Goal: Information Seeking & Learning: Learn about a topic

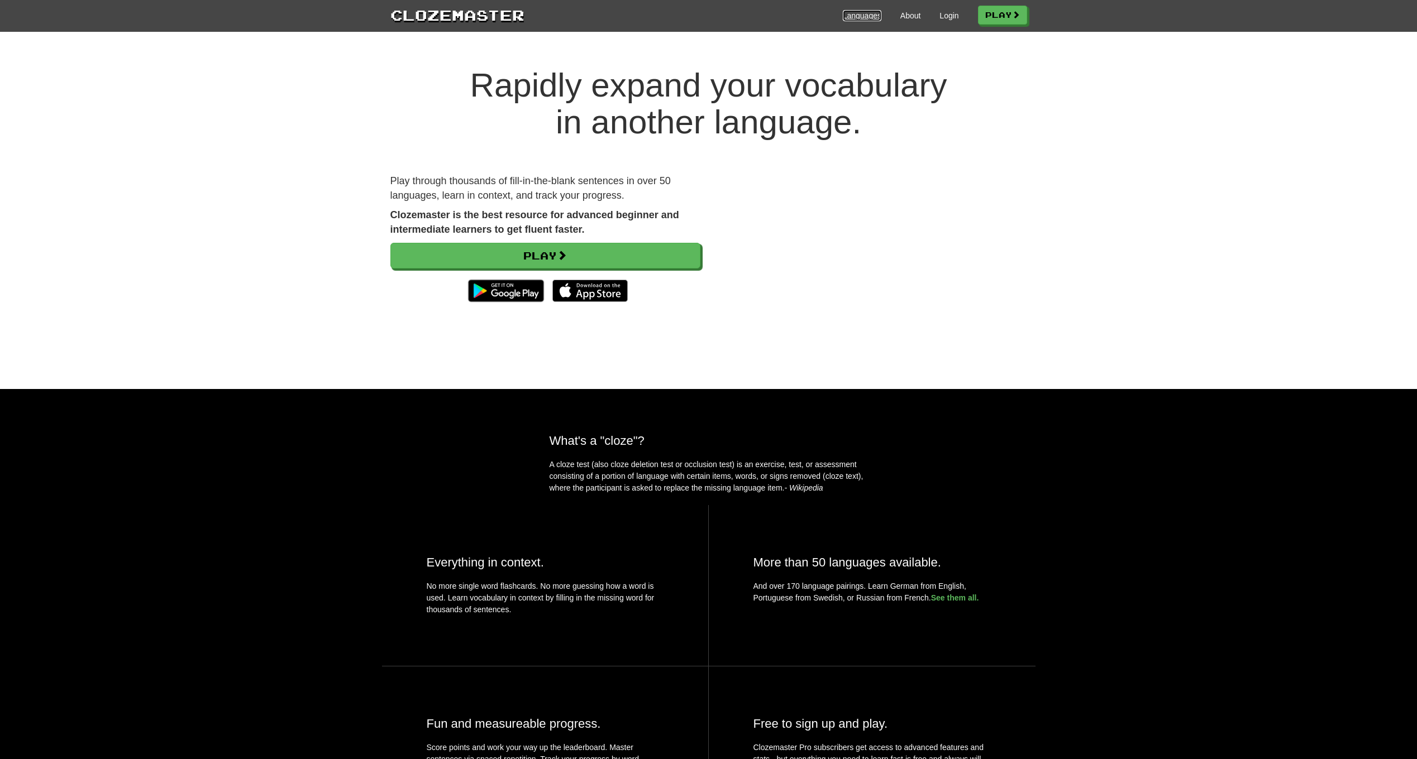
click at [857, 13] on link "Languages" at bounding box center [862, 15] width 39 height 11
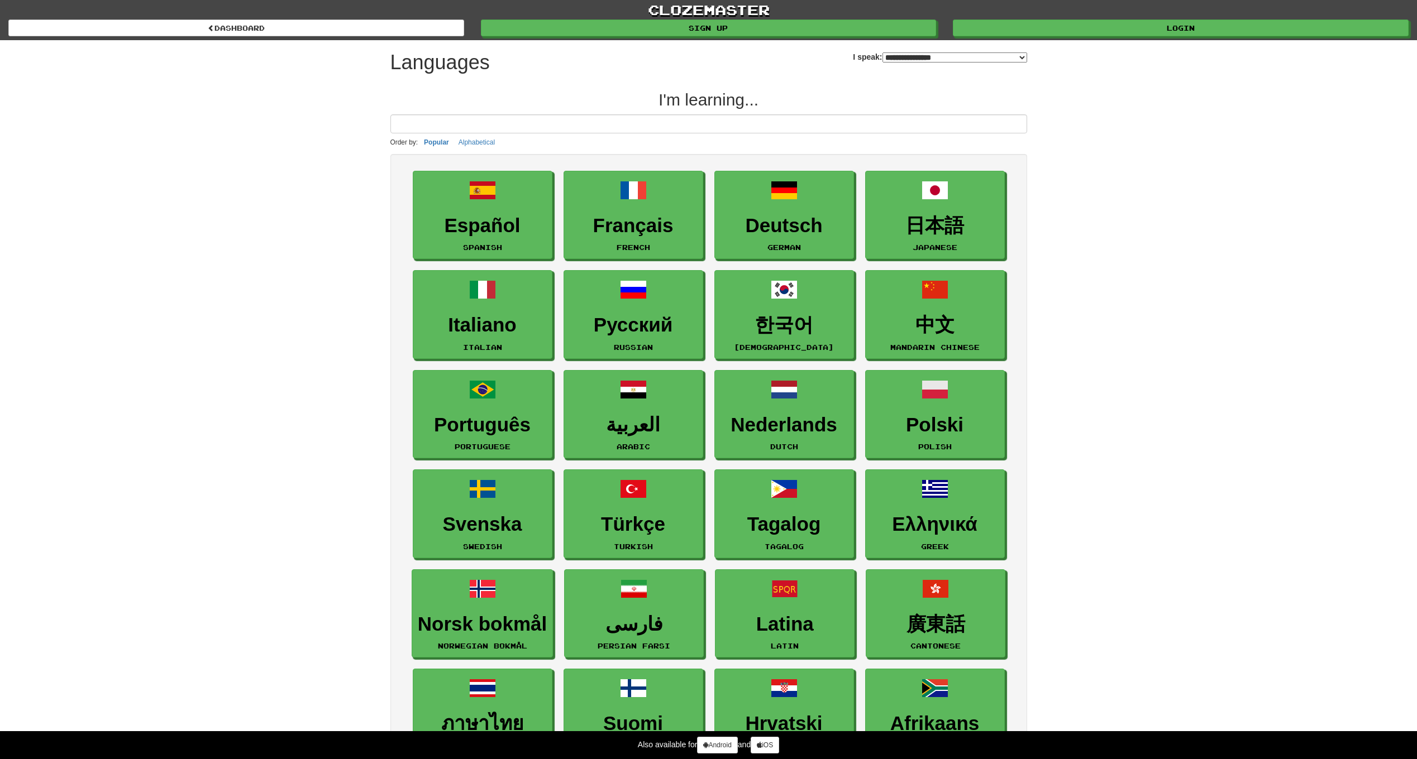
select select "*******"
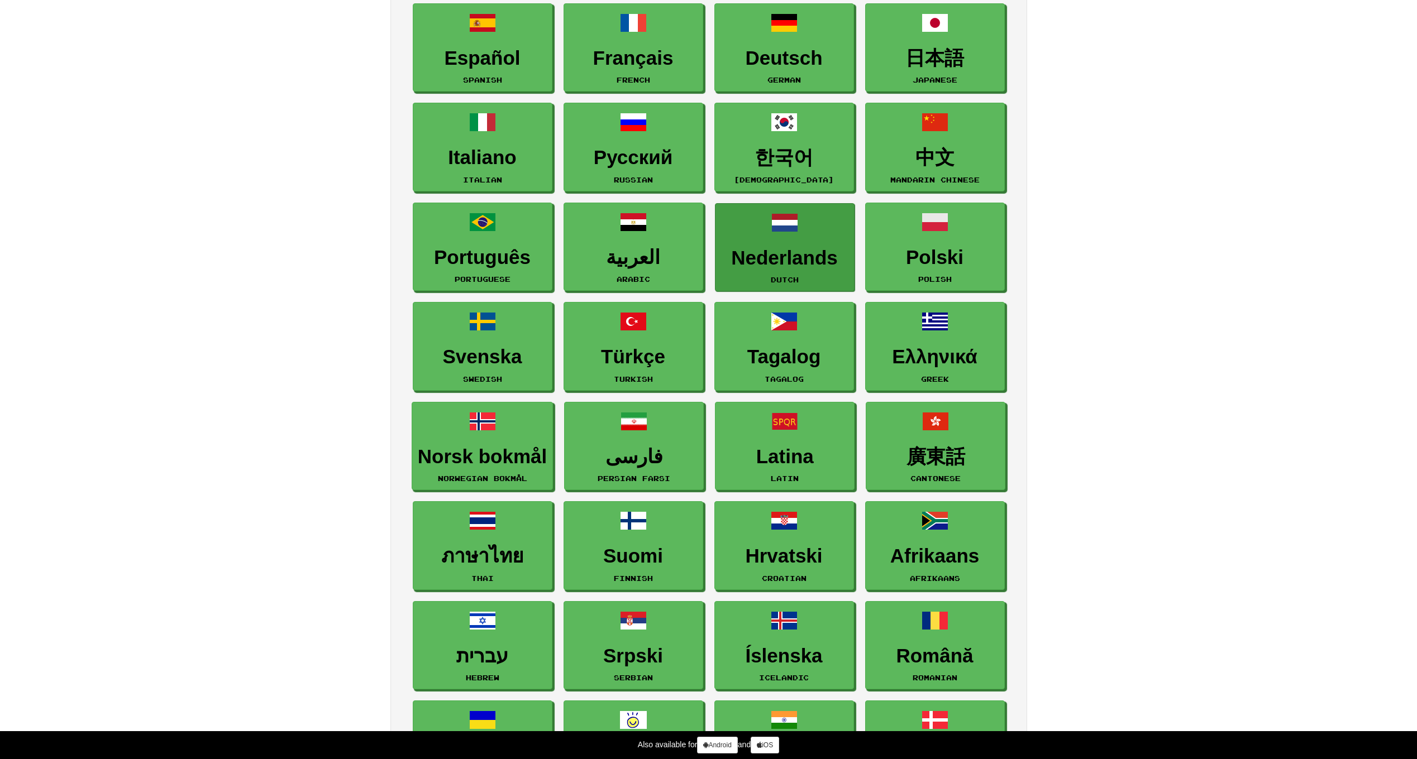
scroll to position [223, 0]
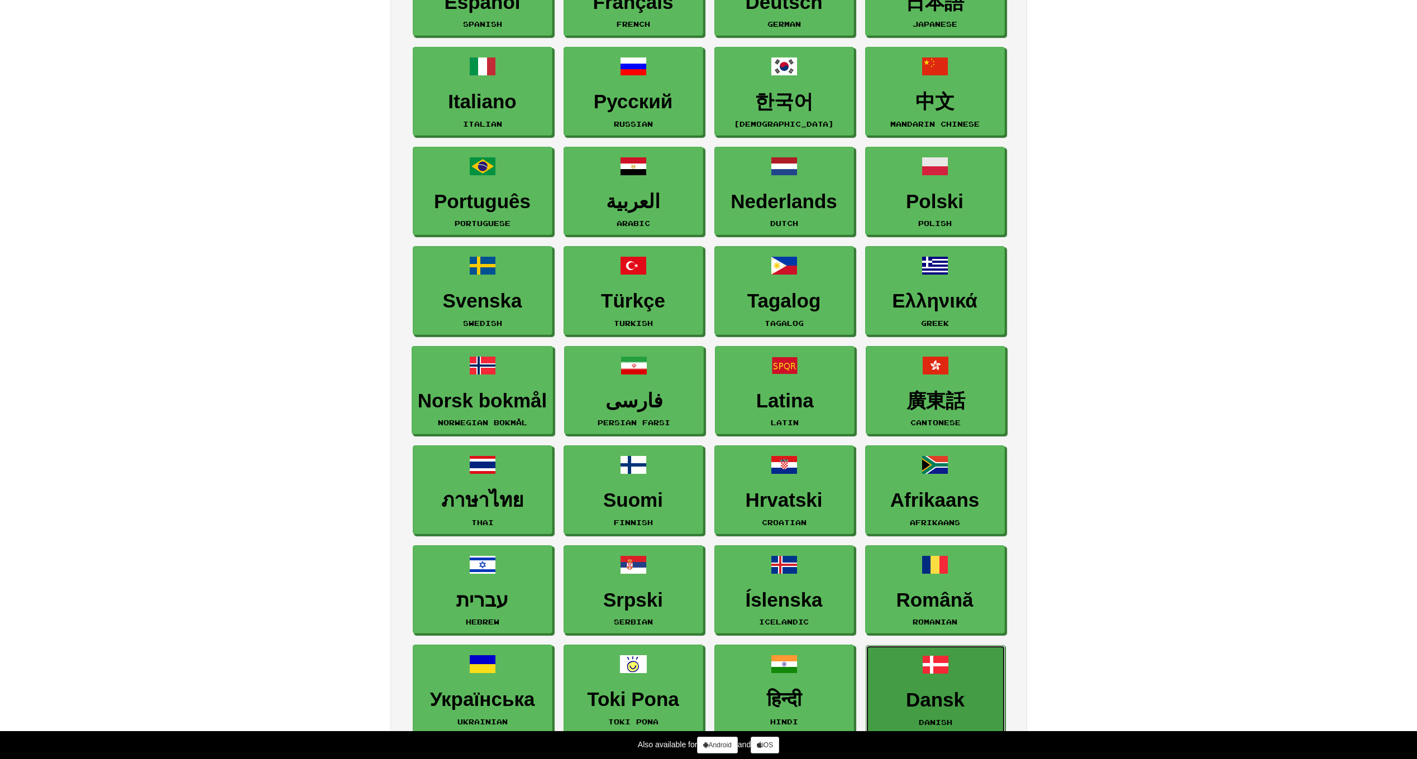
click at [933, 695] on h3 "Dansk" at bounding box center [935, 701] width 127 height 22
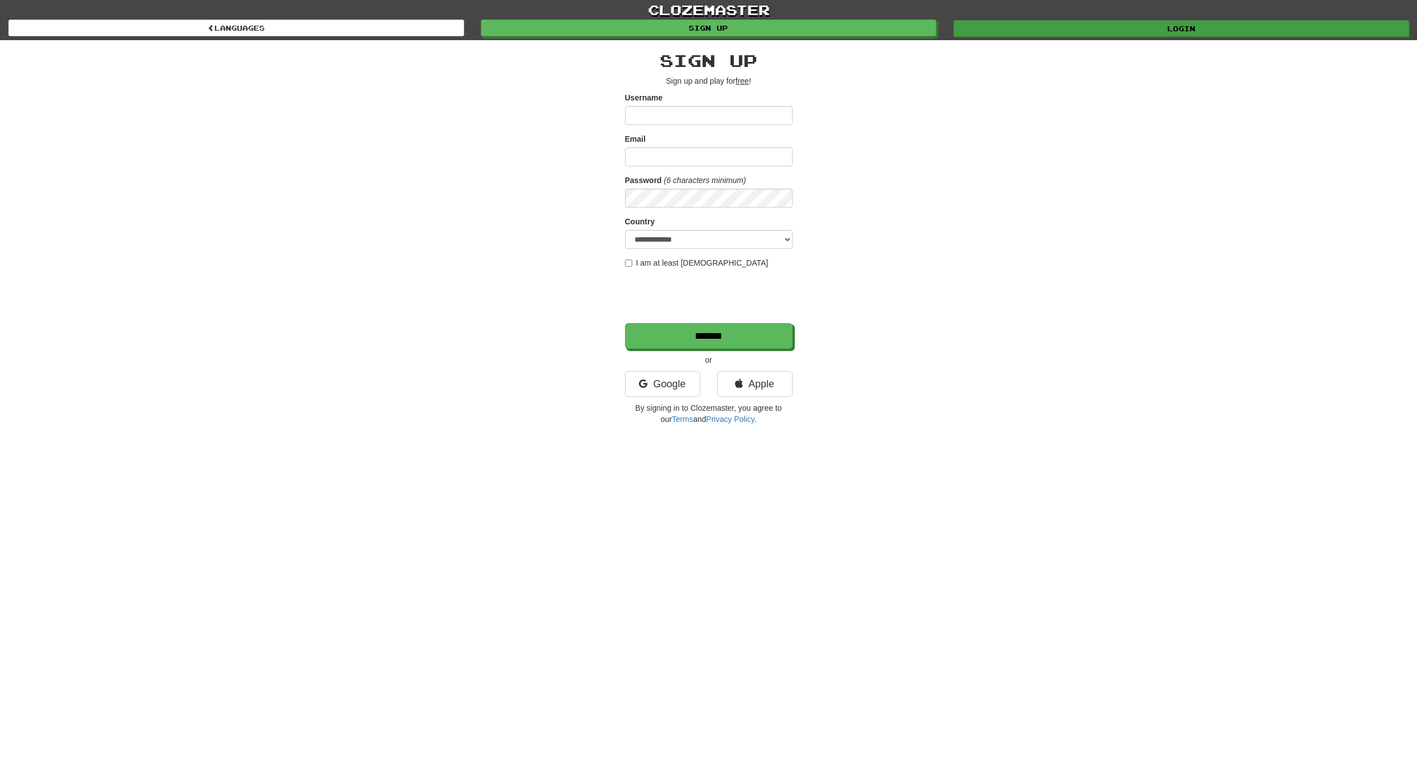
type input "*******"
click at [1134, 23] on link "Login" at bounding box center [1181, 28] width 456 height 17
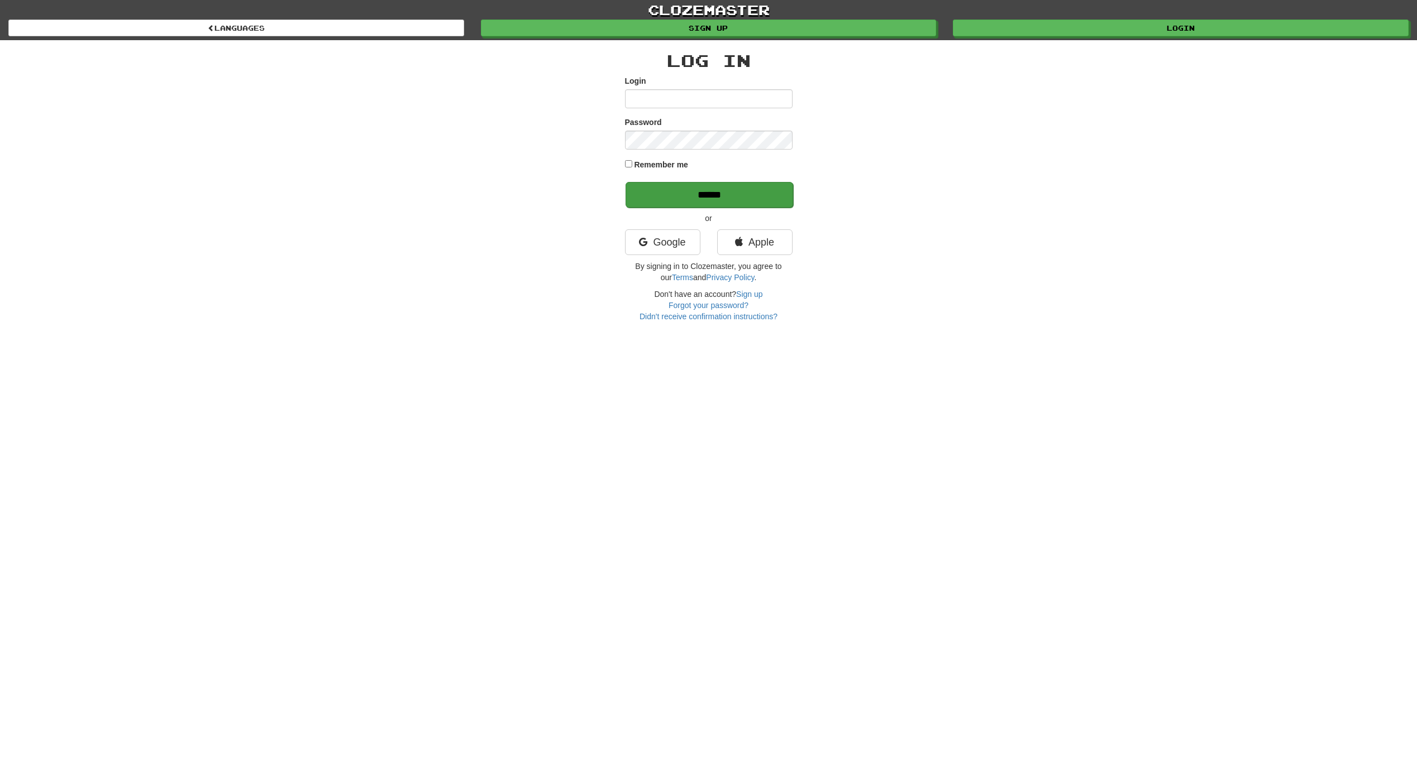
type input "*******"
click at [709, 190] on input "******" at bounding box center [709, 195] width 168 height 26
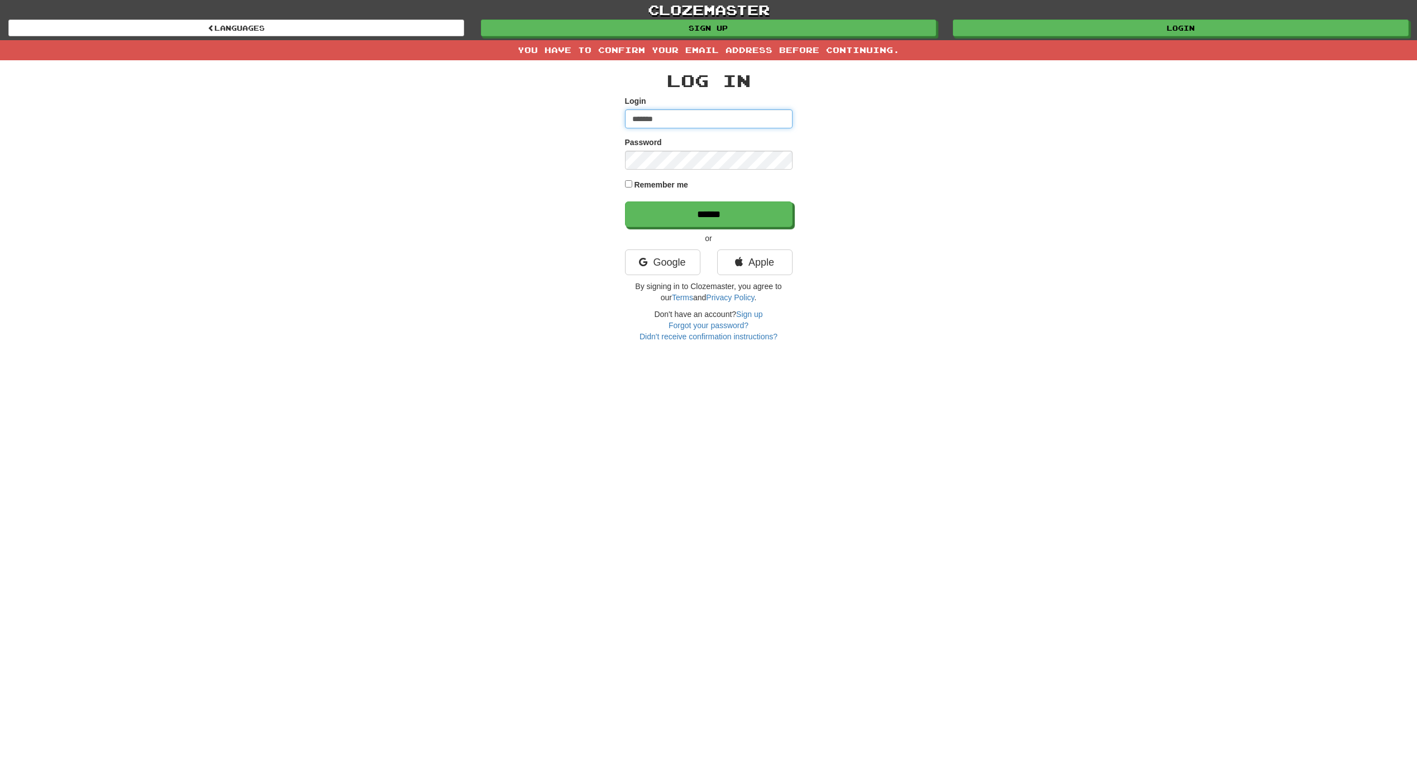
type input "**********"
click at [721, 216] on input "******" at bounding box center [709, 215] width 168 height 26
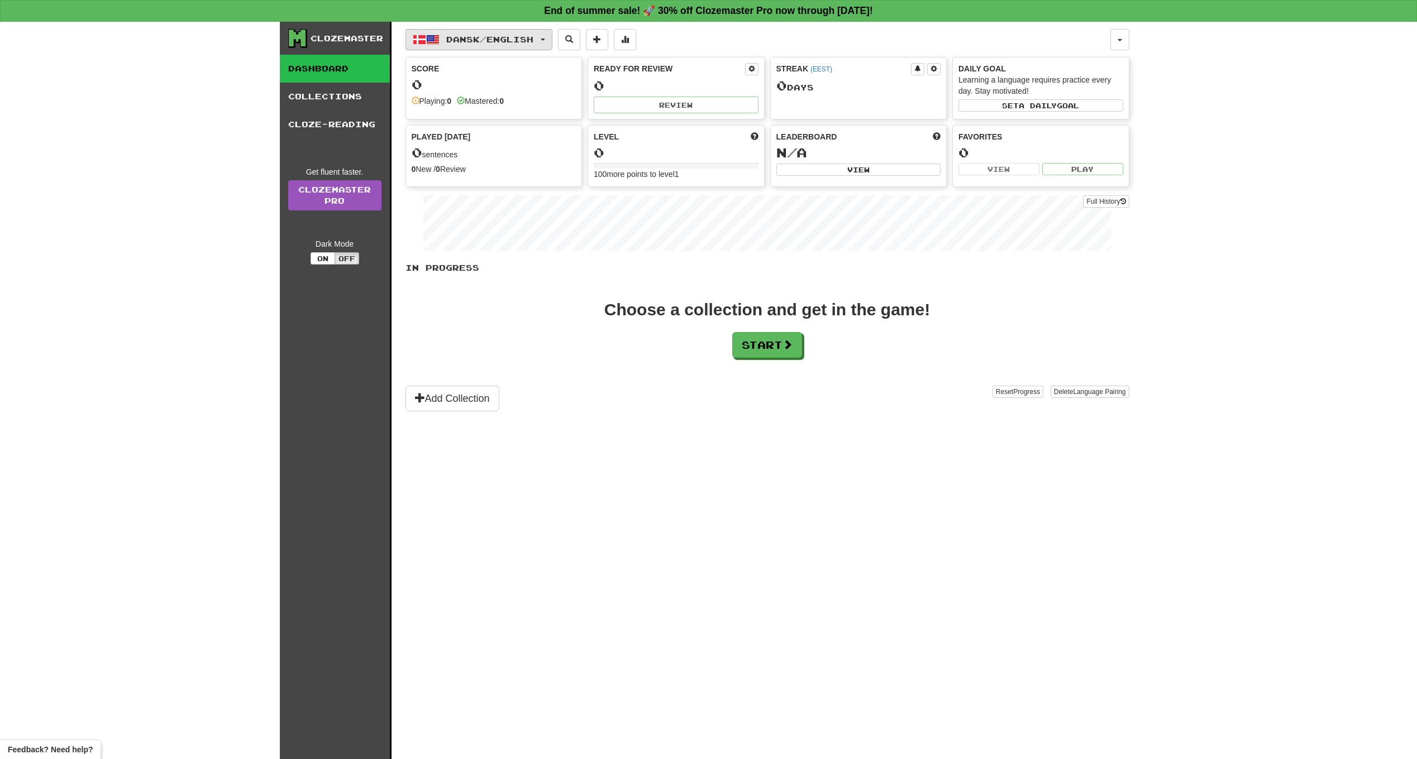
click at [518, 39] on span "Dansk / English" at bounding box center [489, 39] width 87 height 9
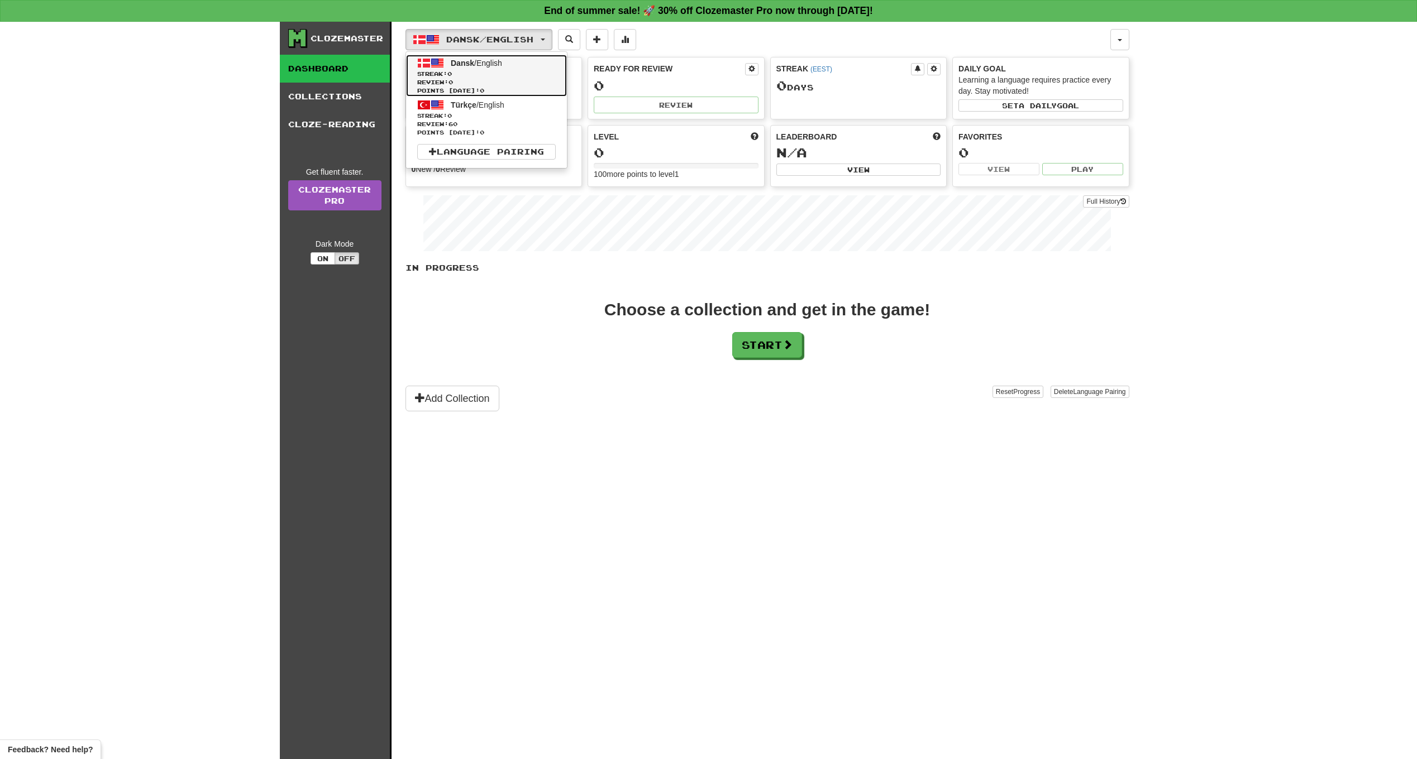
click at [468, 63] on span "Dansk" at bounding box center [462, 63] width 23 height 9
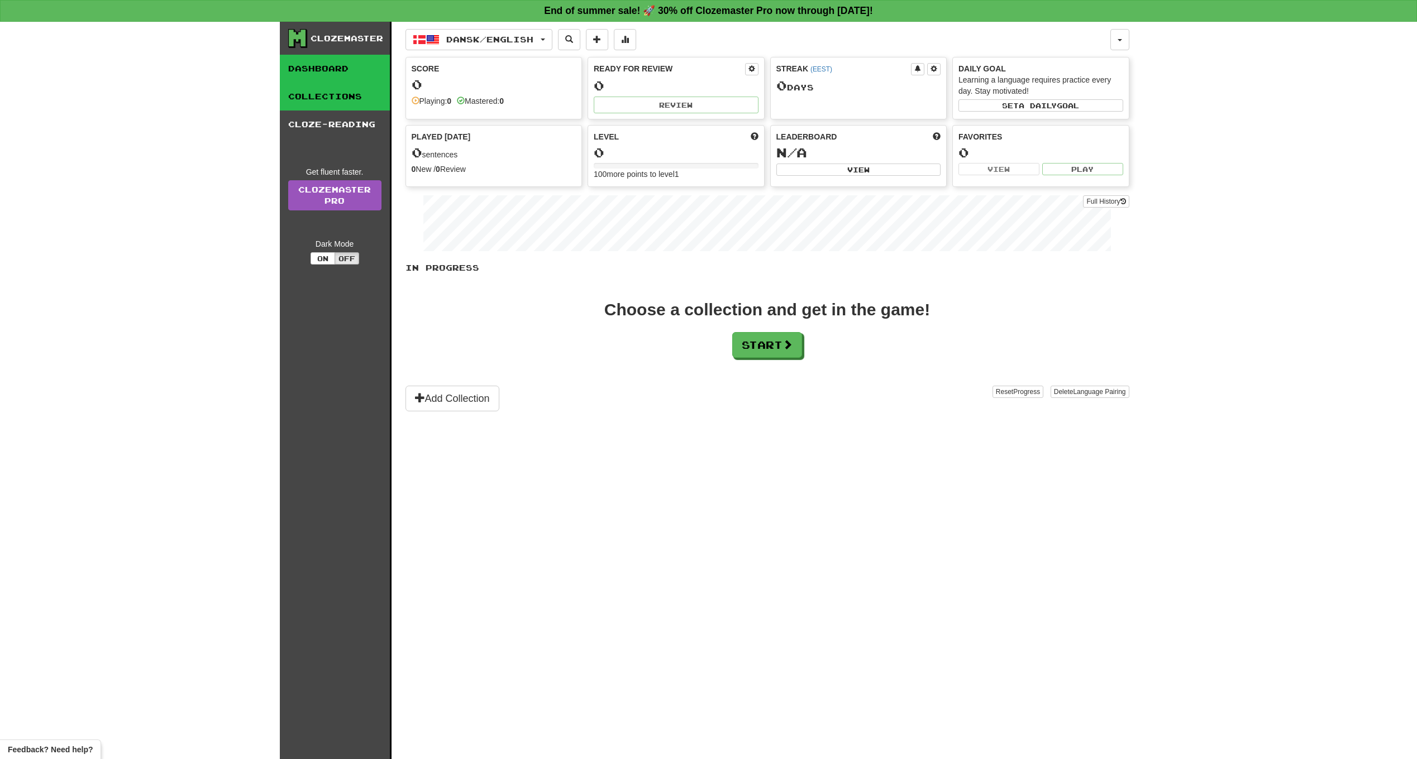
click at [331, 92] on link "Collections" at bounding box center [335, 97] width 110 height 28
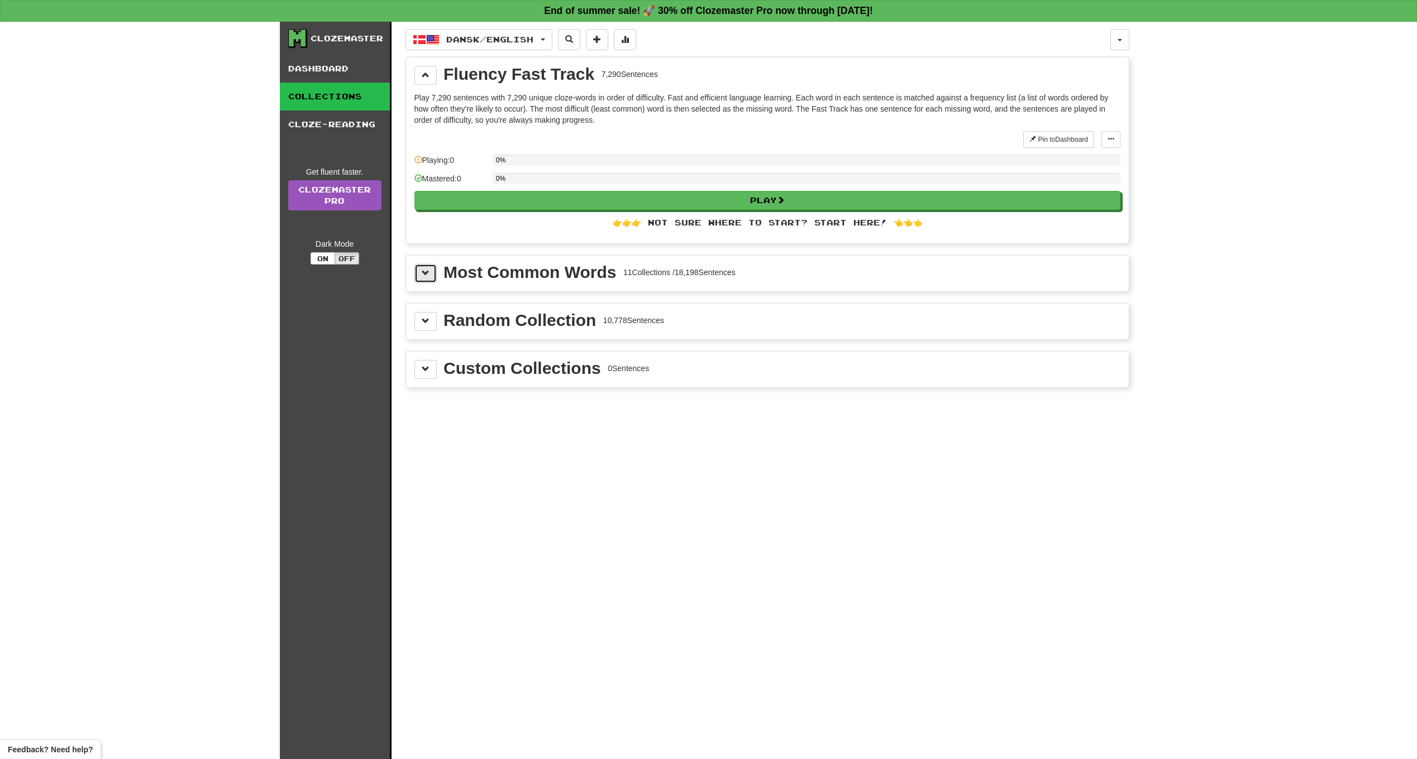
click at [423, 275] on span at bounding box center [426, 273] width 8 height 8
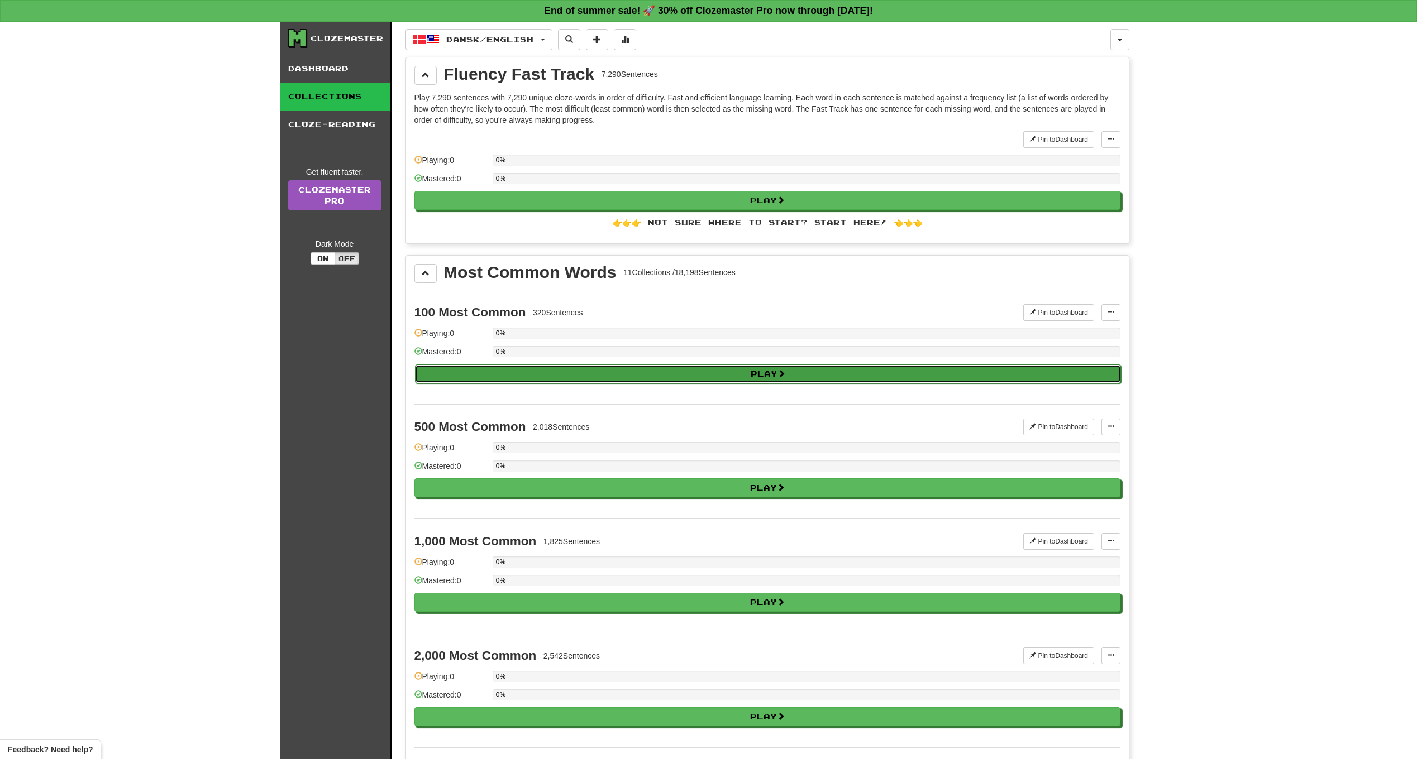
click at [778, 373] on button "Play" at bounding box center [768, 374] width 706 height 19
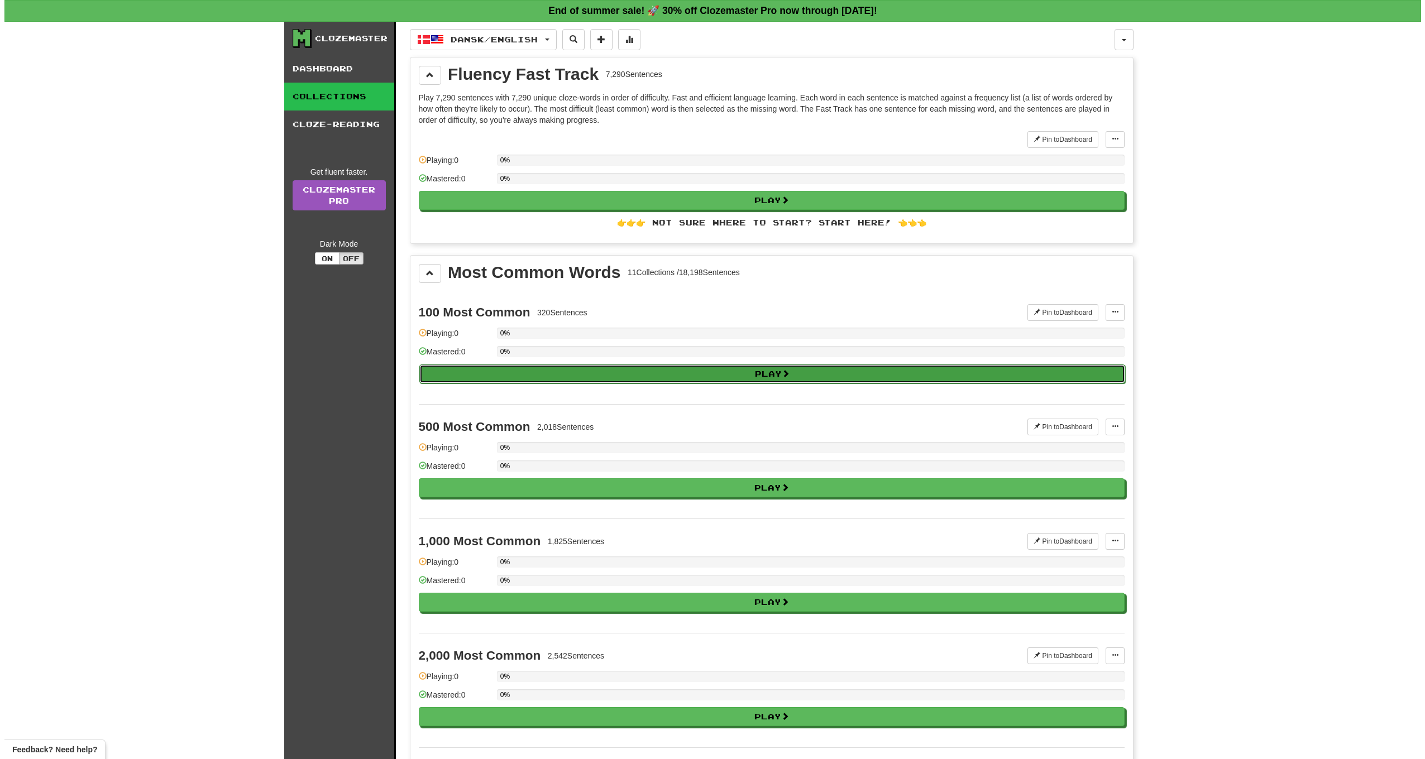
select select "**"
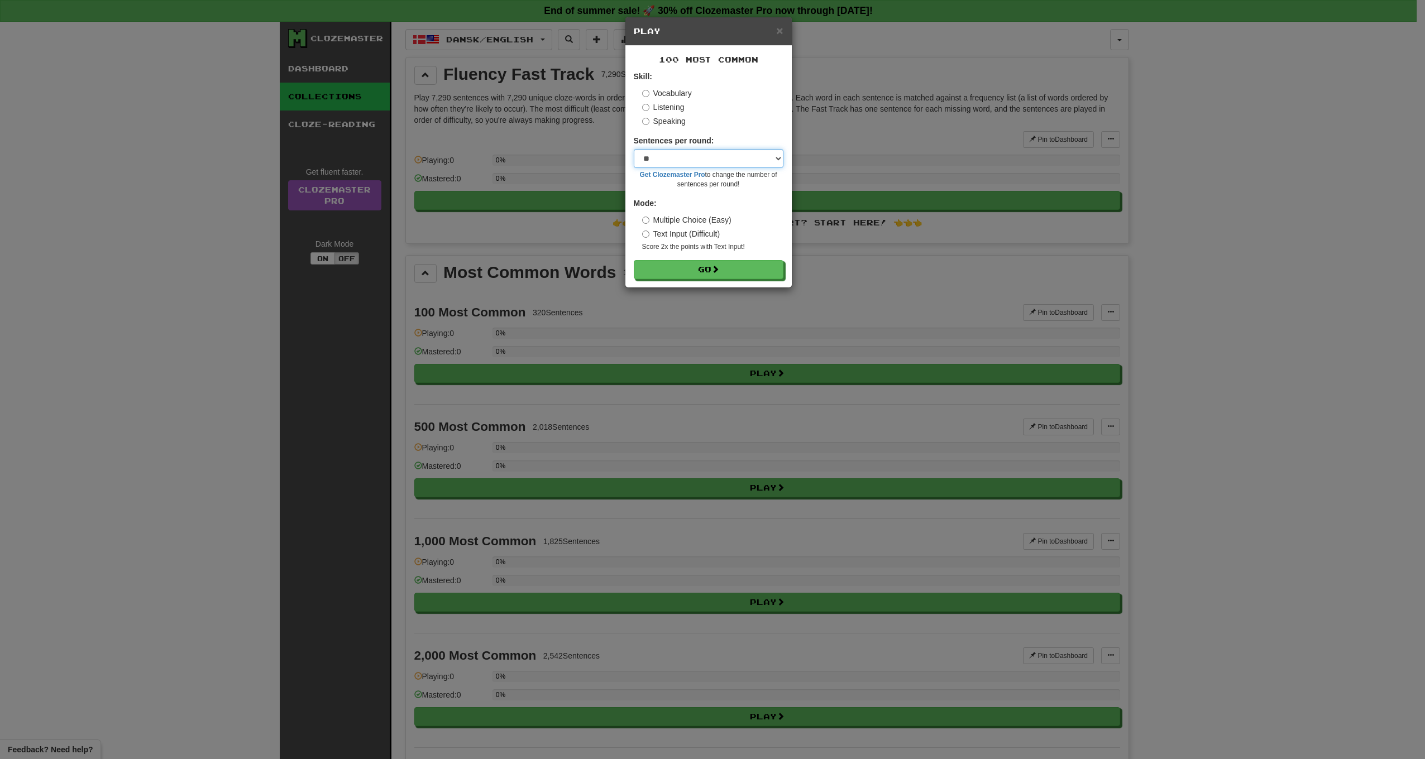
click at [781, 154] on select "* ** ** ** ** ** *** ********" at bounding box center [709, 158] width 150 height 19
click at [714, 136] on label "Sentences per round:" at bounding box center [674, 140] width 80 height 11
click at [772, 160] on select "* ** ** ** ** ** *** ********" at bounding box center [709, 158] width 150 height 19
click at [729, 104] on div "Listening" at bounding box center [712, 107] width 141 height 11
click at [723, 269] on button "Go" at bounding box center [709, 270] width 150 height 19
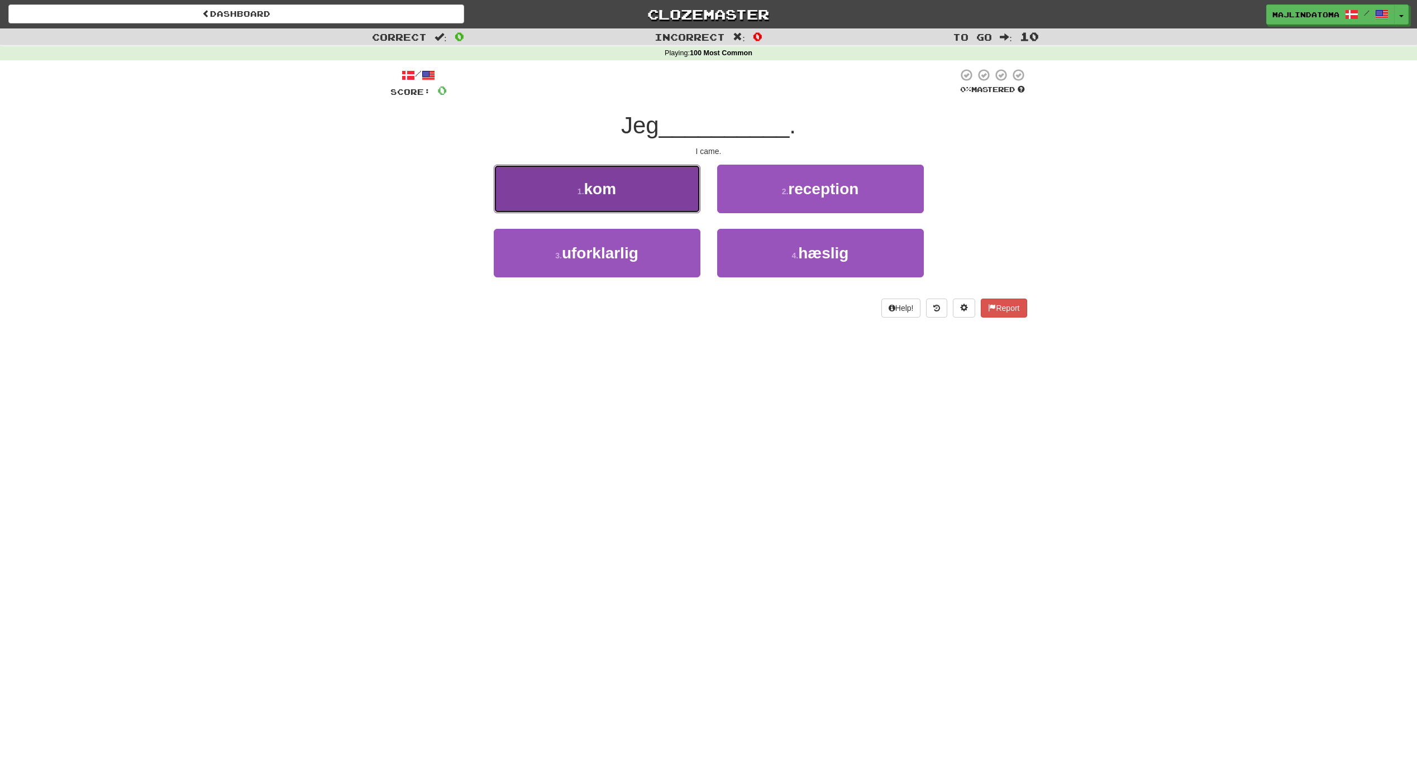
click at [599, 188] on span "kom" at bounding box center [600, 188] width 32 height 17
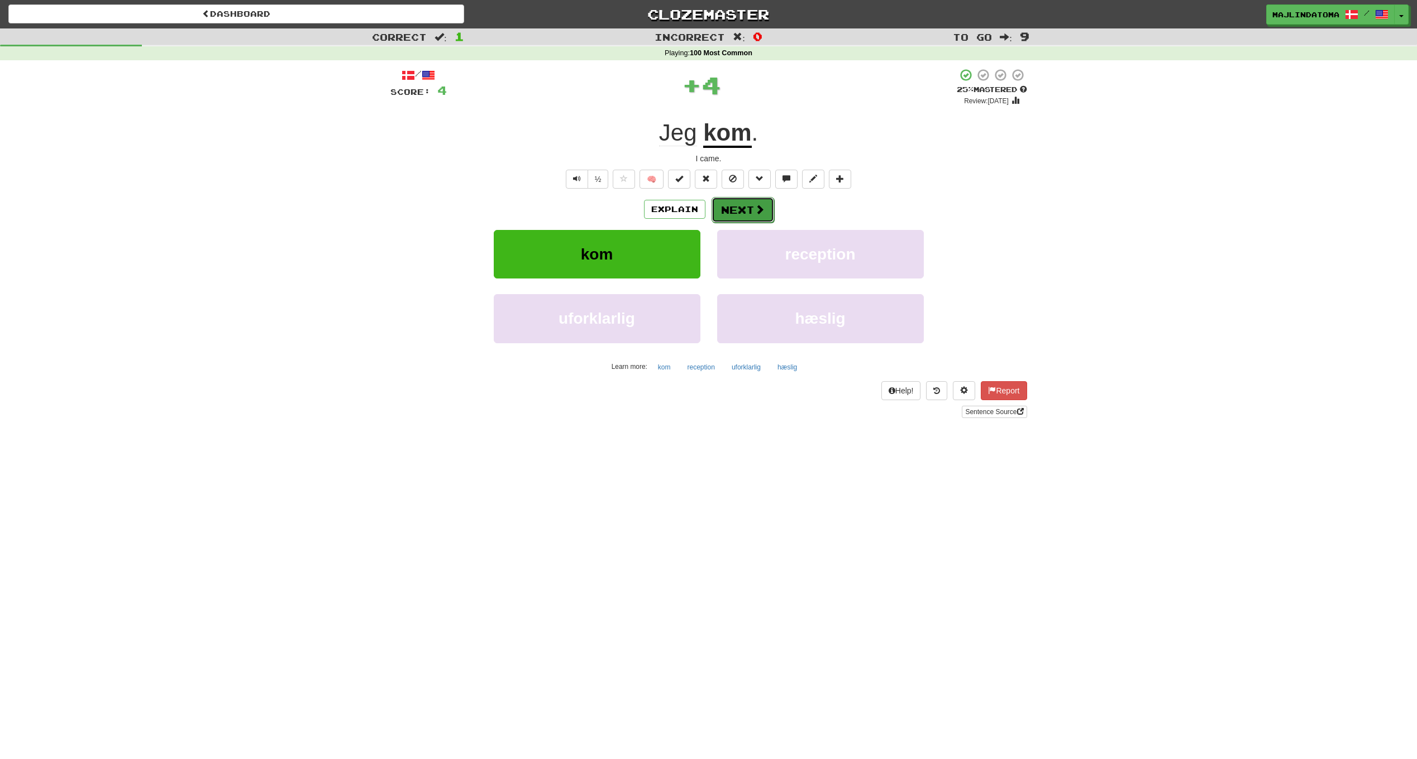
click at [742, 206] on button "Next" at bounding box center [742, 210] width 63 height 26
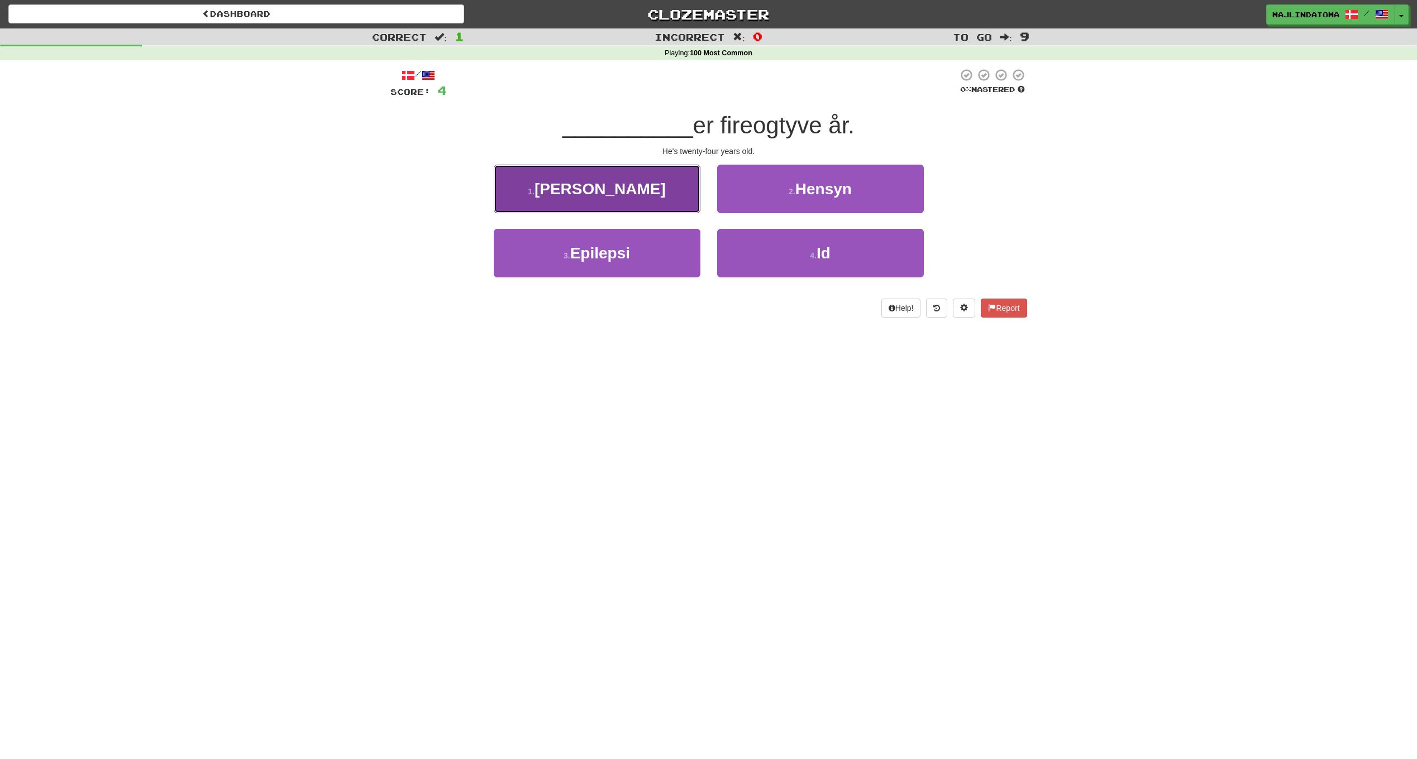
click at [626, 198] on button "1 . Han" at bounding box center [597, 189] width 207 height 49
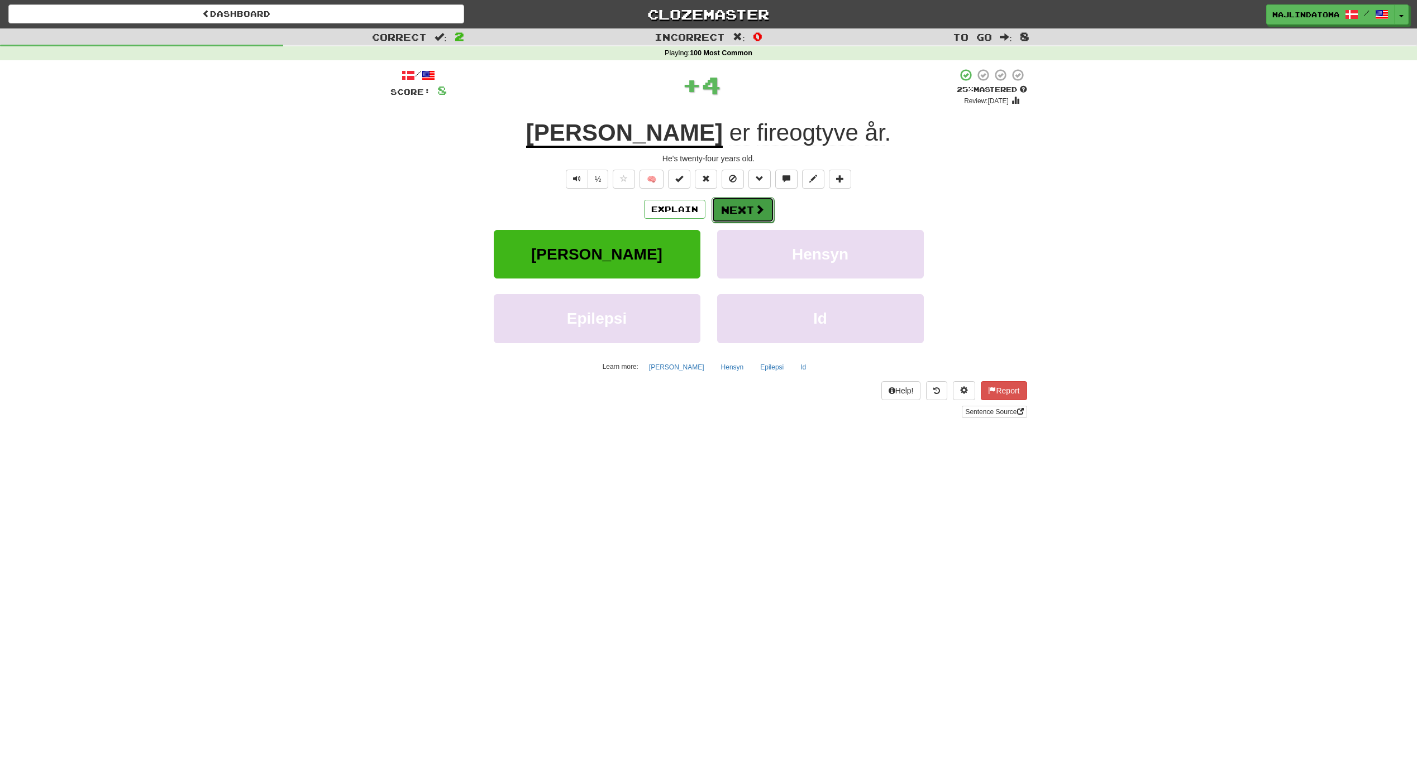
click at [738, 207] on button "Next" at bounding box center [742, 210] width 63 height 26
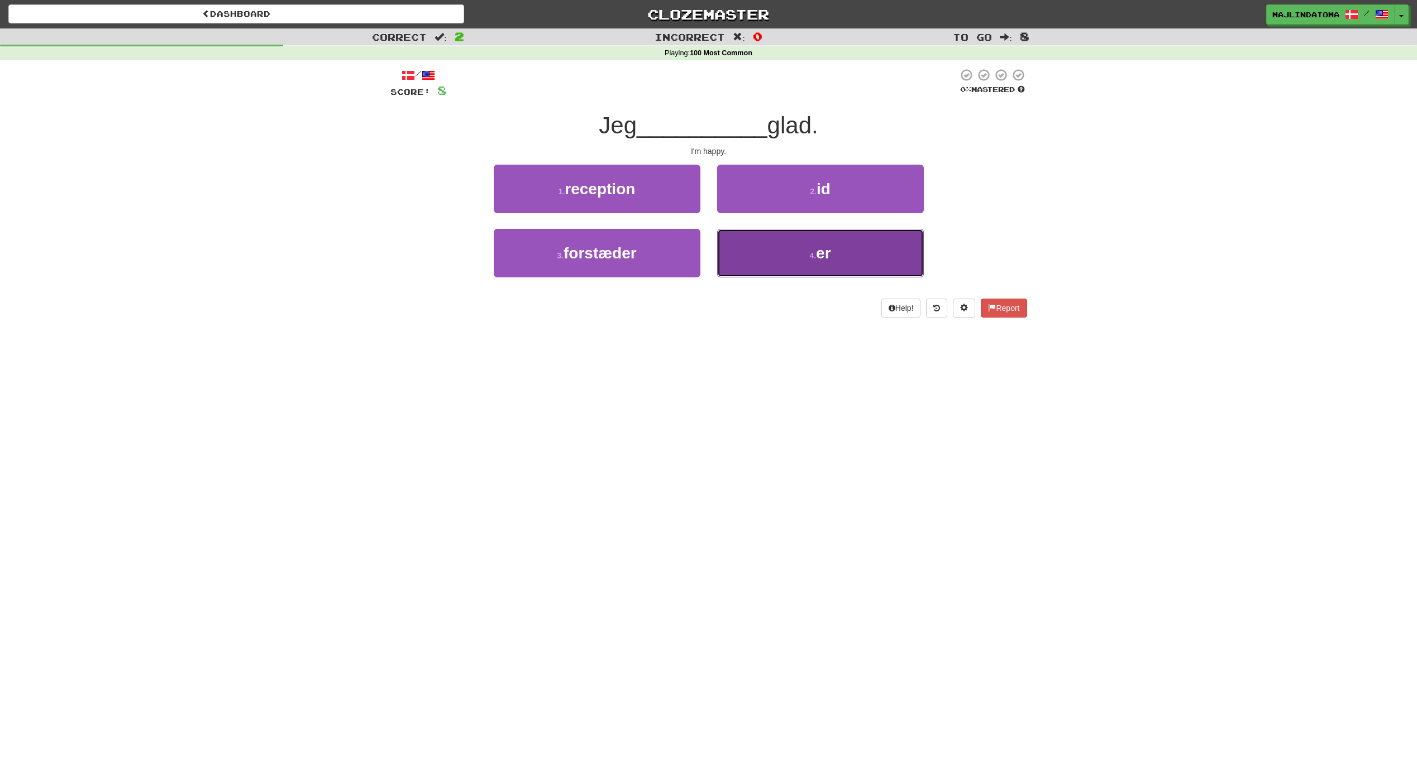
click at [798, 266] on button "4 . er" at bounding box center [820, 253] width 207 height 49
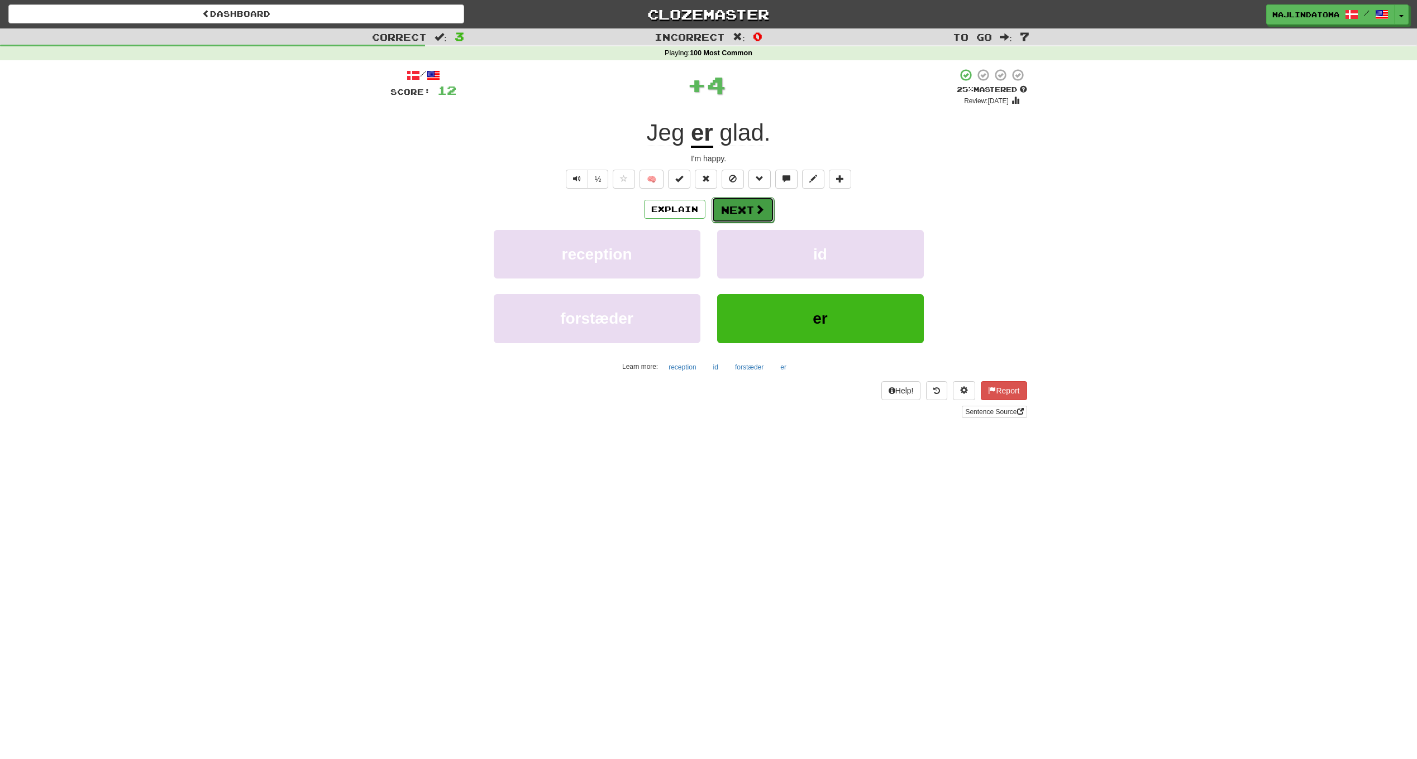
click at [744, 207] on button "Next" at bounding box center [742, 210] width 63 height 26
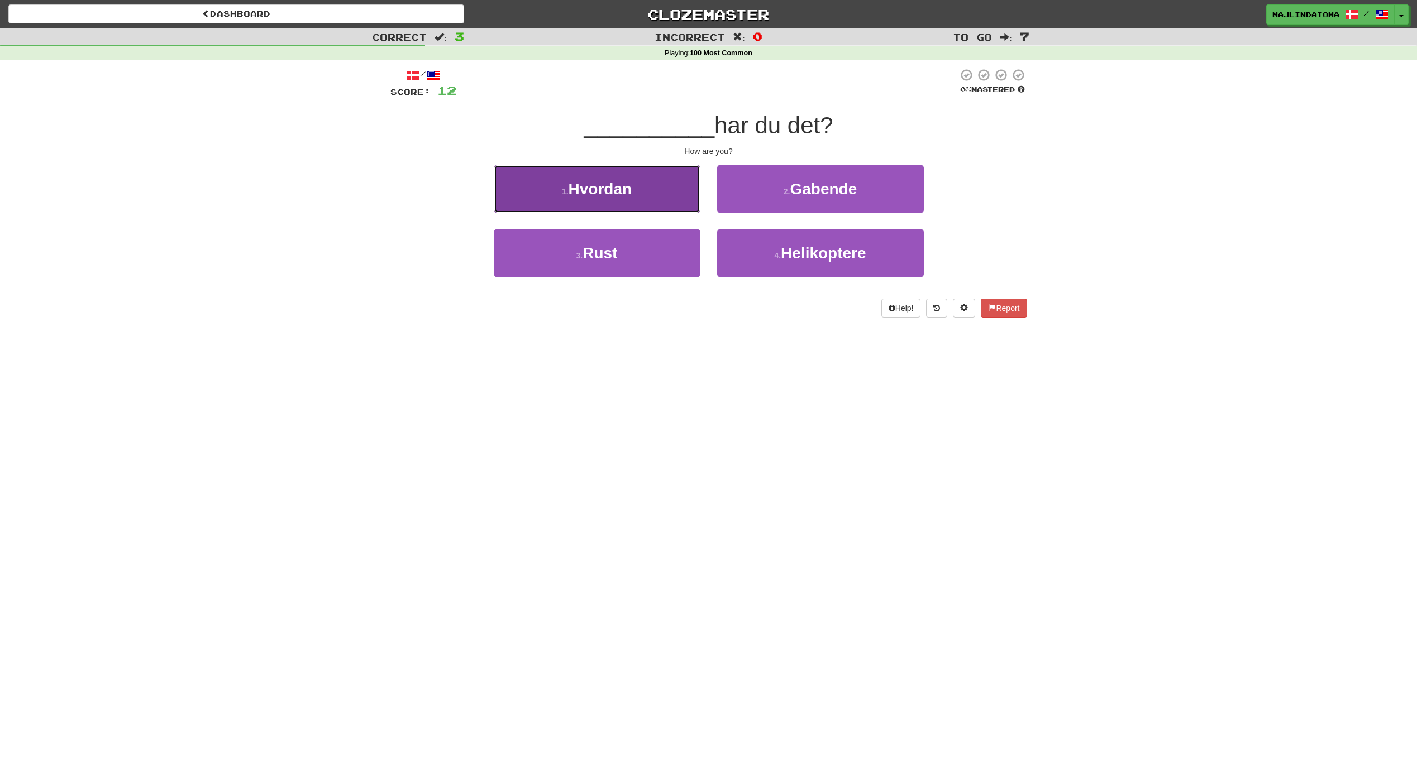
click at [603, 190] on span "Hvordan" at bounding box center [600, 188] width 64 height 17
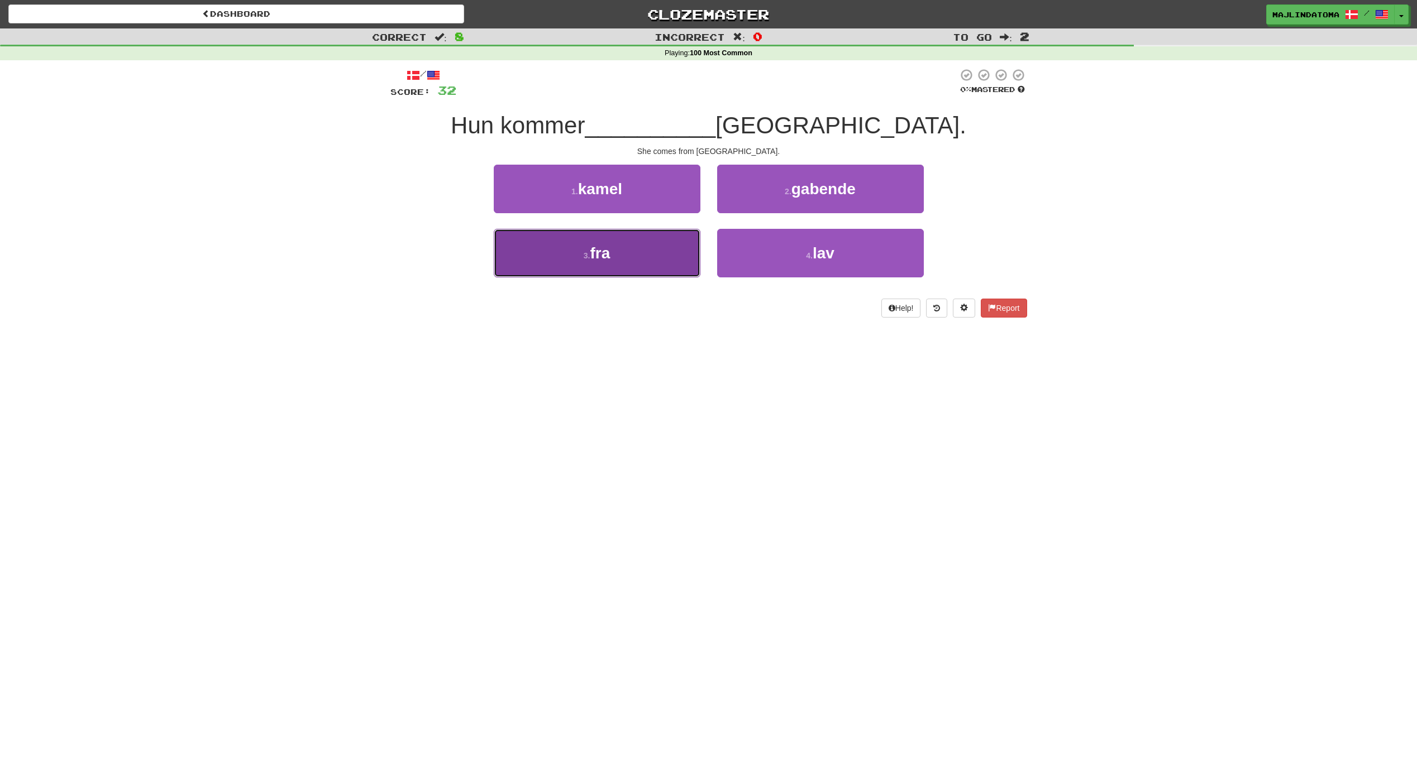
click at [642, 260] on button "3 . fra" at bounding box center [597, 253] width 207 height 49
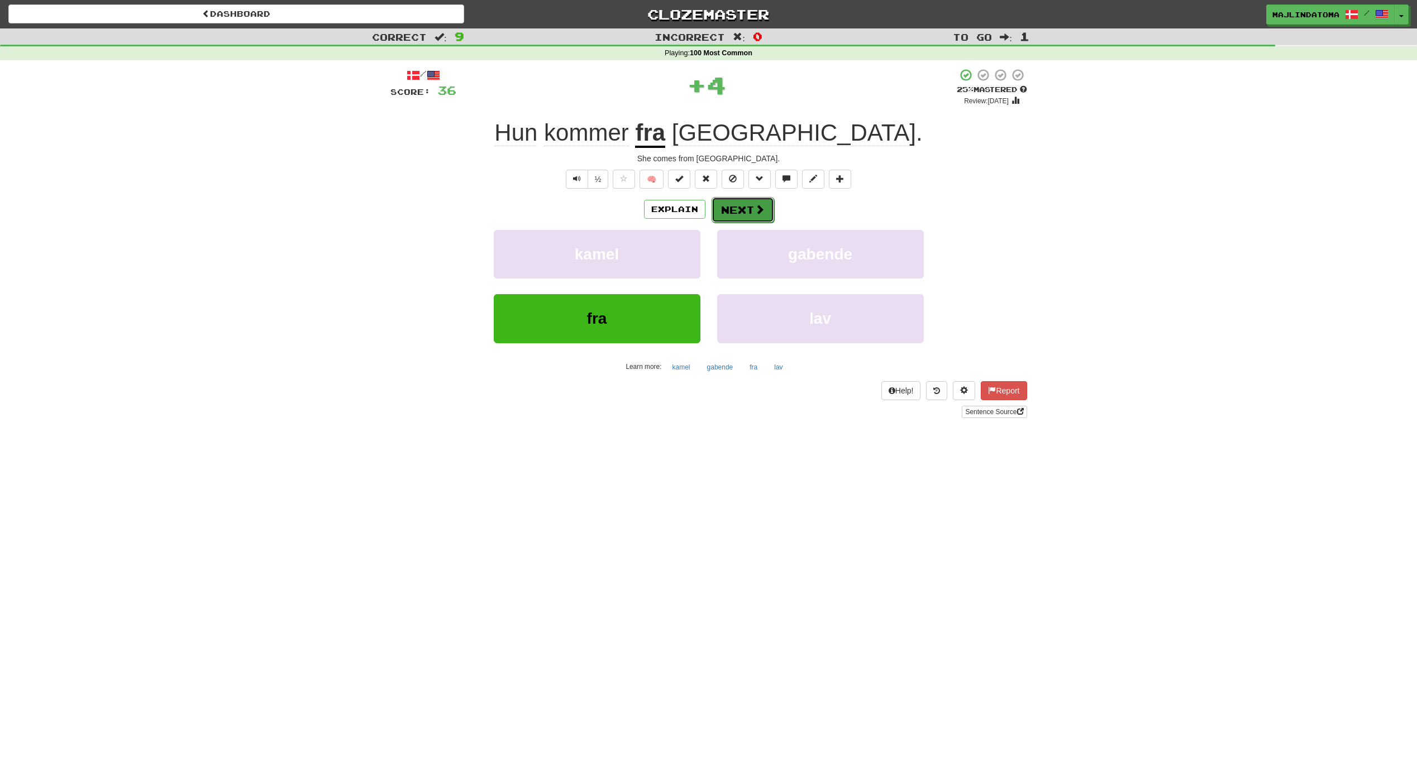
click at [760, 204] on span at bounding box center [759, 209] width 10 height 10
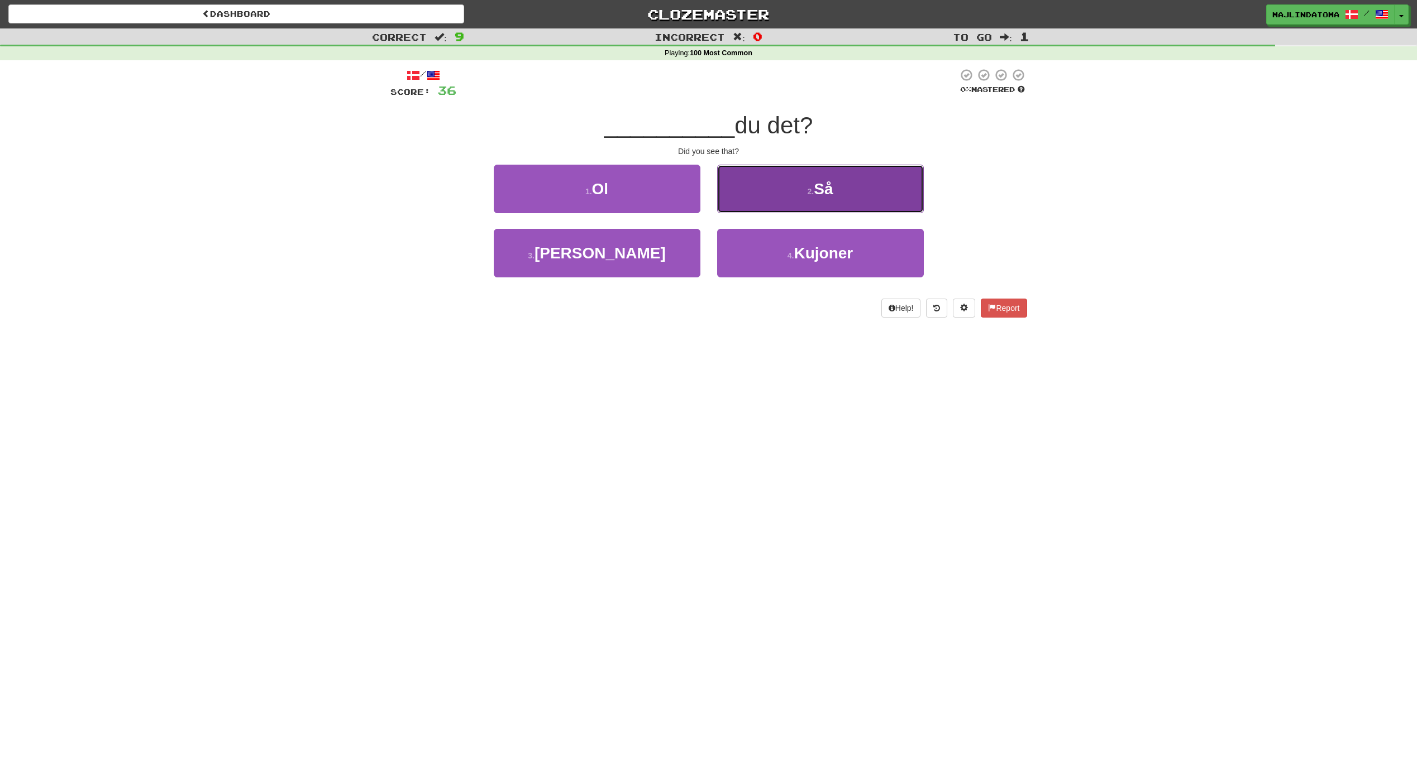
click at [824, 188] on span "Så" at bounding box center [822, 188] width 19 height 17
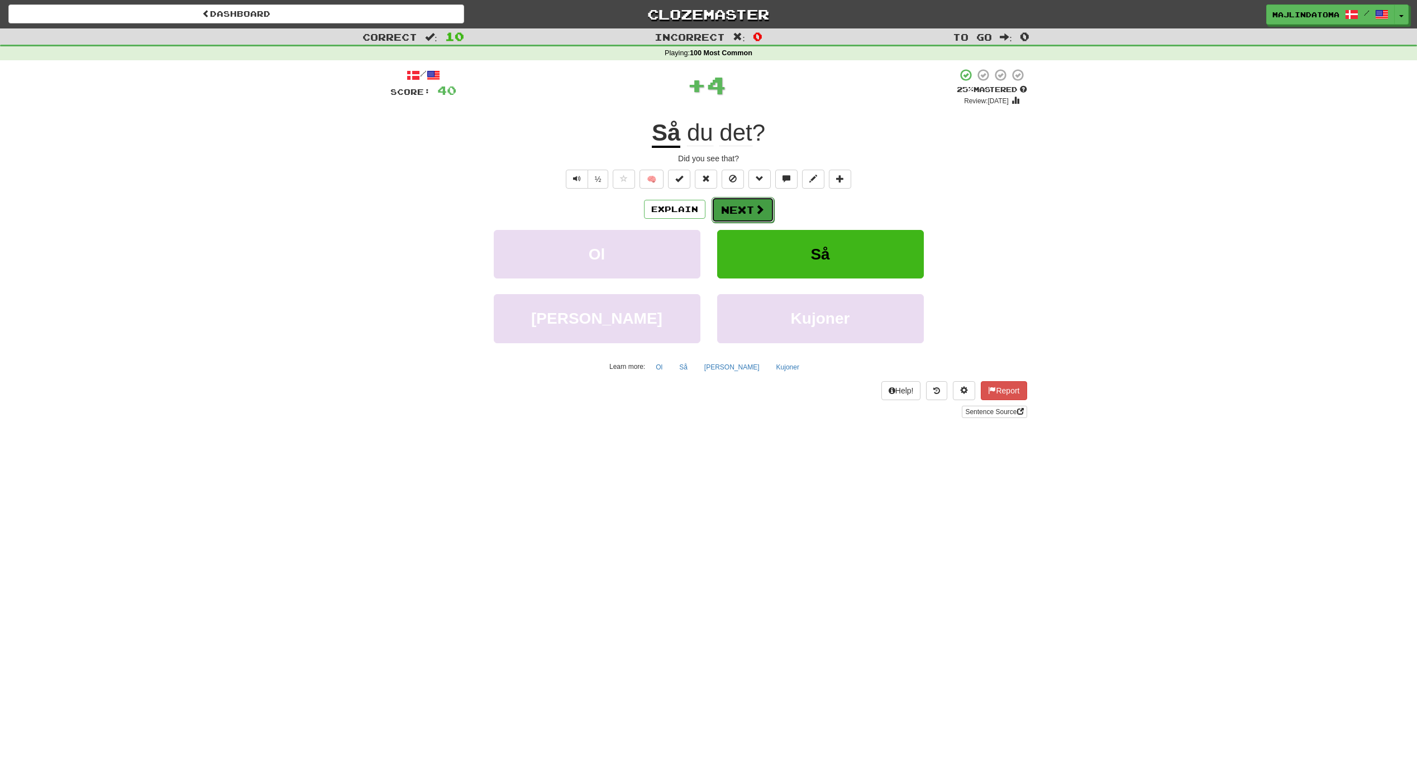
click at [750, 202] on button "Next" at bounding box center [742, 210] width 63 height 26
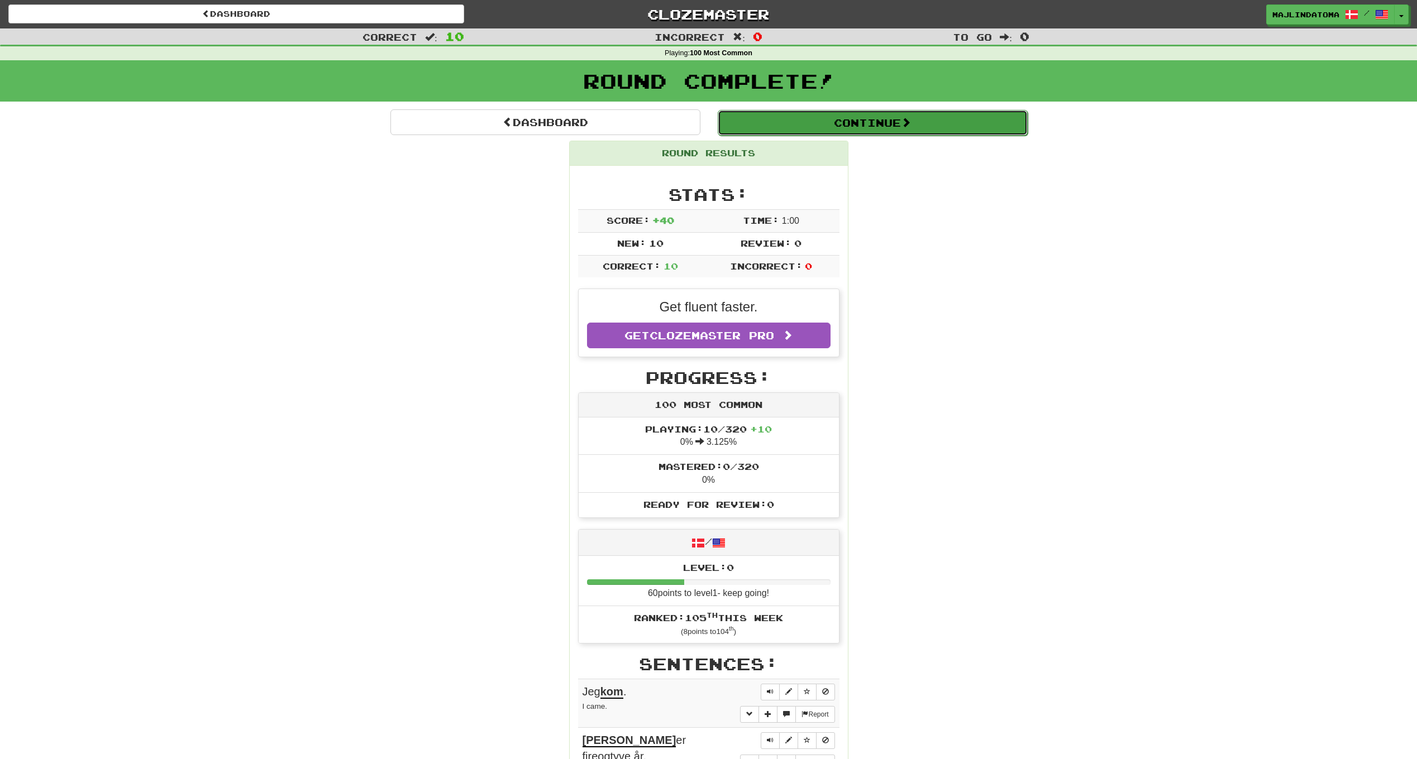
click at [868, 123] on button "Continue" at bounding box center [872, 123] width 310 height 26
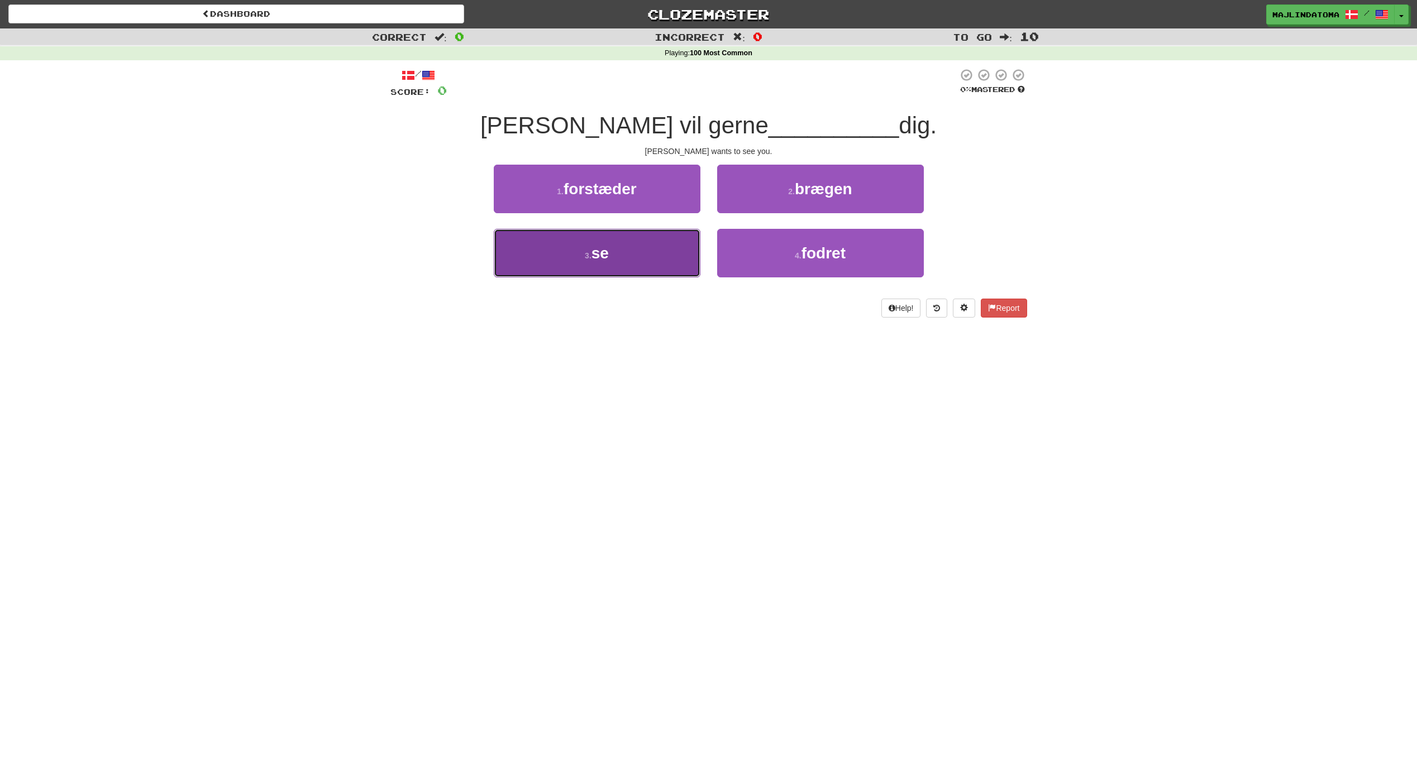
click at [643, 257] on button "3 . se" at bounding box center [597, 253] width 207 height 49
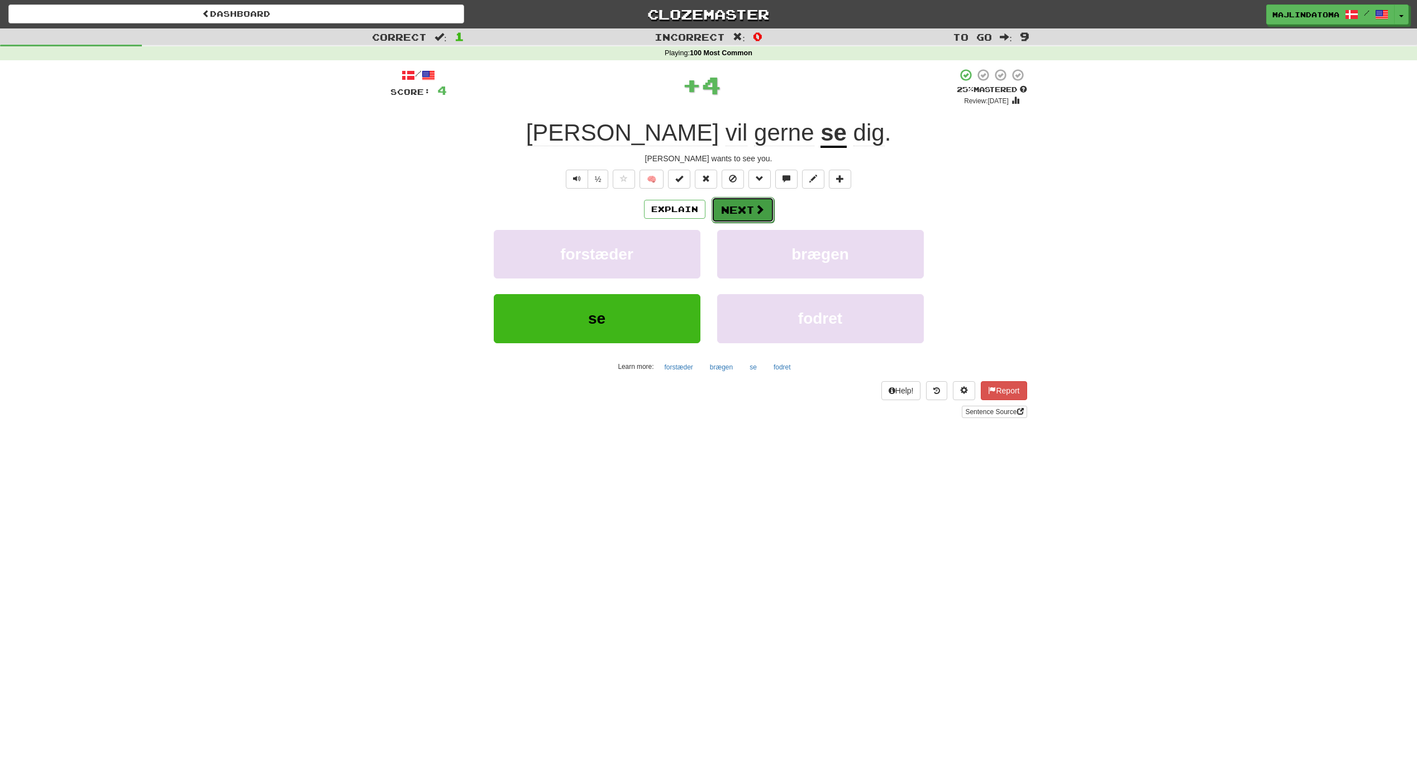
click at [736, 211] on button "Next" at bounding box center [742, 210] width 63 height 26
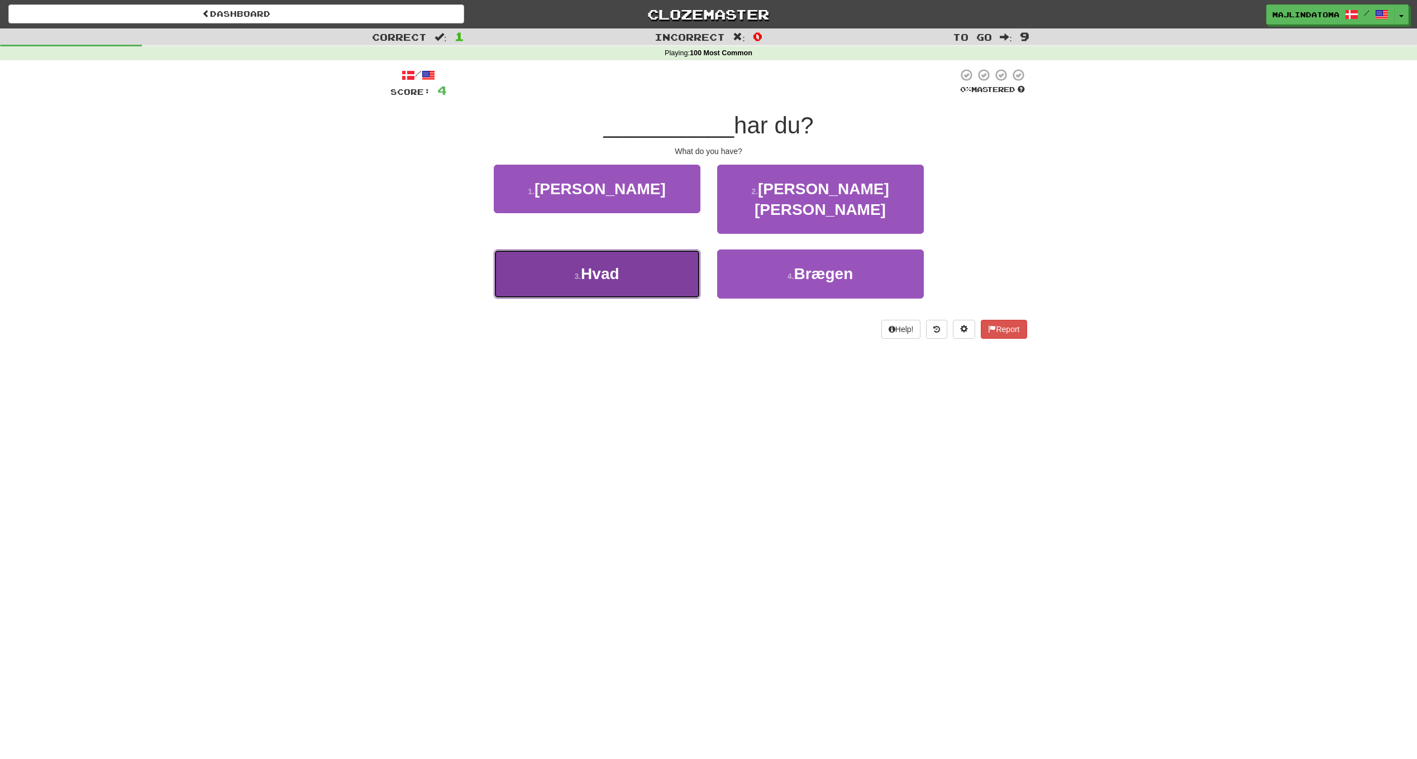
click at [604, 265] on span "Hvad" at bounding box center [600, 273] width 38 height 17
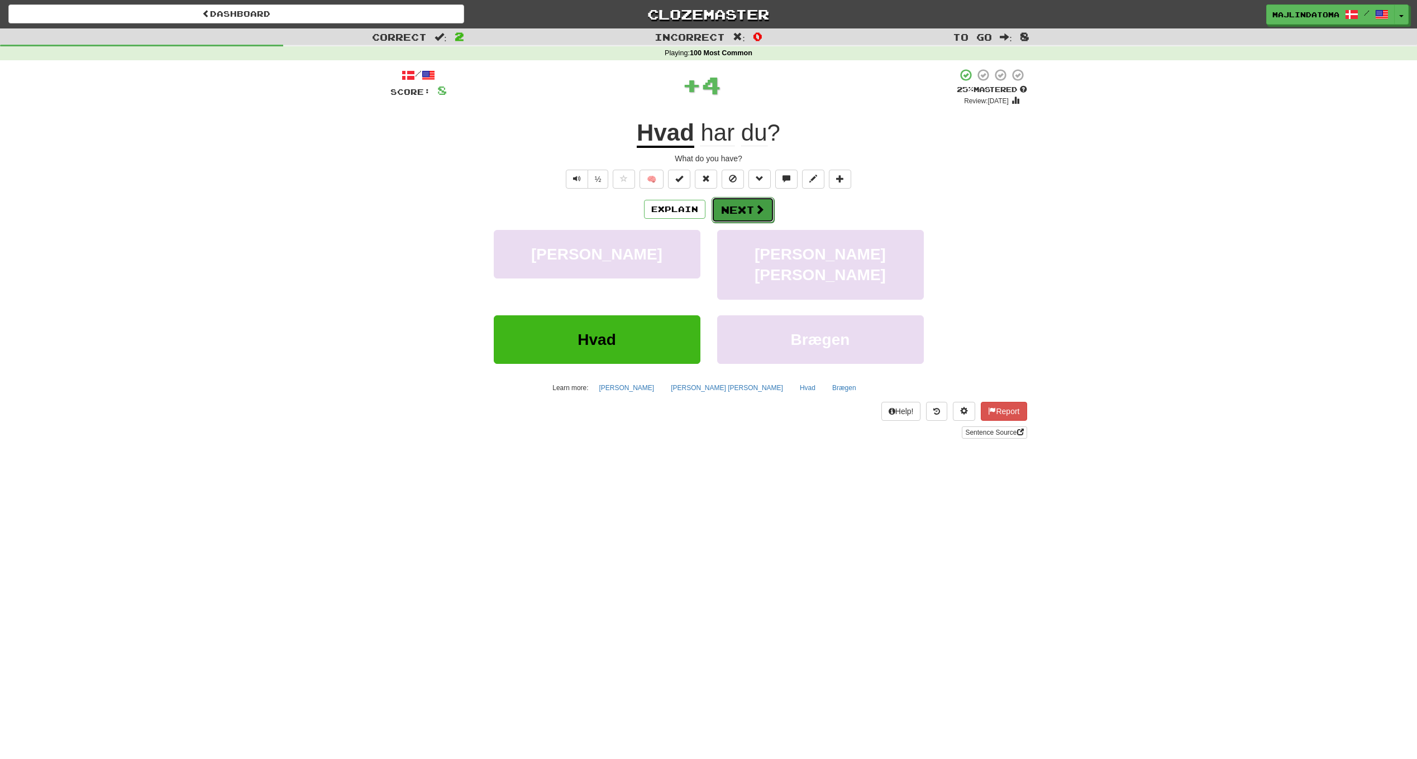
click at [745, 209] on button "Next" at bounding box center [742, 210] width 63 height 26
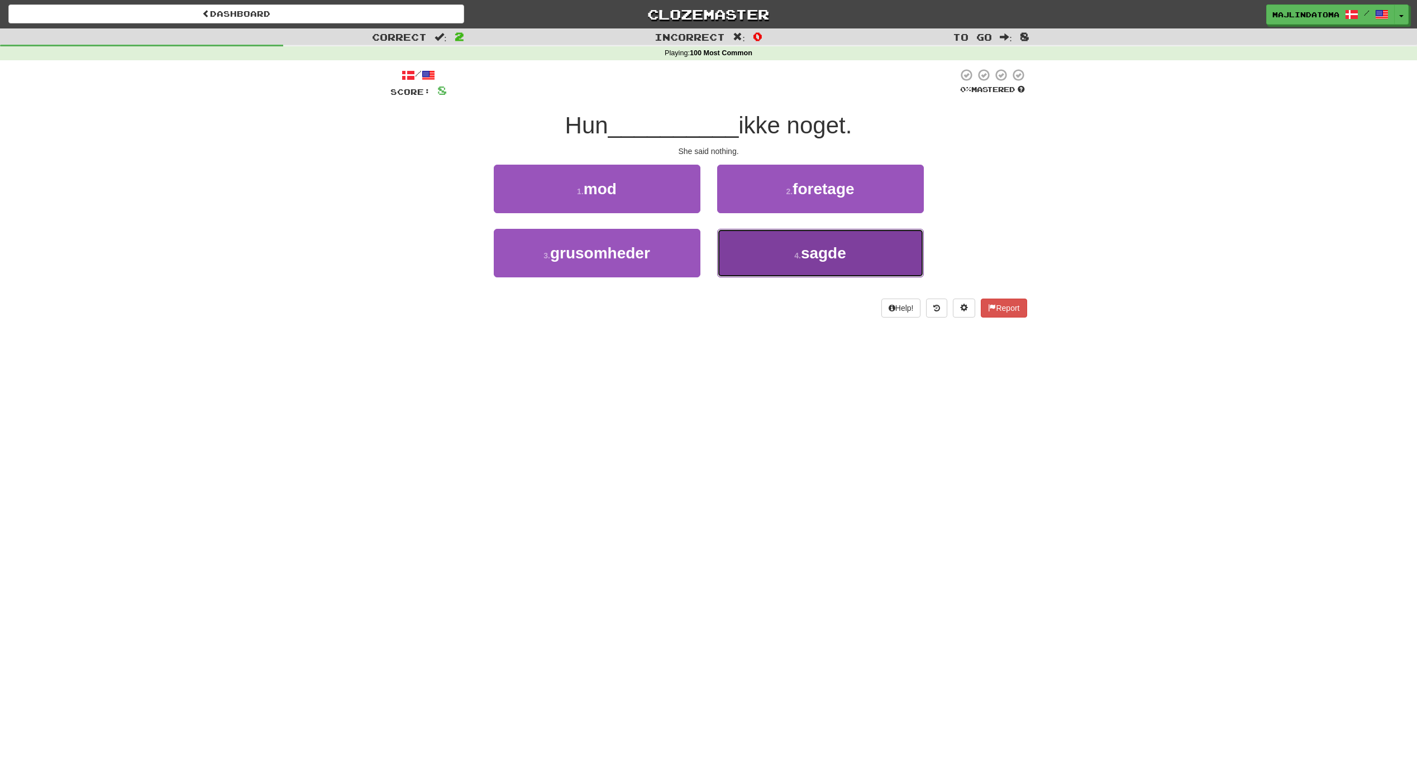
click at [815, 257] on span "sagde" at bounding box center [823, 253] width 45 height 17
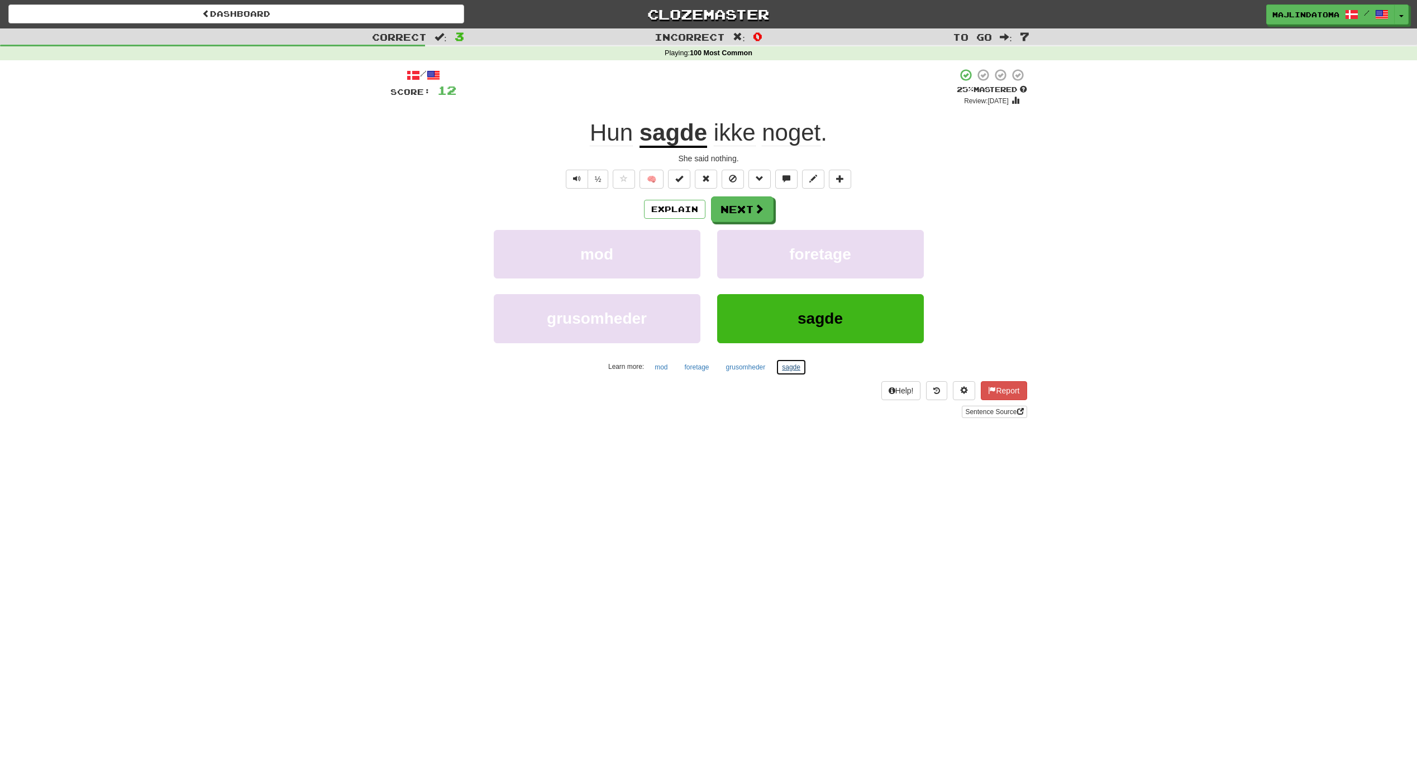
click at [789, 365] on button "sagde" at bounding box center [791, 367] width 31 height 17
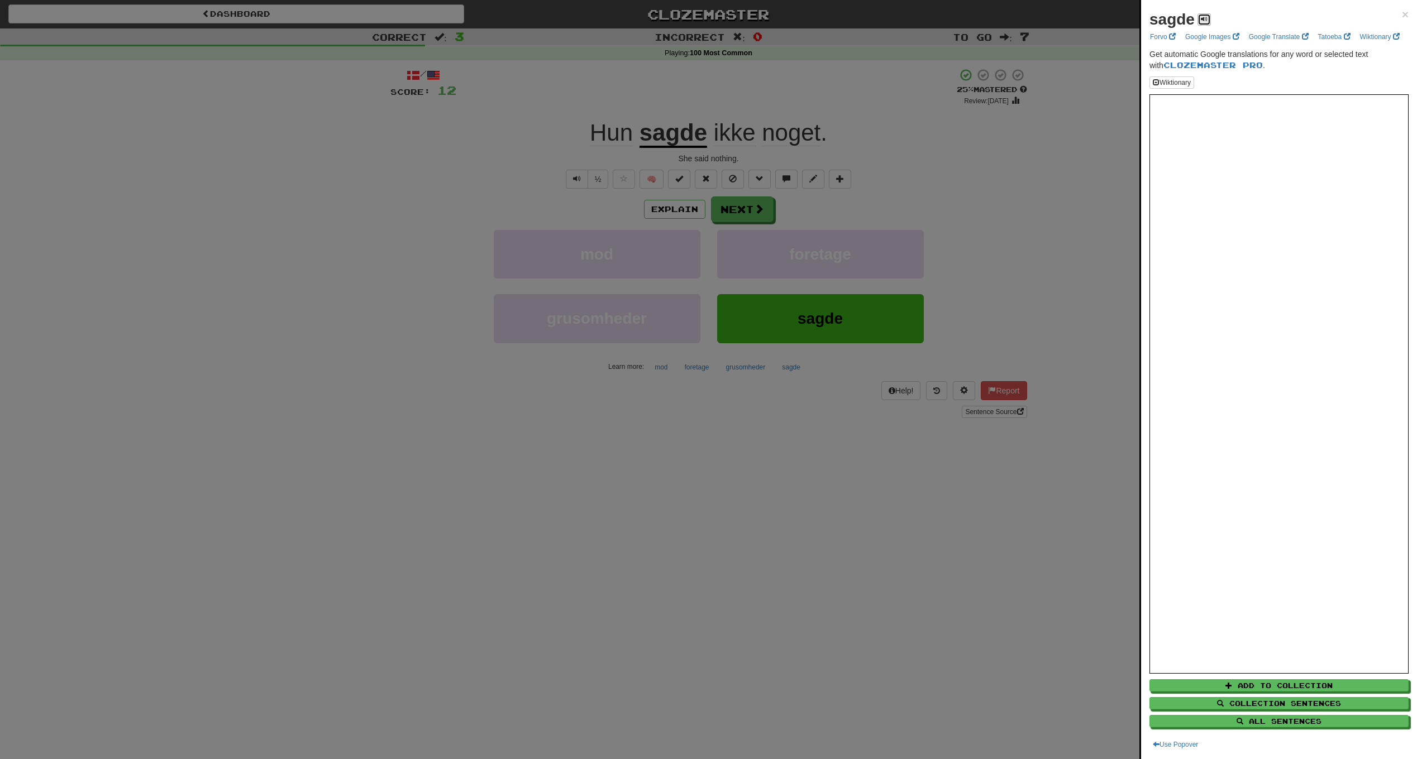
click at [1203, 18] on span at bounding box center [1203, 19] width 7 height 7
click at [1157, 37] on link "Forvo" at bounding box center [1162, 37] width 32 height 12
click at [1331, 37] on link "Tatoeba" at bounding box center [1333, 37] width 39 height 12
click at [1401, 13] on span "×" at bounding box center [1404, 14] width 7 height 13
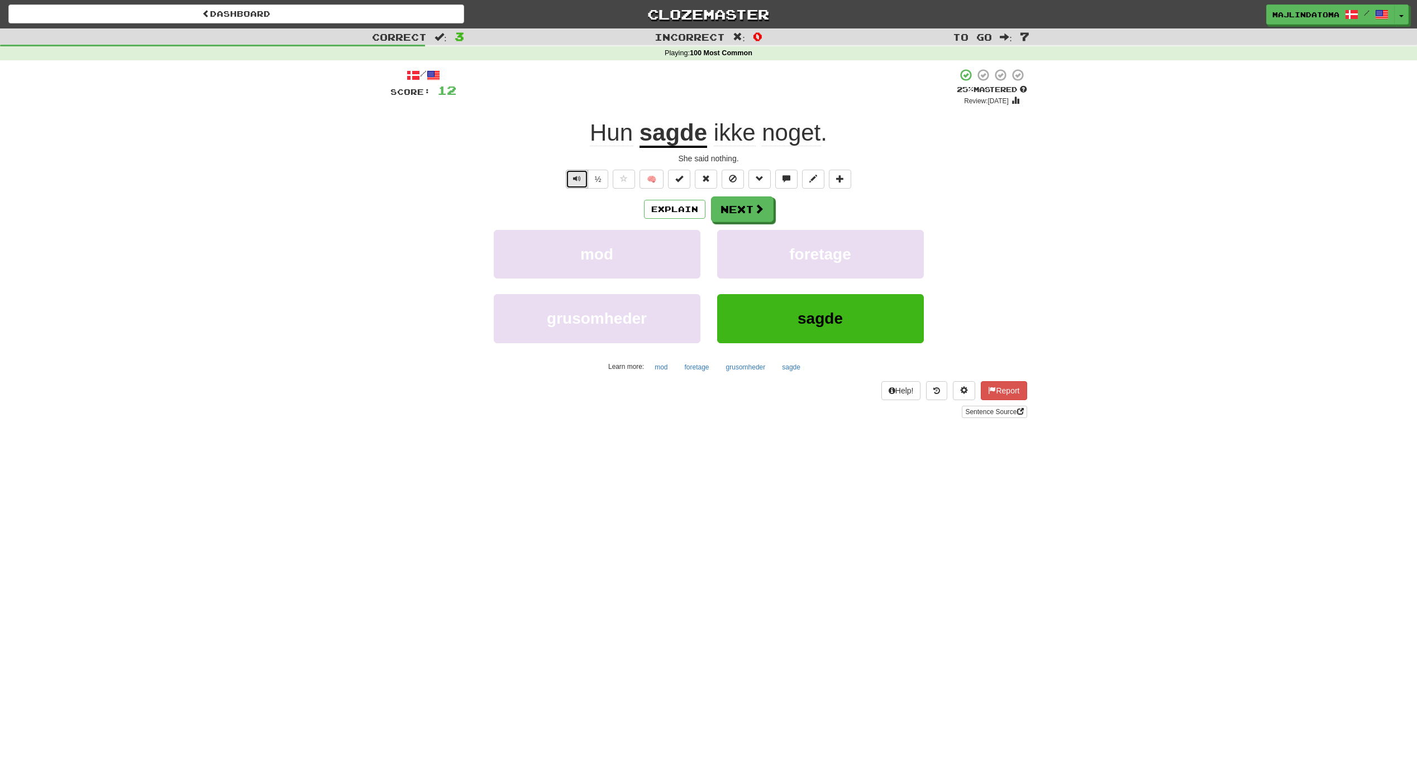
click at [574, 175] on span "Text-to-speech controls" at bounding box center [577, 179] width 8 height 8
click at [757, 204] on span at bounding box center [759, 209] width 10 height 10
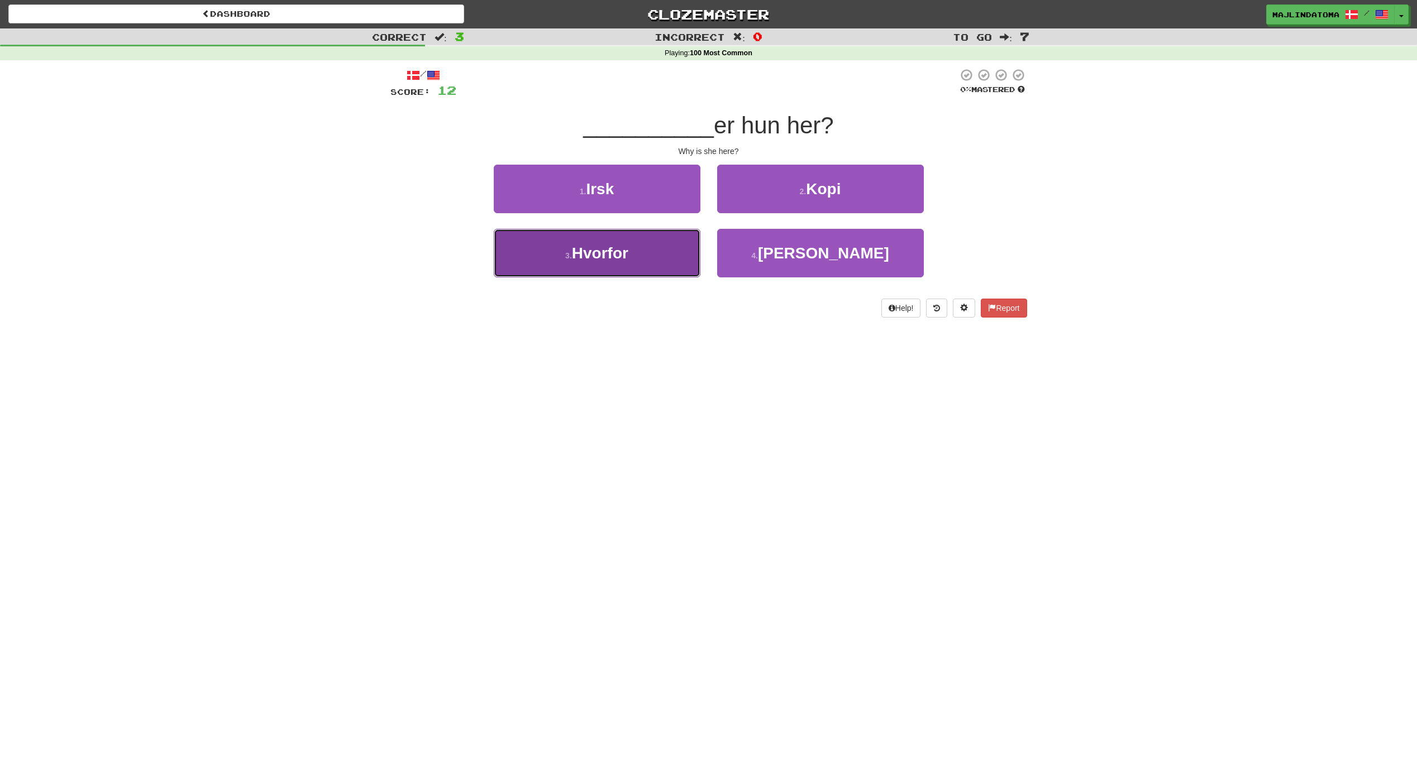
click at [607, 258] on span "Hvorfor" at bounding box center [600, 253] width 56 height 17
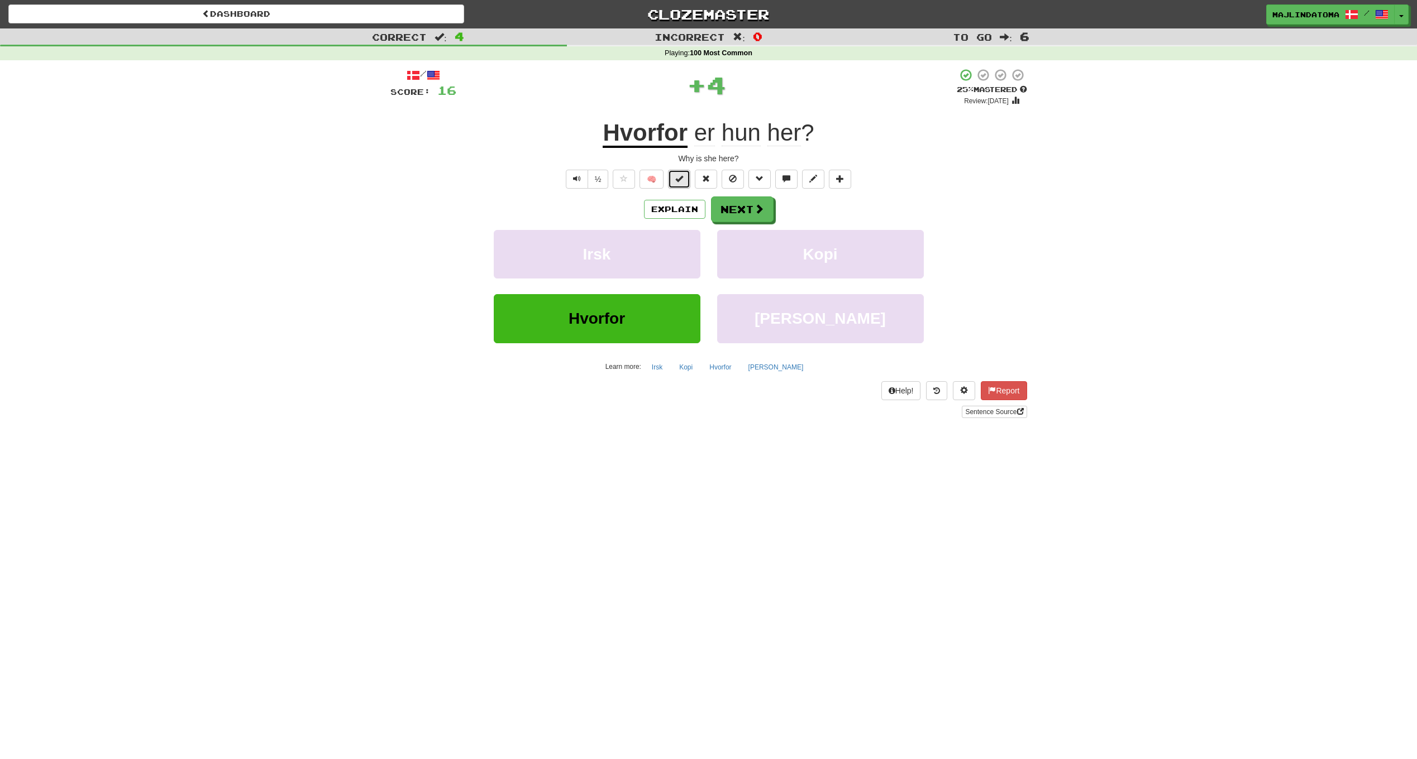
click at [676, 180] on span at bounding box center [679, 179] width 8 height 8
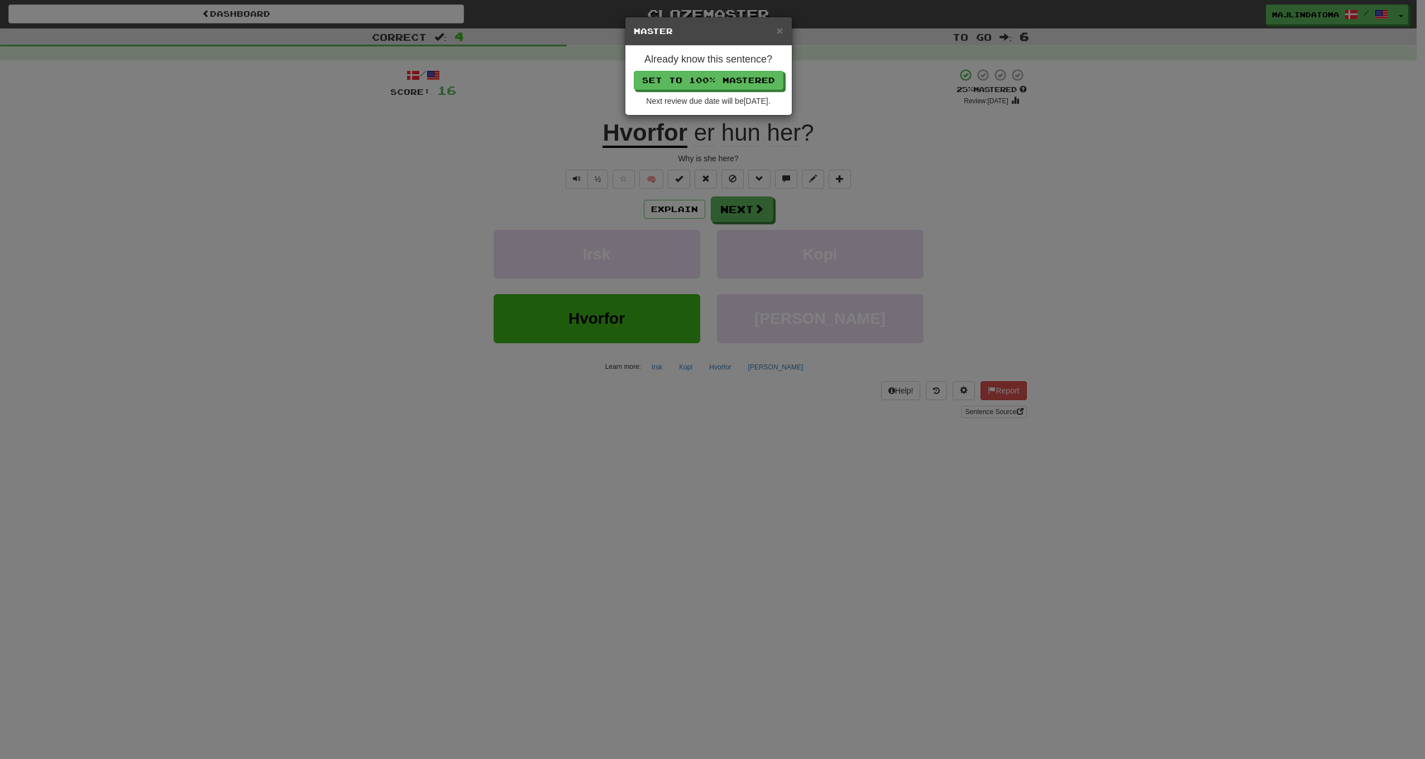
click at [750, 210] on div "× Master Already know this sentence? Set to 100% Mastered Next review due date …" at bounding box center [712, 379] width 1425 height 759
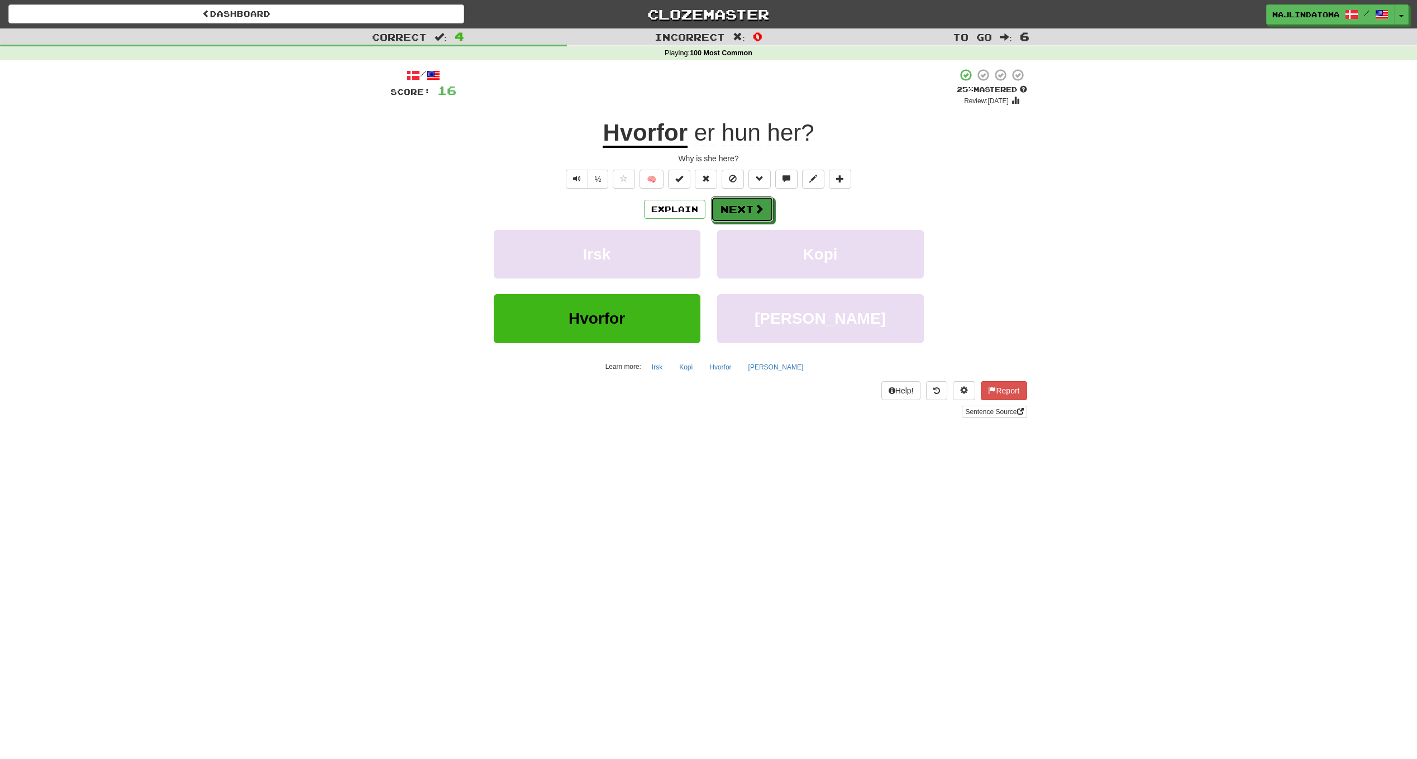
click at [750, 210] on button "Next" at bounding box center [742, 210] width 63 height 26
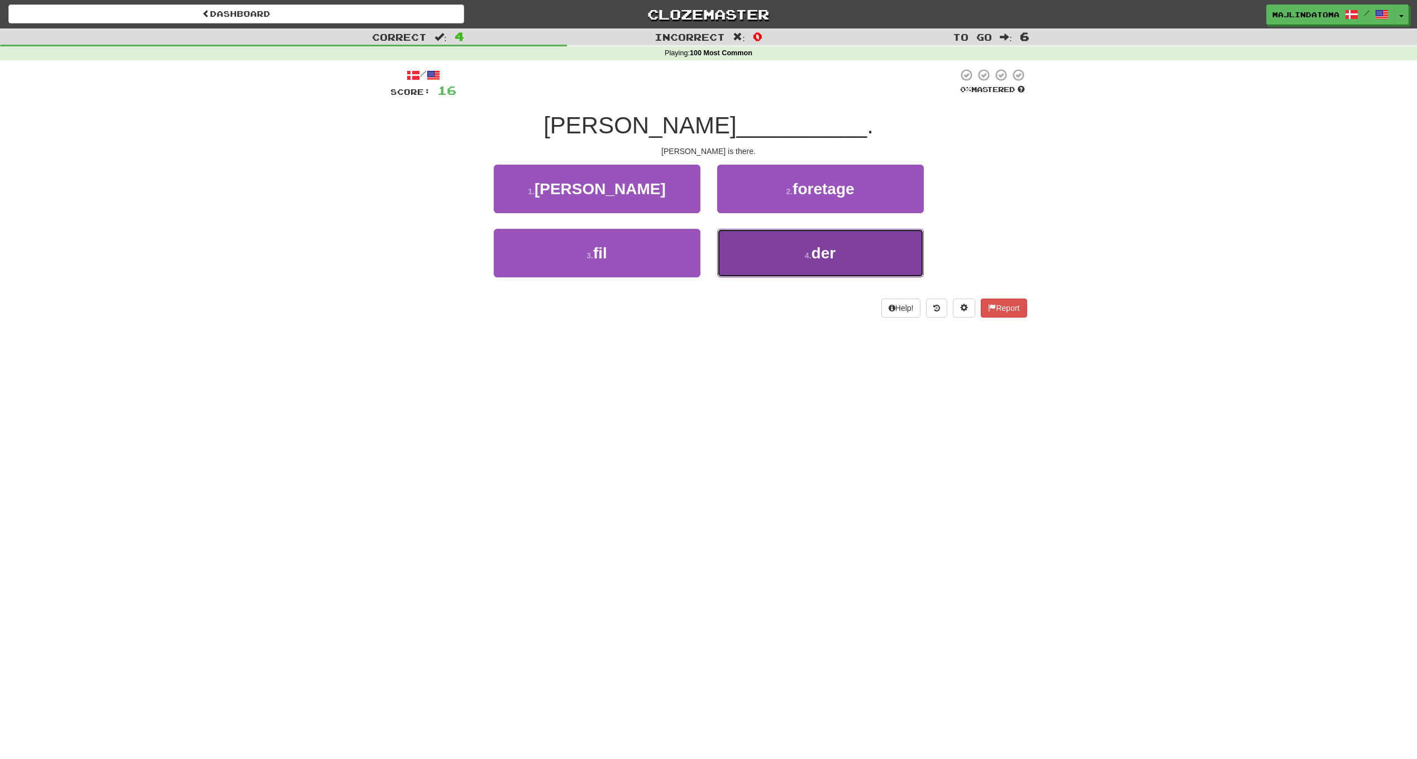
click at [836, 247] on span "der" at bounding box center [823, 253] width 25 height 17
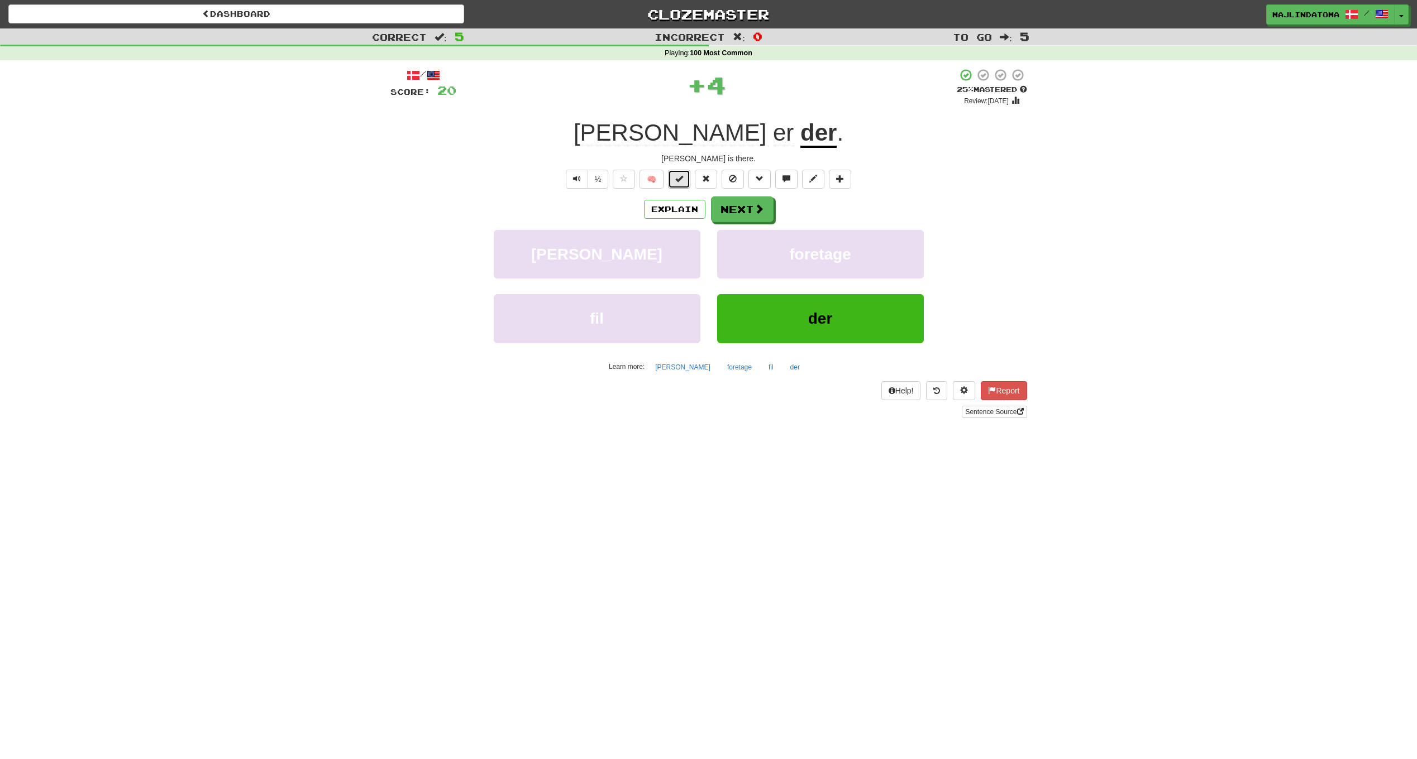
click at [686, 181] on button at bounding box center [679, 179] width 22 height 19
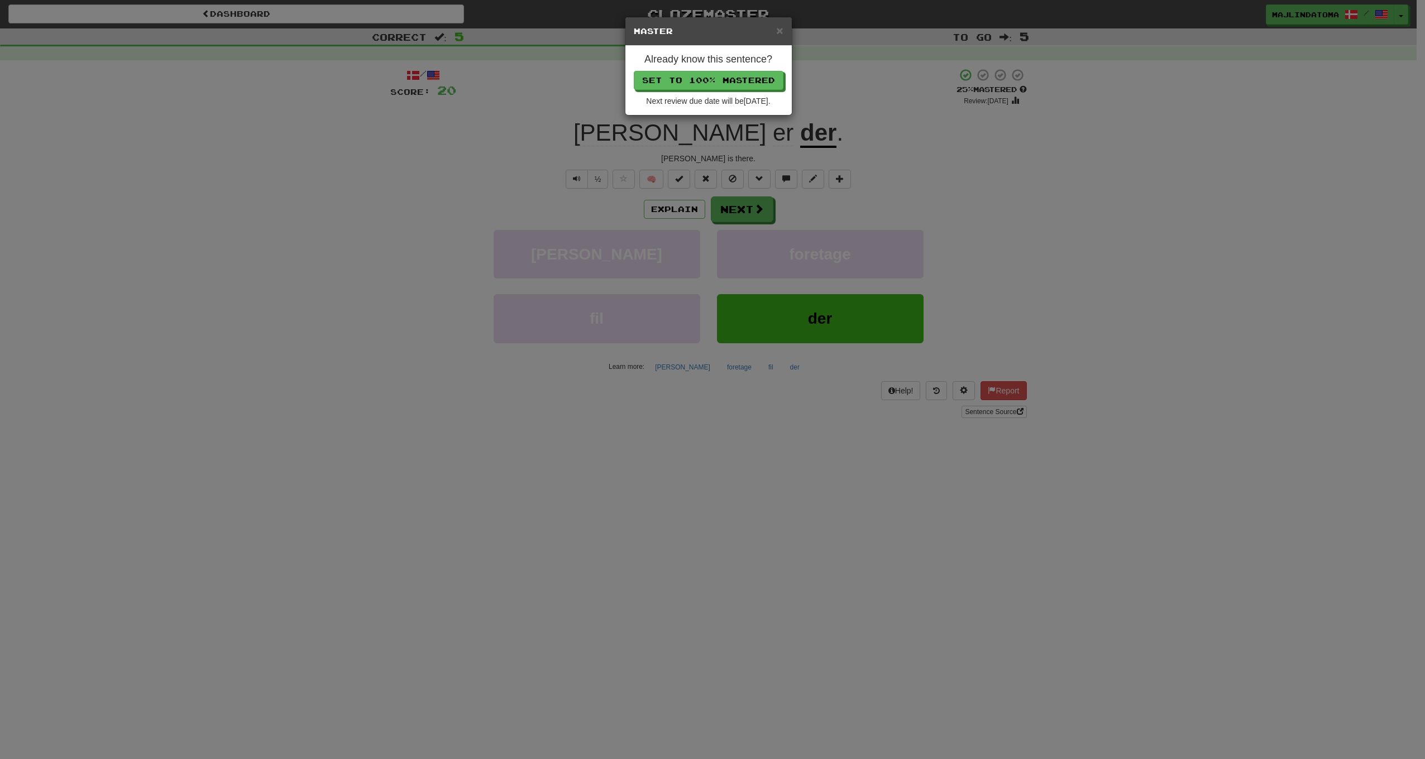
click at [739, 207] on div "× Master Already know this sentence? Set to 100% Mastered Next review due date …" at bounding box center [712, 379] width 1425 height 759
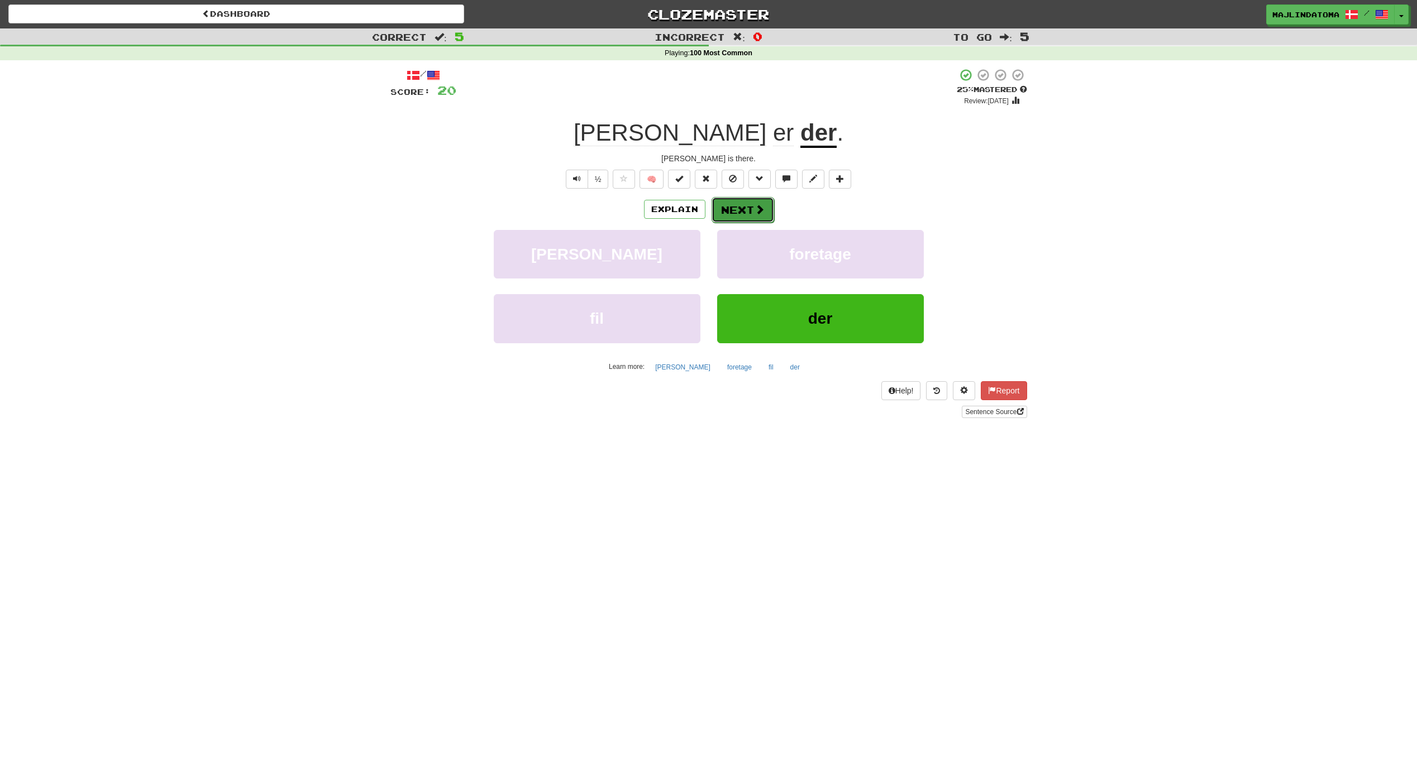
click at [748, 210] on button "Next" at bounding box center [742, 210] width 63 height 26
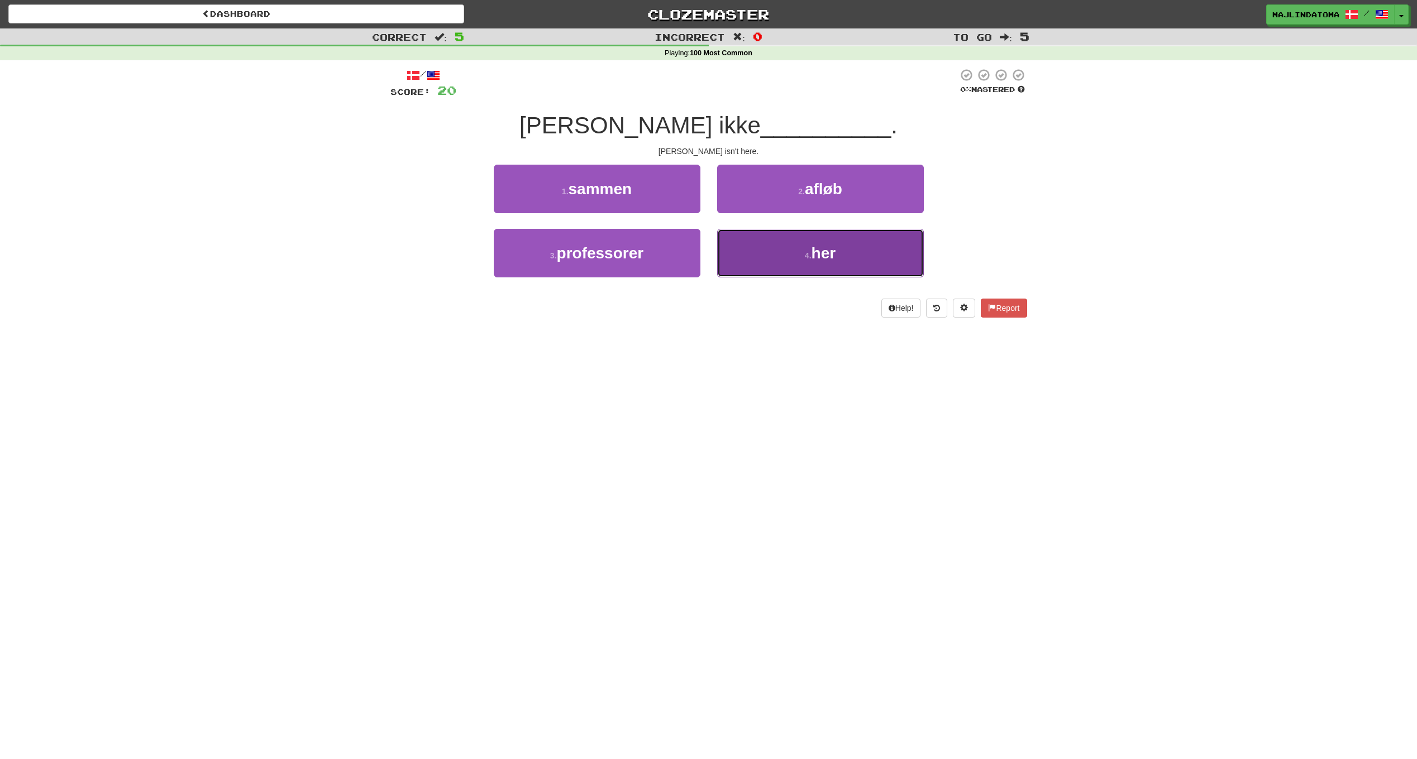
click at [786, 256] on button "4 . her" at bounding box center [820, 253] width 207 height 49
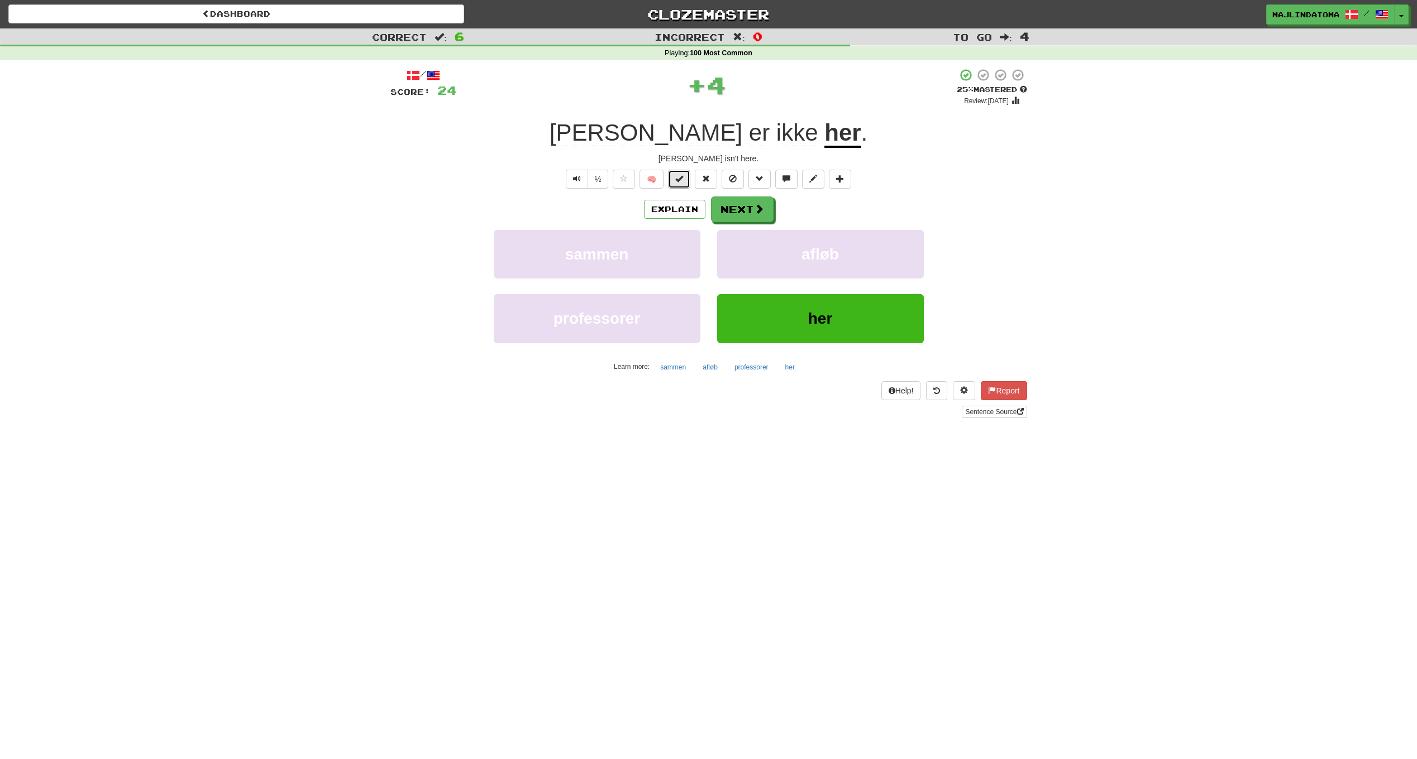
click at [679, 178] on span at bounding box center [679, 179] width 8 height 8
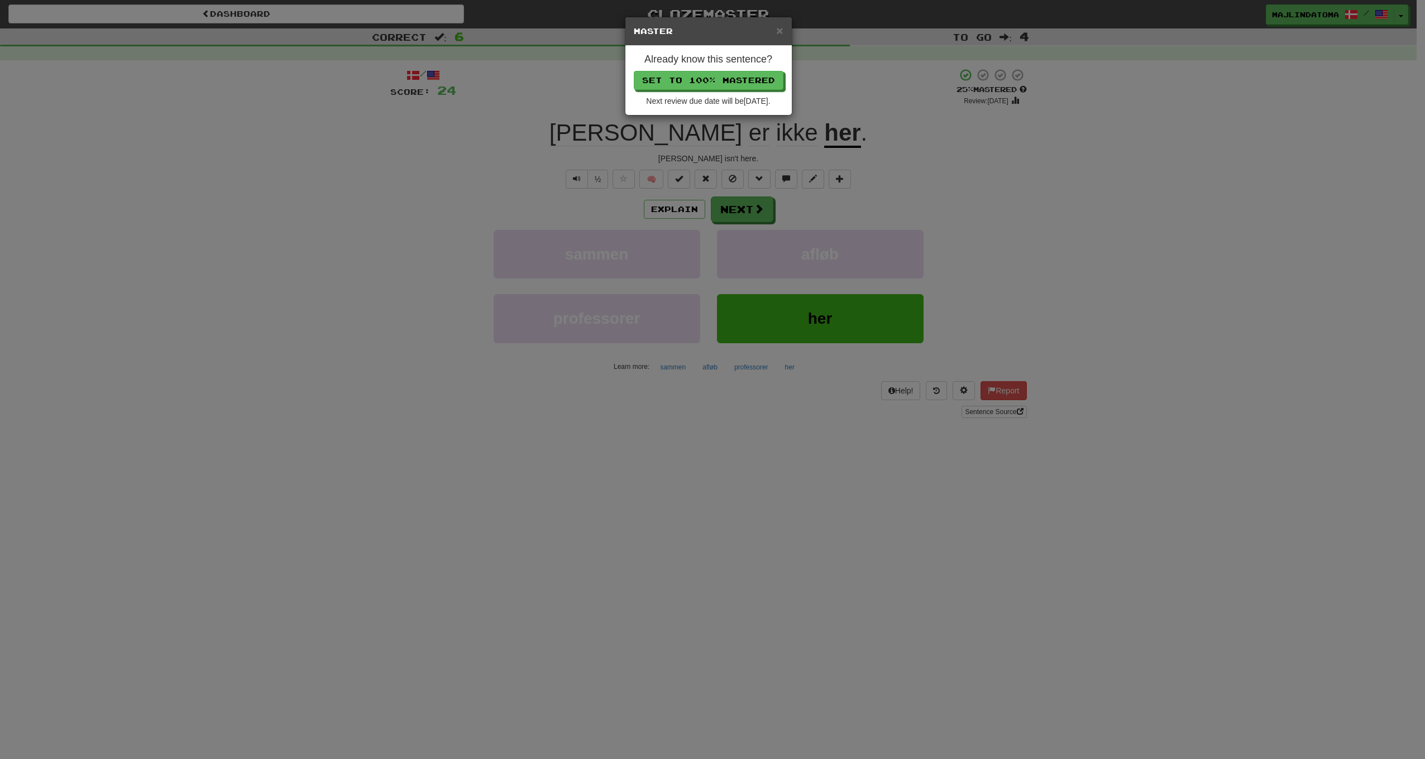
click at [749, 213] on div "× Master Already know this sentence? Set to 100% Mastered Next review due date …" at bounding box center [712, 379] width 1425 height 759
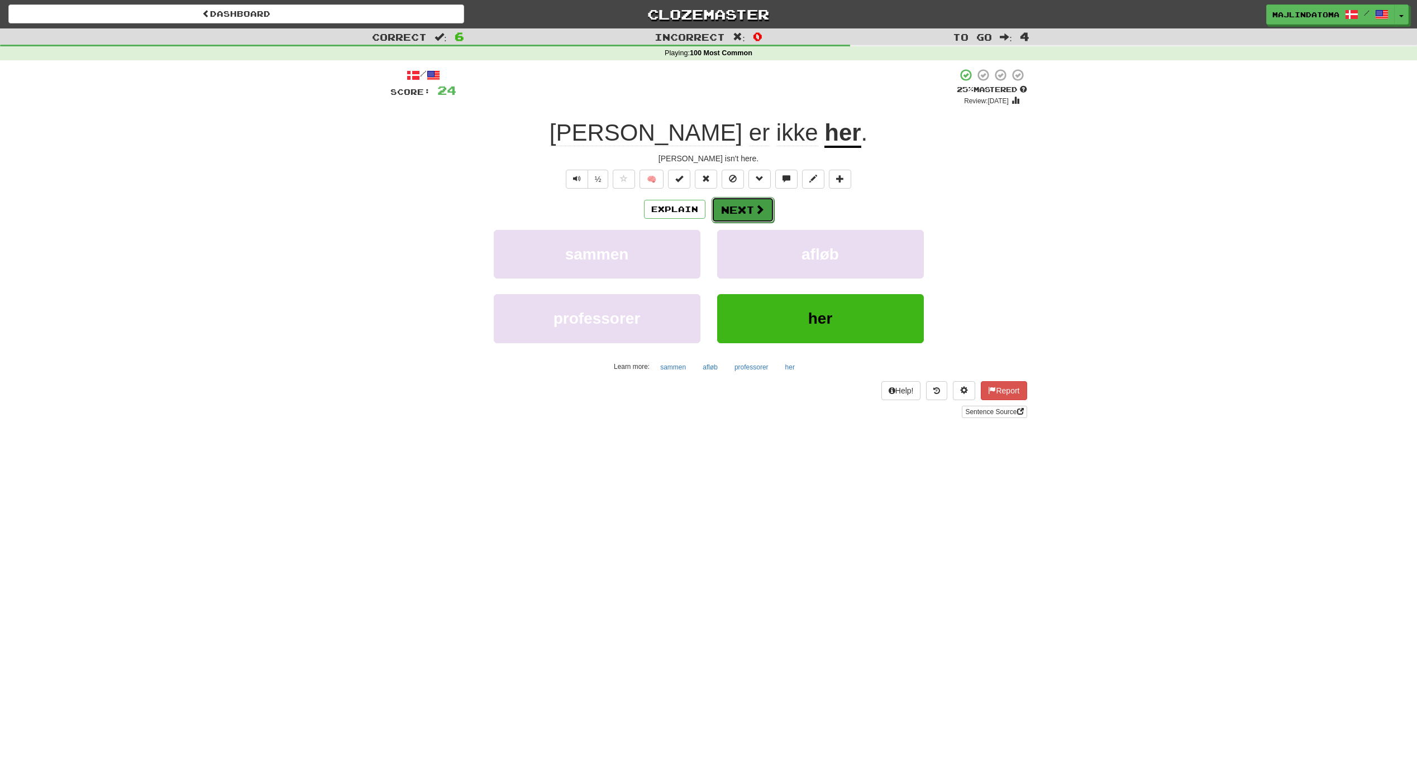
click at [745, 205] on button "Next" at bounding box center [742, 210] width 63 height 26
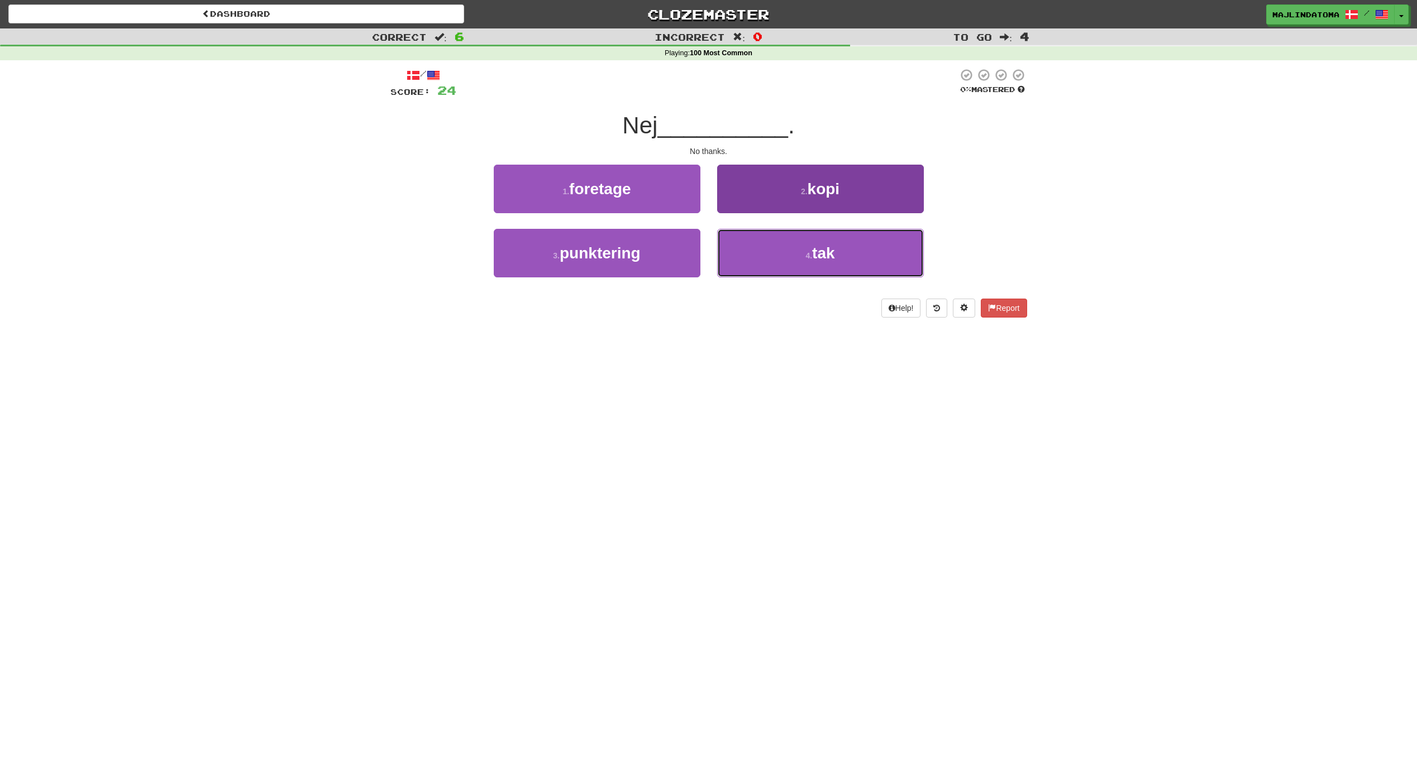
click at [800, 247] on button "4 . tak" at bounding box center [820, 253] width 207 height 49
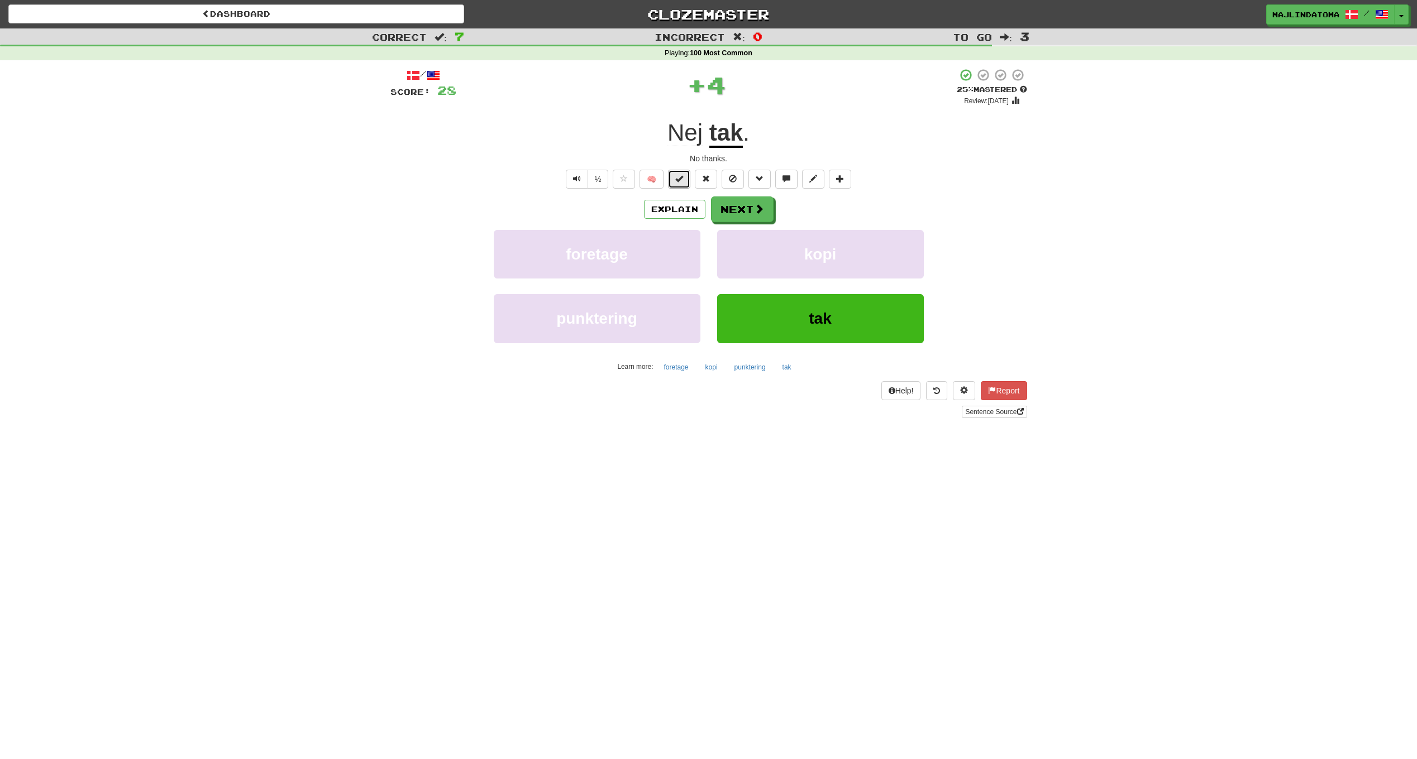
click at [675, 179] on button at bounding box center [679, 179] width 22 height 19
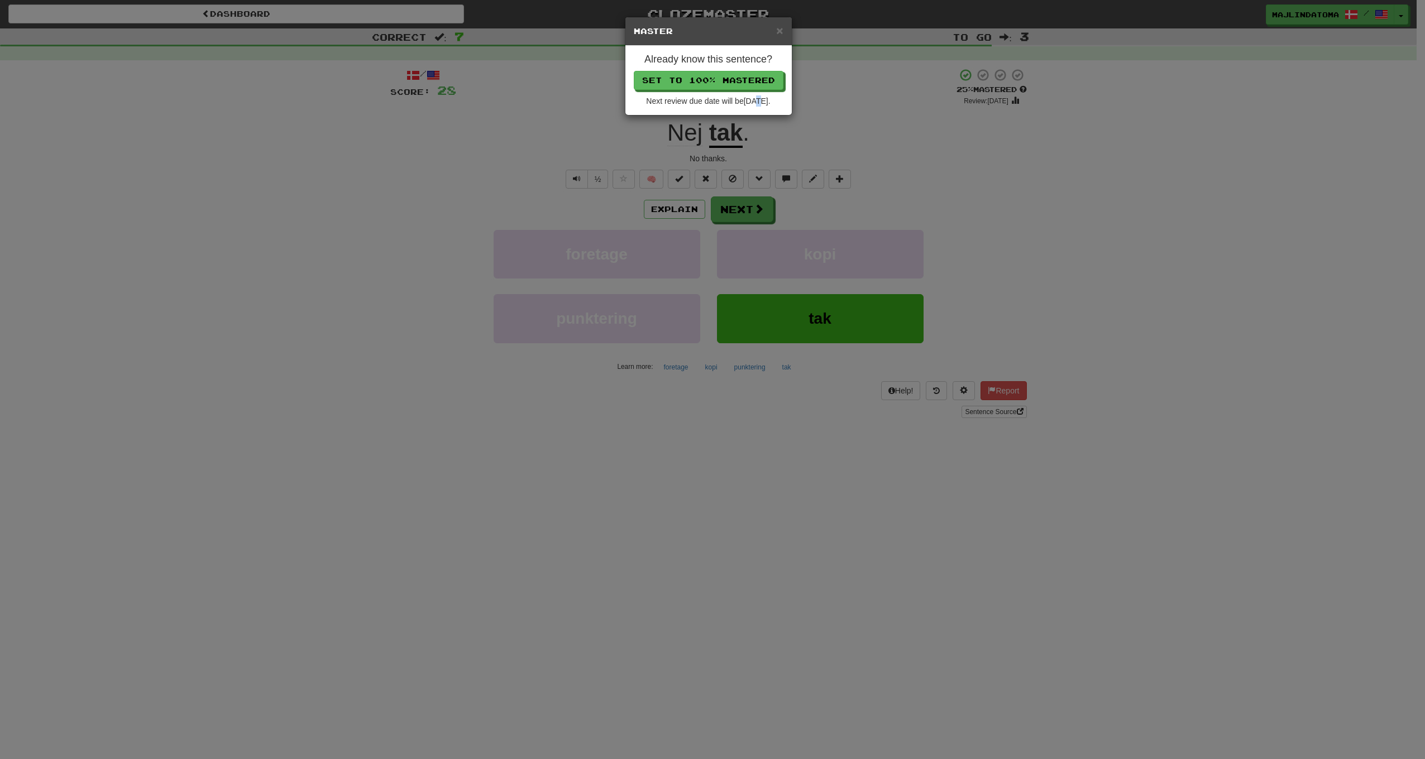
click at [752, 209] on div "× Master Already know this sentence? Set to 100% Mastered Next review due date …" at bounding box center [712, 379] width 1425 height 759
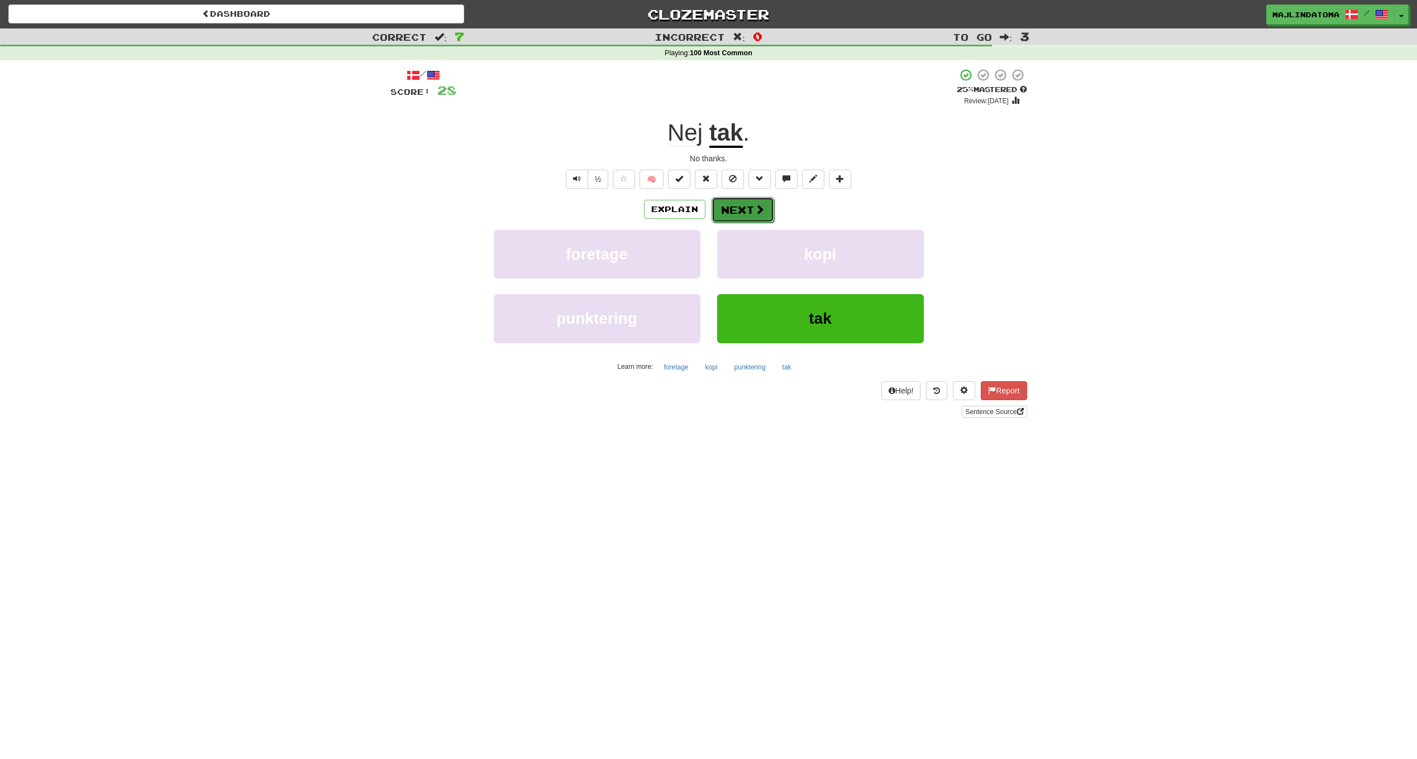
drag, startPoint x: 752, startPoint y: 209, endPoint x: 744, endPoint y: 205, distance: 8.7
click at [744, 205] on button "Next" at bounding box center [742, 210] width 63 height 26
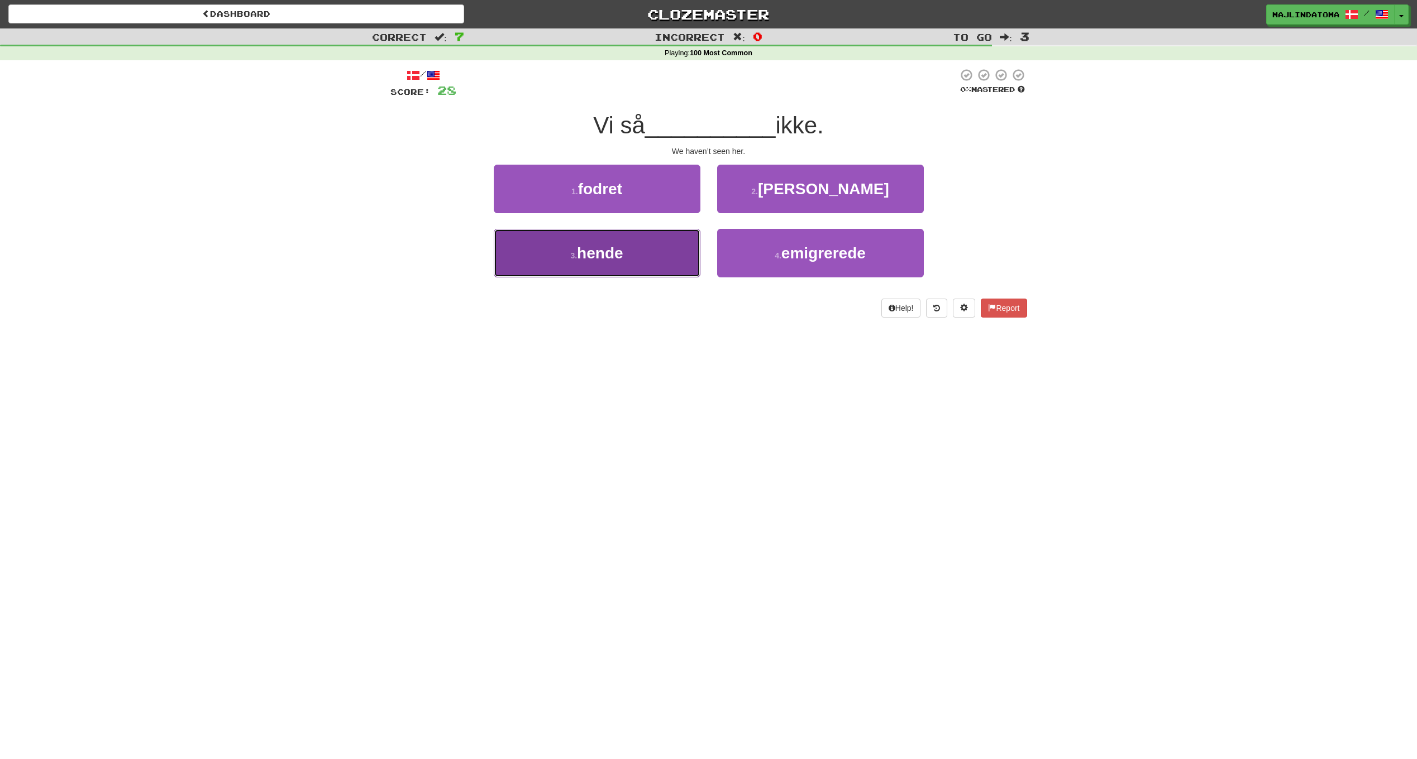
click at [601, 255] on span "hende" at bounding box center [600, 253] width 46 height 17
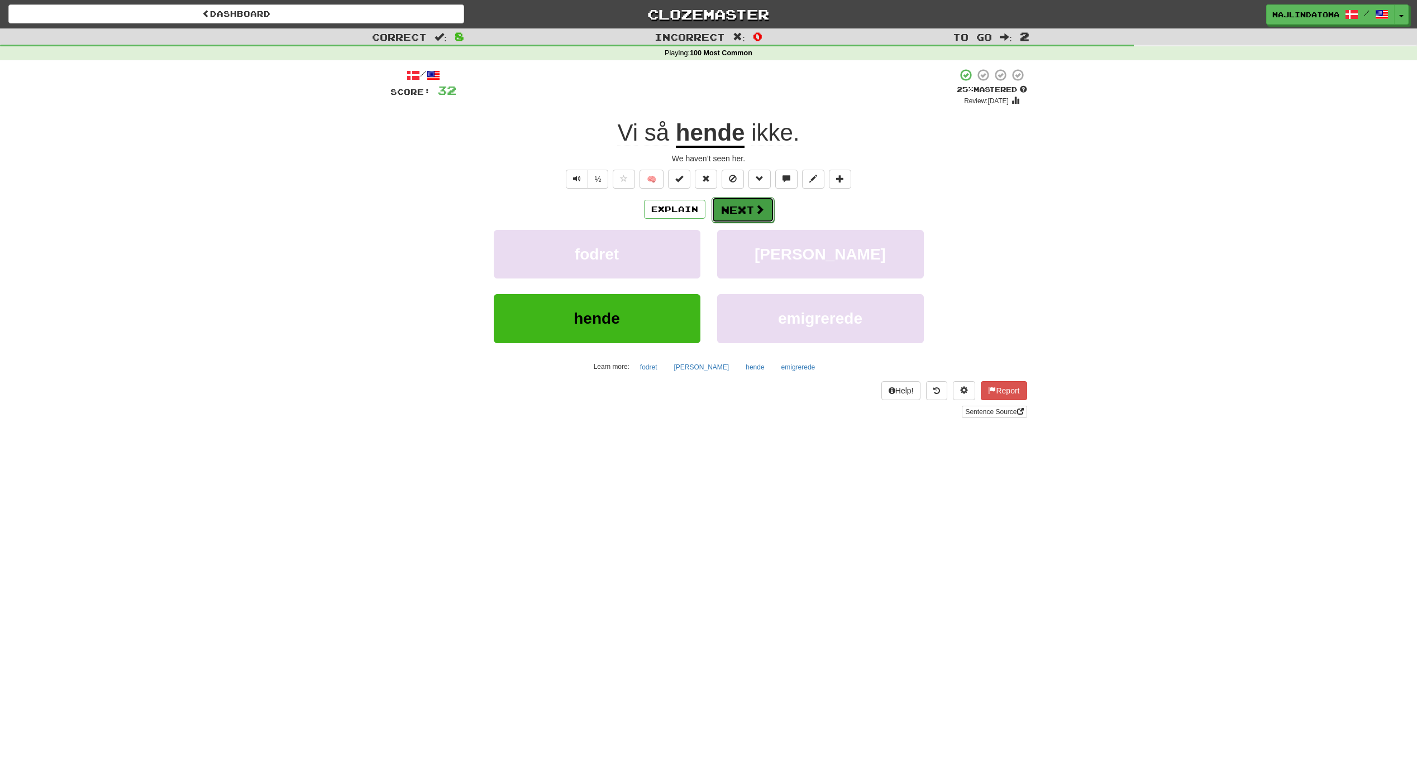
click at [728, 207] on button "Next" at bounding box center [742, 210] width 63 height 26
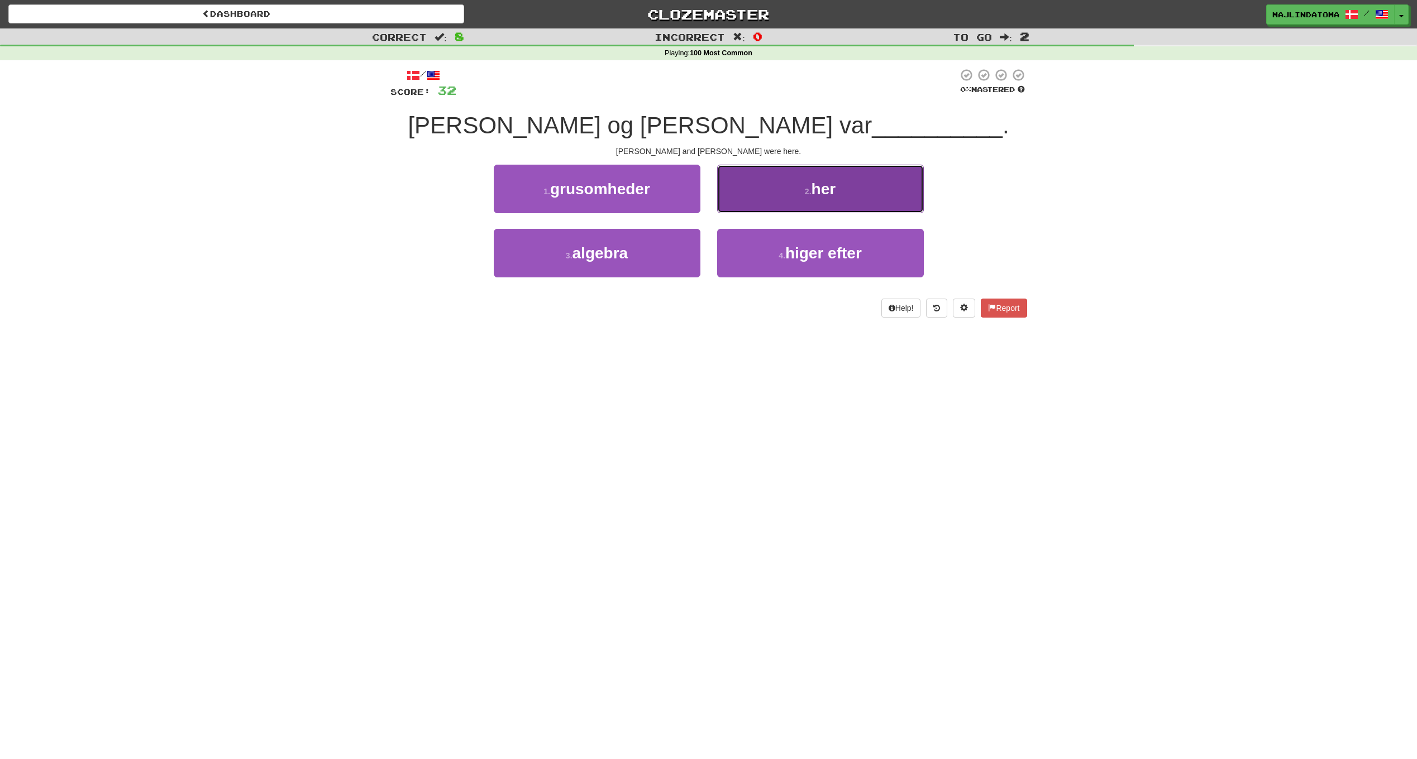
click at [836, 200] on button "2 . her" at bounding box center [820, 189] width 207 height 49
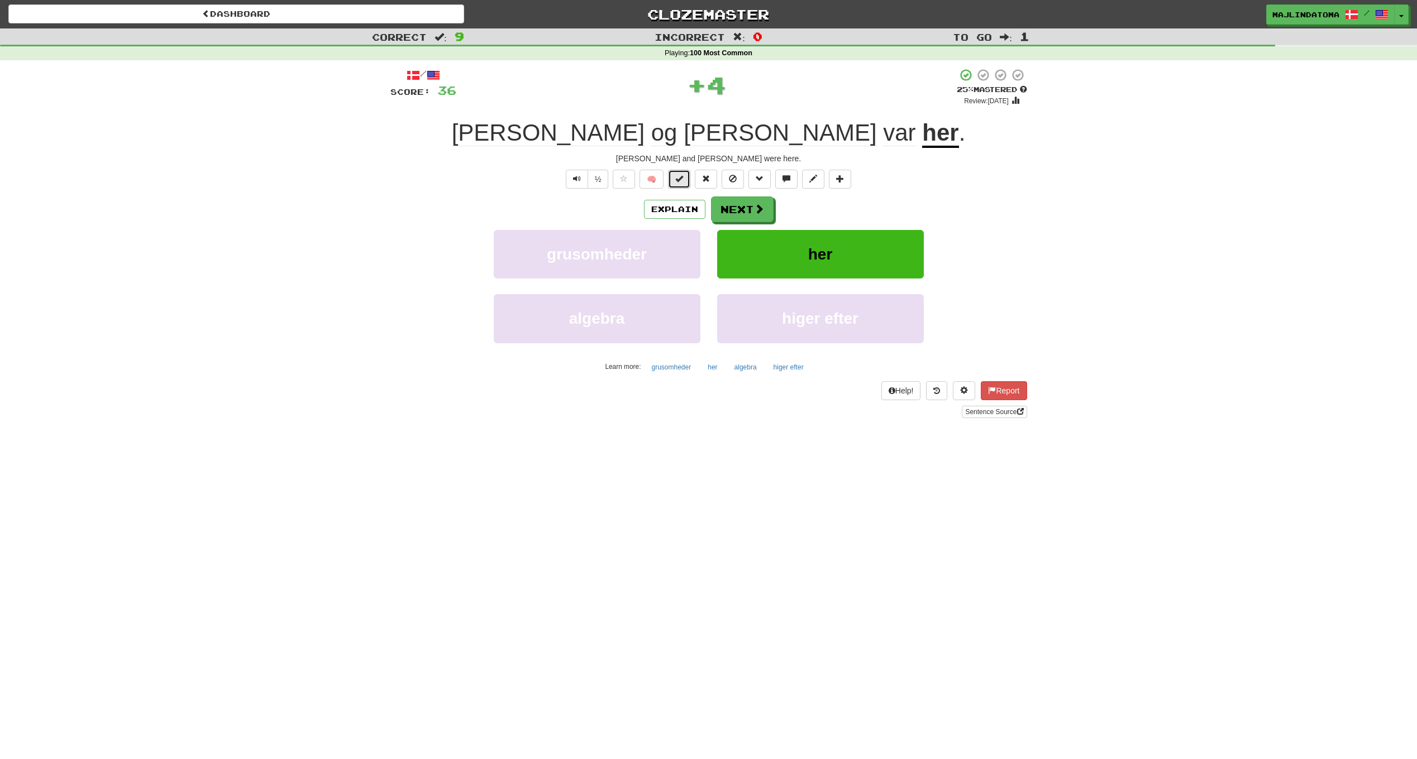
click at [681, 176] on span at bounding box center [679, 179] width 8 height 8
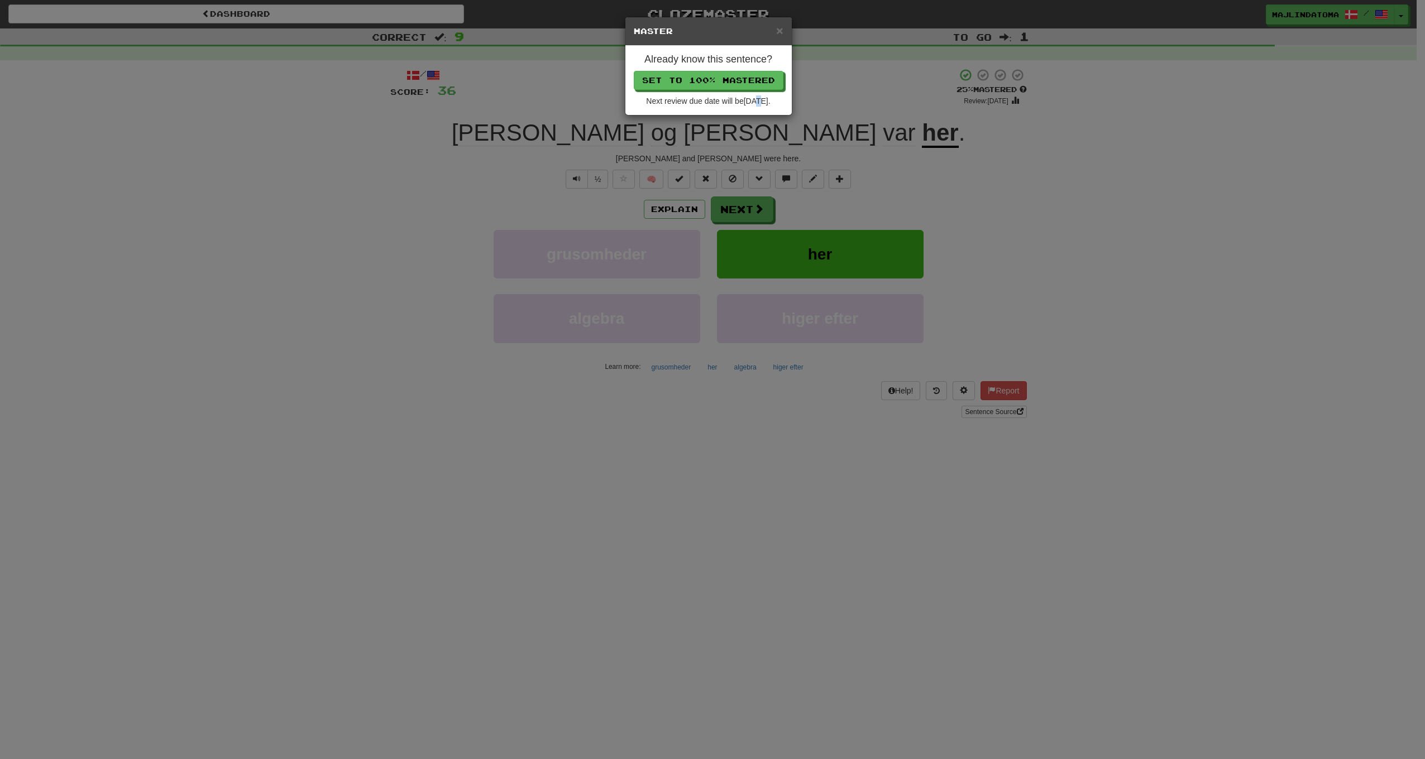
click at [754, 214] on div "× Master Already know this sentence? Set to 100% Mastered Next review due date …" at bounding box center [712, 379] width 1425 height 759
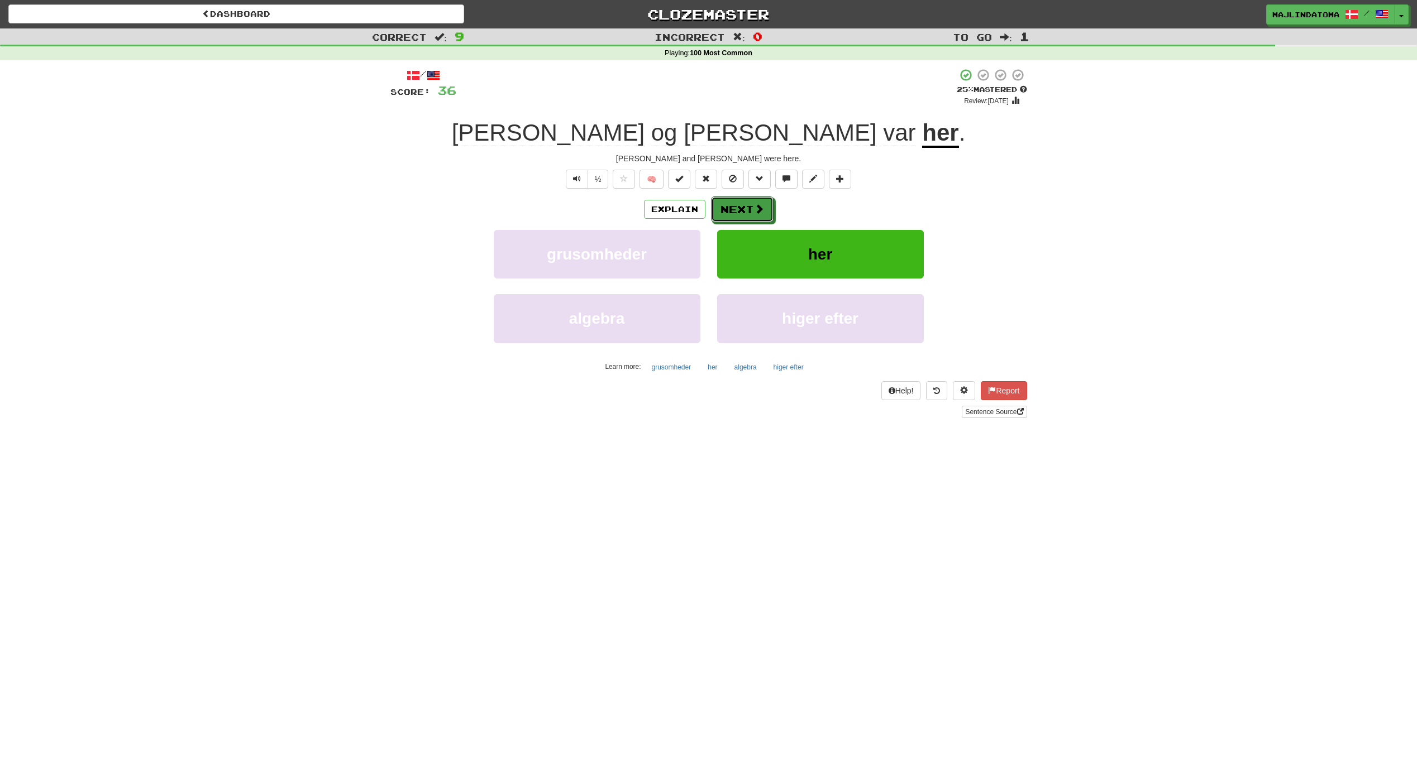
click at [754, 214] on span at bounding box center [759, 209] width 10 height 10
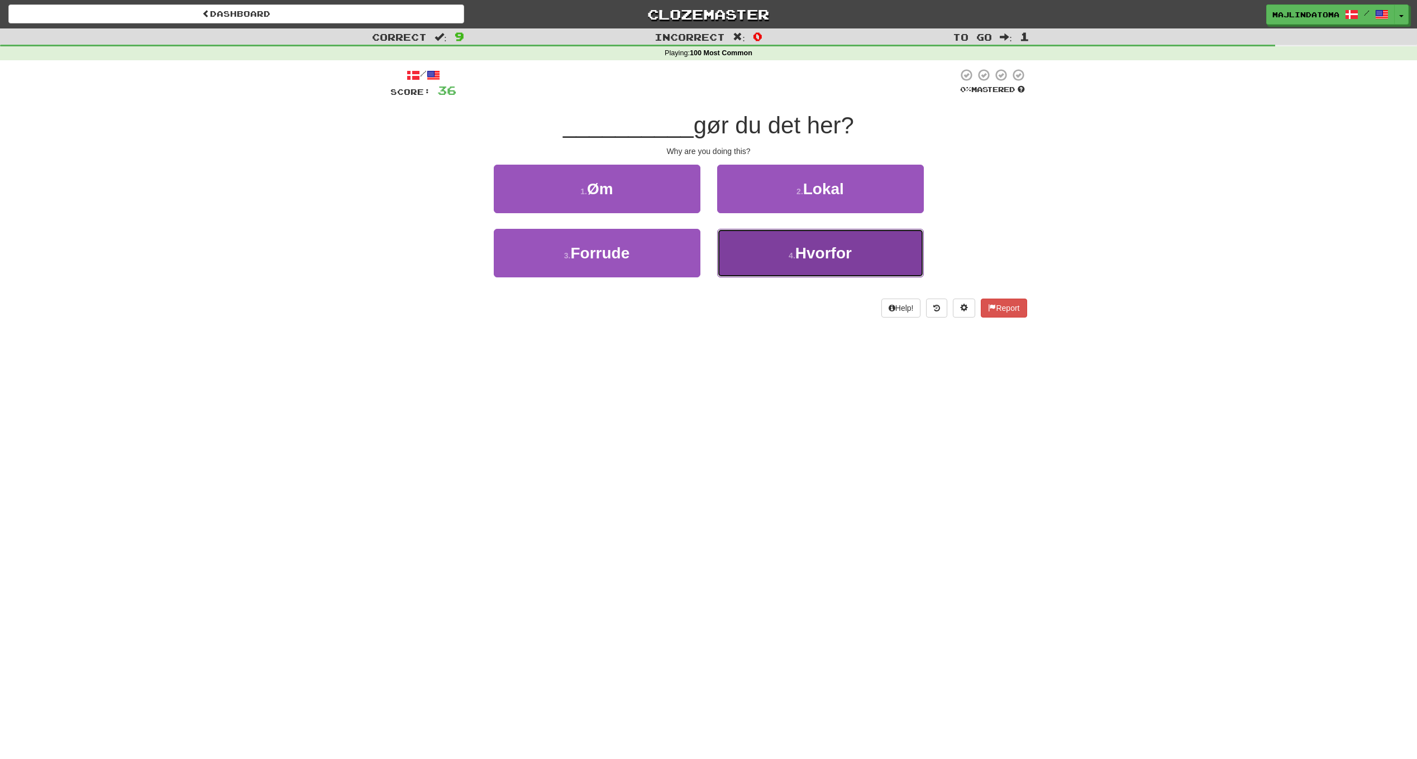
click at [806, 256] on span "Hvorfor" at bounding box center [823, 253] width 56 height 17
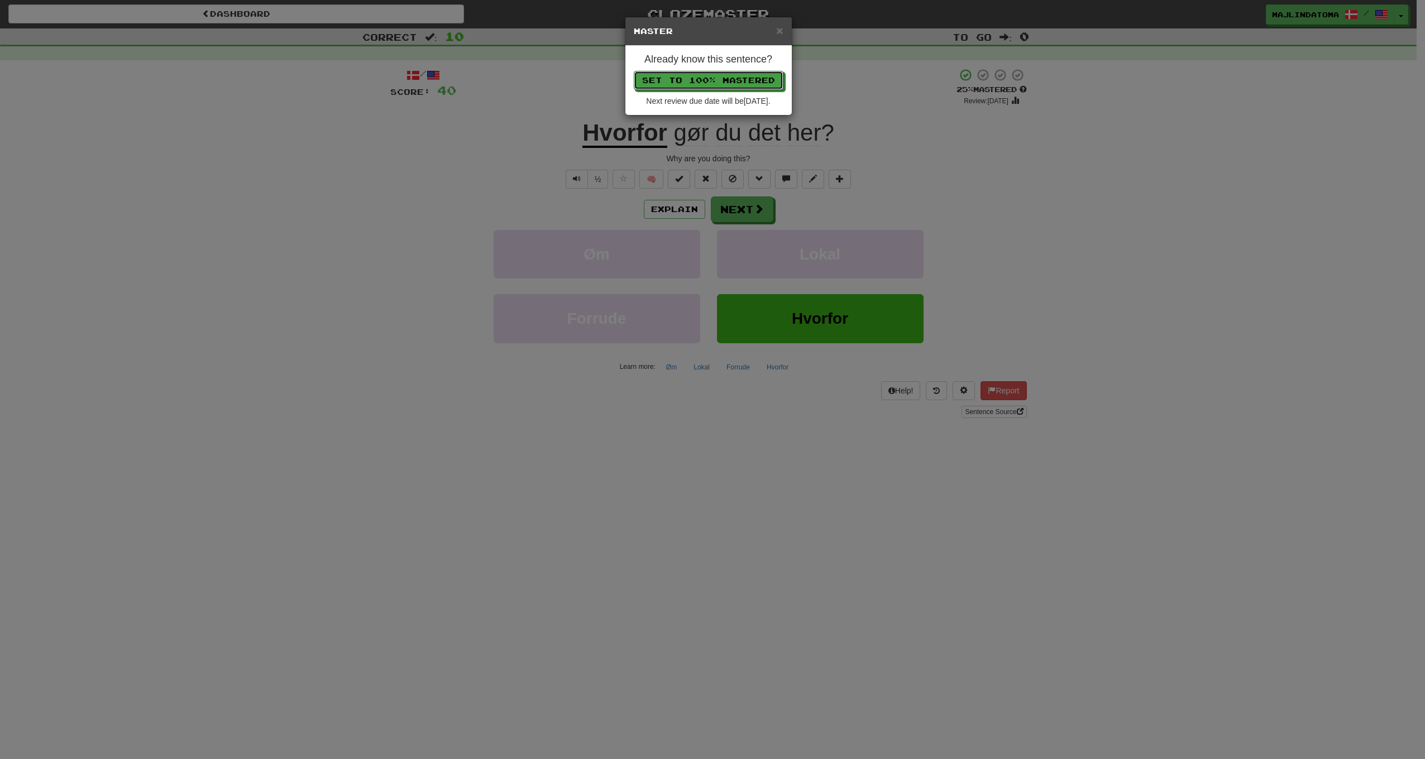
click at [634, 71] on button "Set to 100% Mastered" at bounding box center [709, 80] width 150 height 19
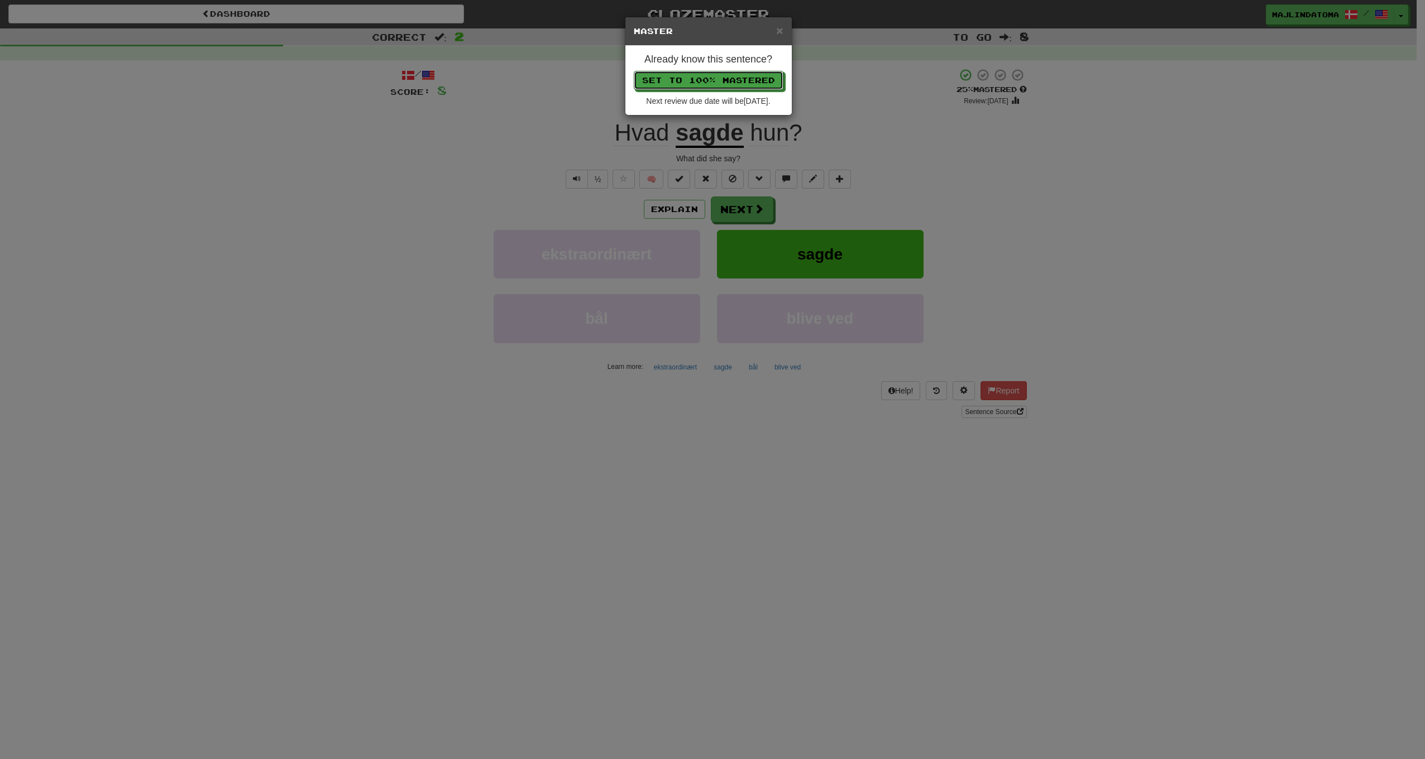
click at [634, 71] on button "Set to 100% Mastered" at bounding box center [709, 80] width 150 height 19
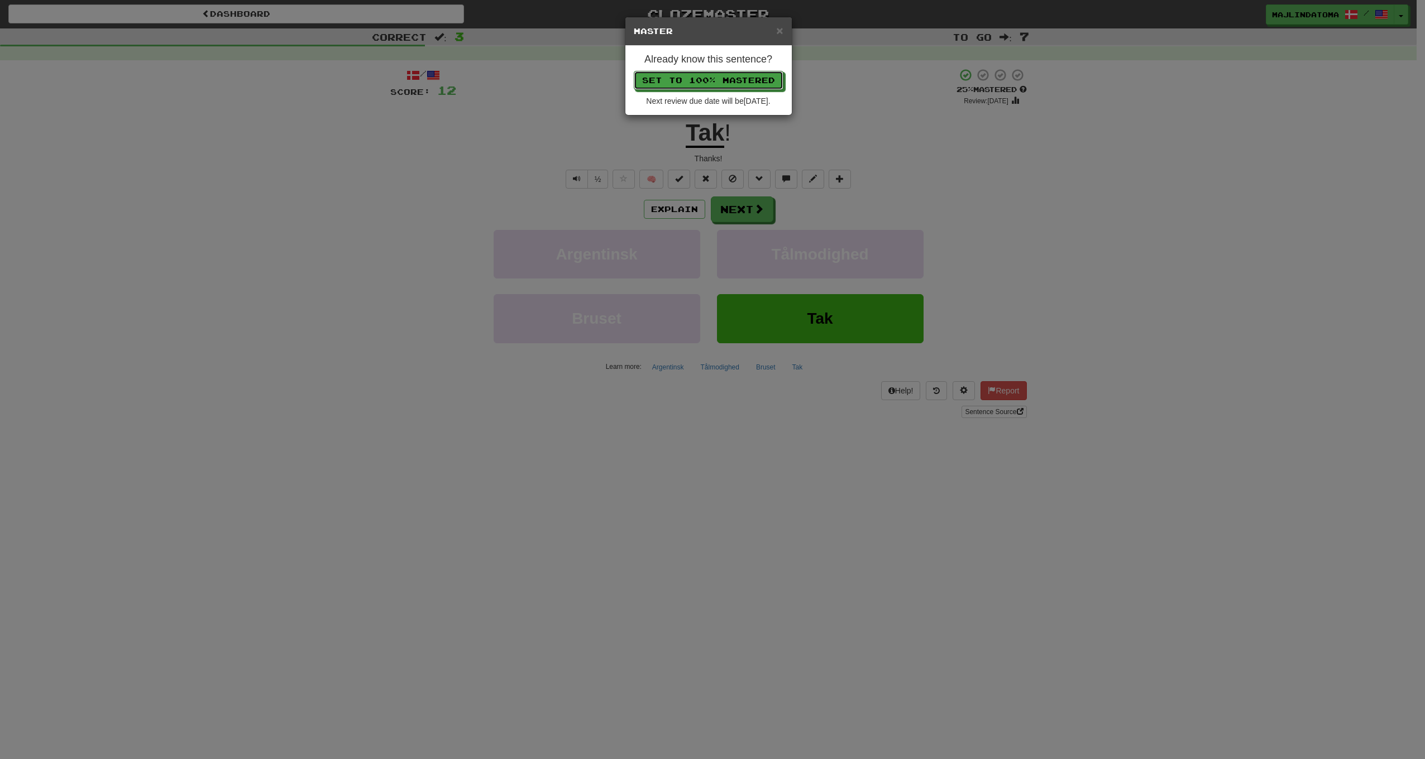
click at [634, 71] on button "Set to 100% Mastered" at bounding box center [709, 80] width 150 height 19
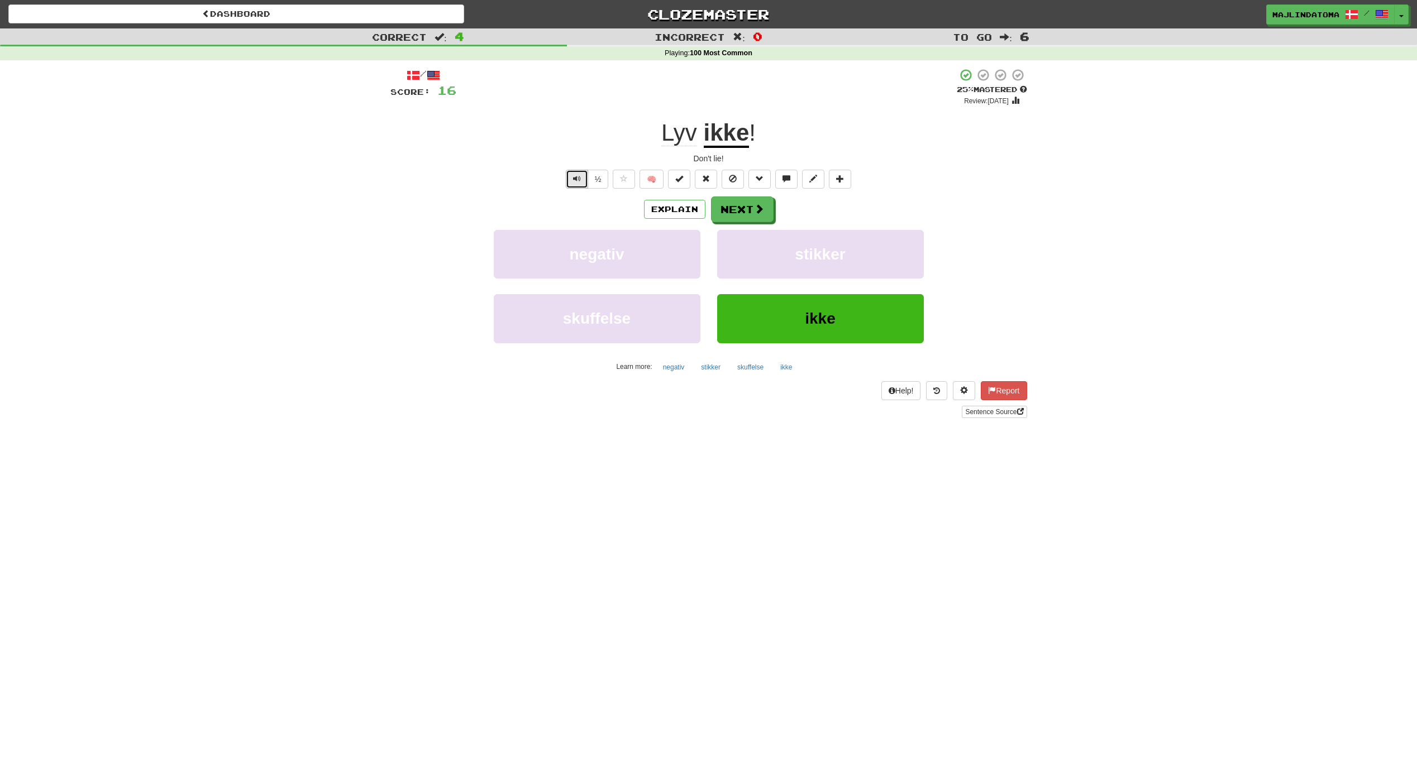
click at [581, 177] on button "Text-to-speech controls" at bounding box center [577, 179] width 22 height 19
click at [577, 177] on span "Text-to-speech controls" at bounding box center [577, 179] width 8 height 8
click at [575, 207] on div "Explain Next" at bounding box center [708, 210] width 637 height 26
click at [262, 12] on link "Dashboard" at bounding box center [236, 13] width 456 height 19
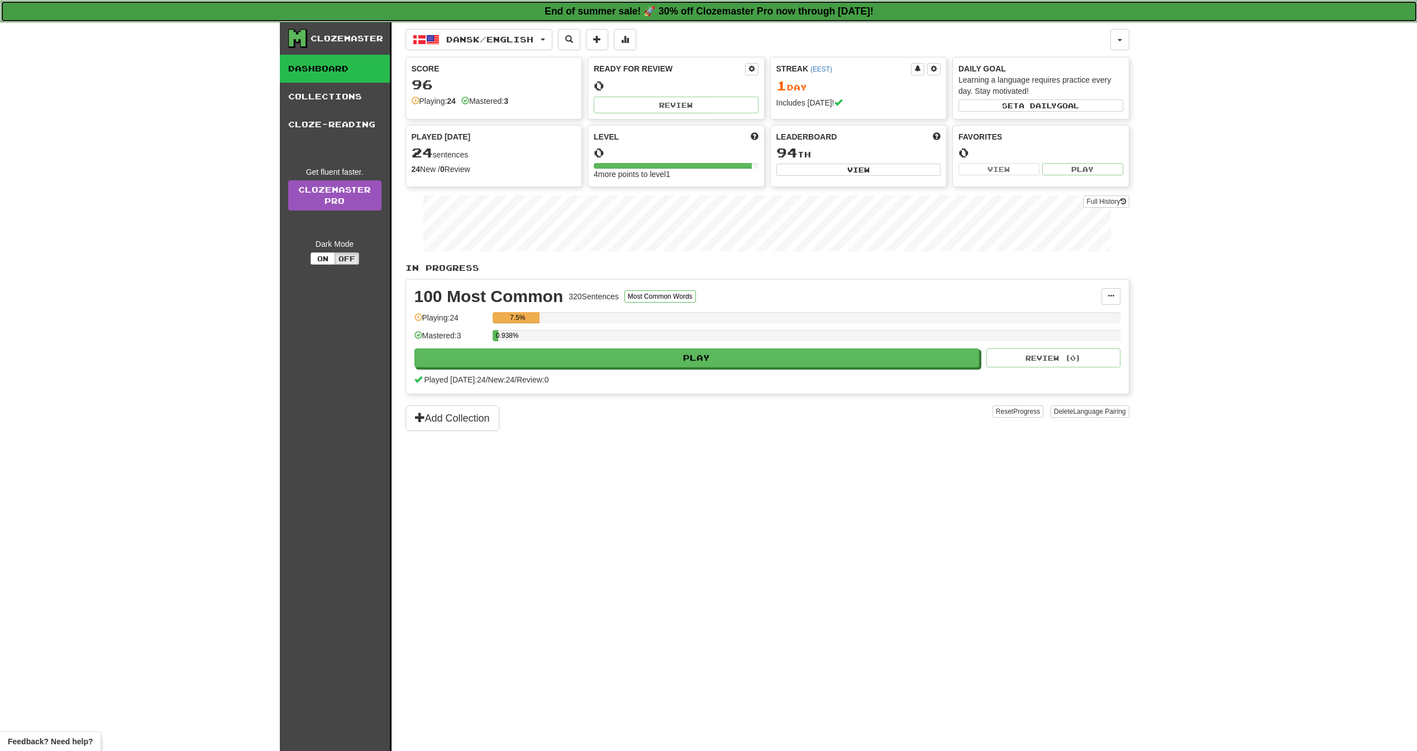
click at [664, 12] on strong "End of summer sale! 🚀 30% off Clozemaster Pro now through [DATE]!" at bounding box center [708, 11] width 329 height 11
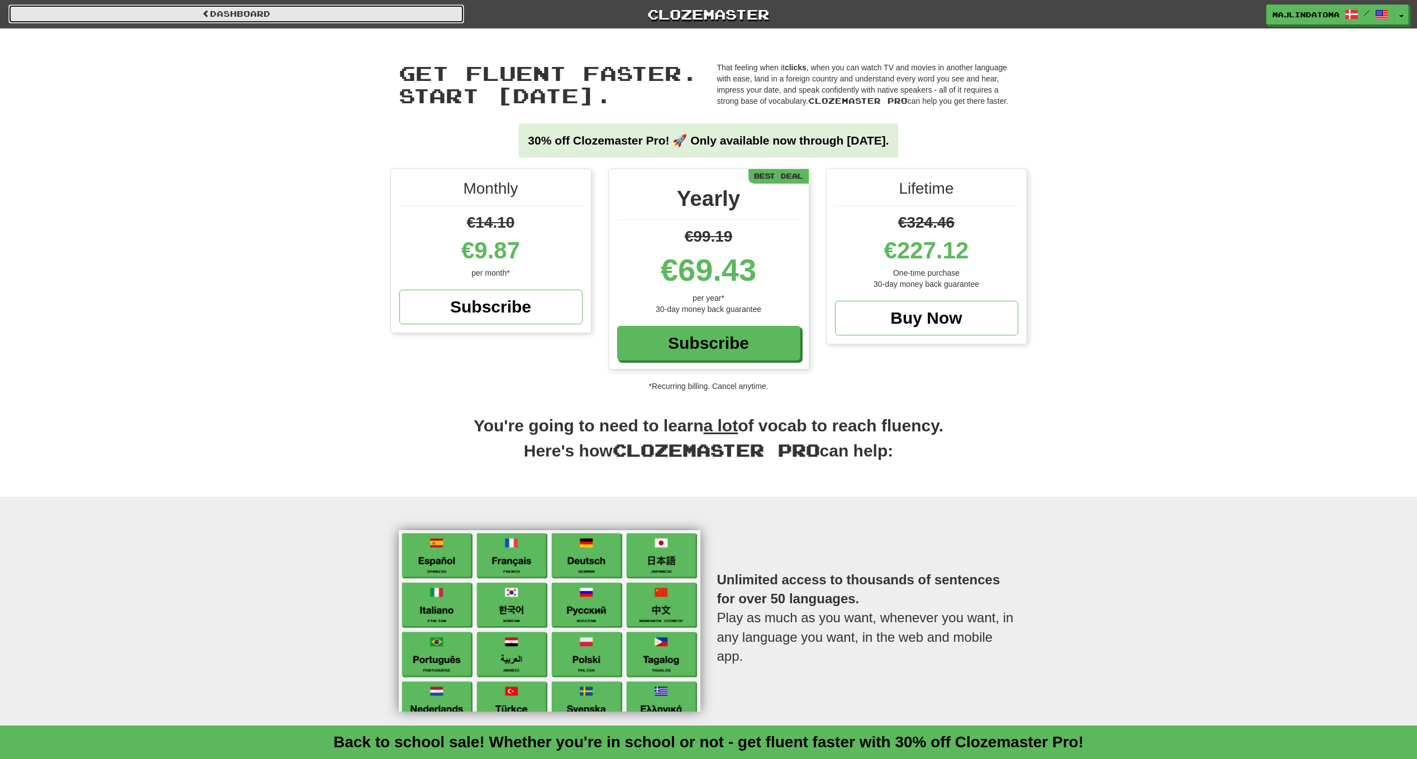
click at [247, 12] on link "Dashboard" at bounding box center [236, 13] width 456 height 19
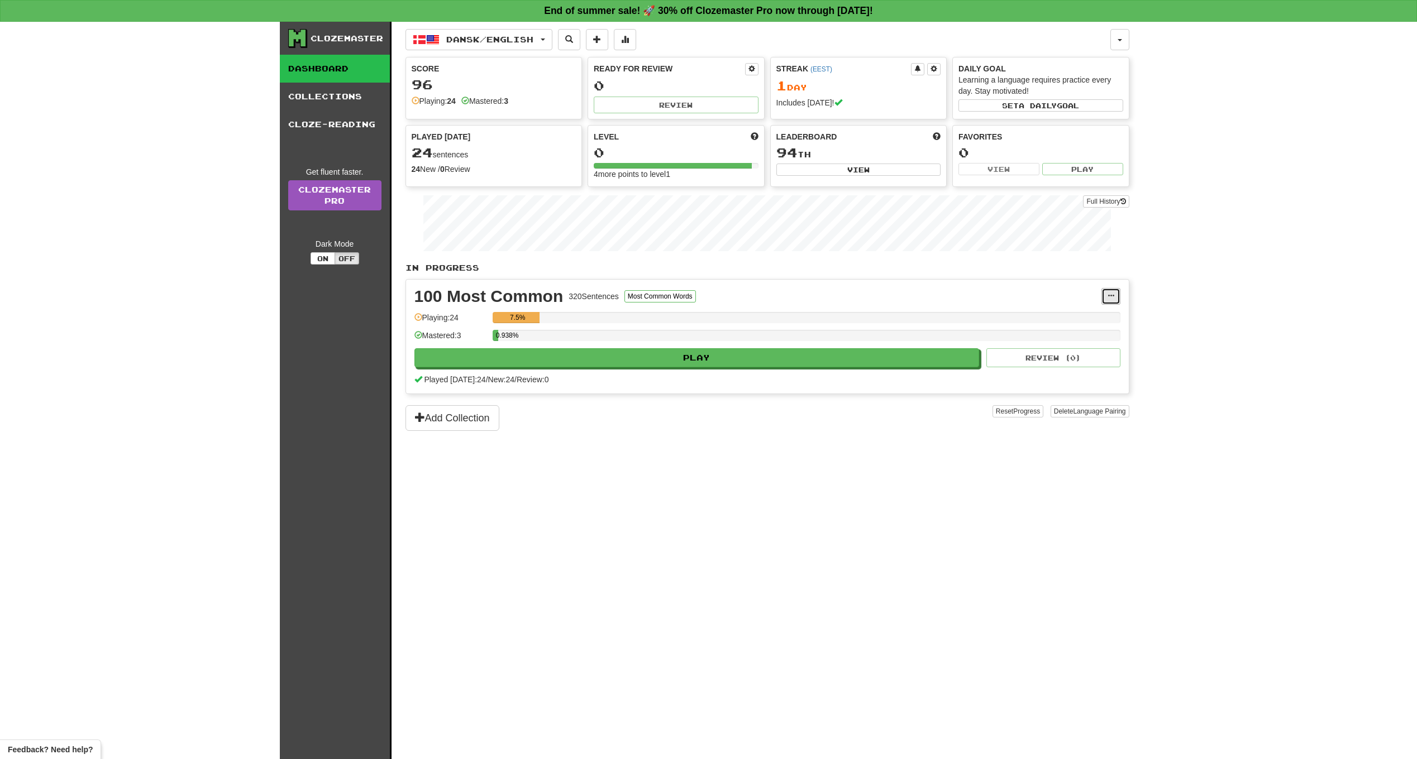
click at [1109, 293] on span at bounding box center [1110, 296] width 7 height 7
click at [1058, 318] on span "Manage Sentences" at bounding box center [1064, 316] width 68 height 9
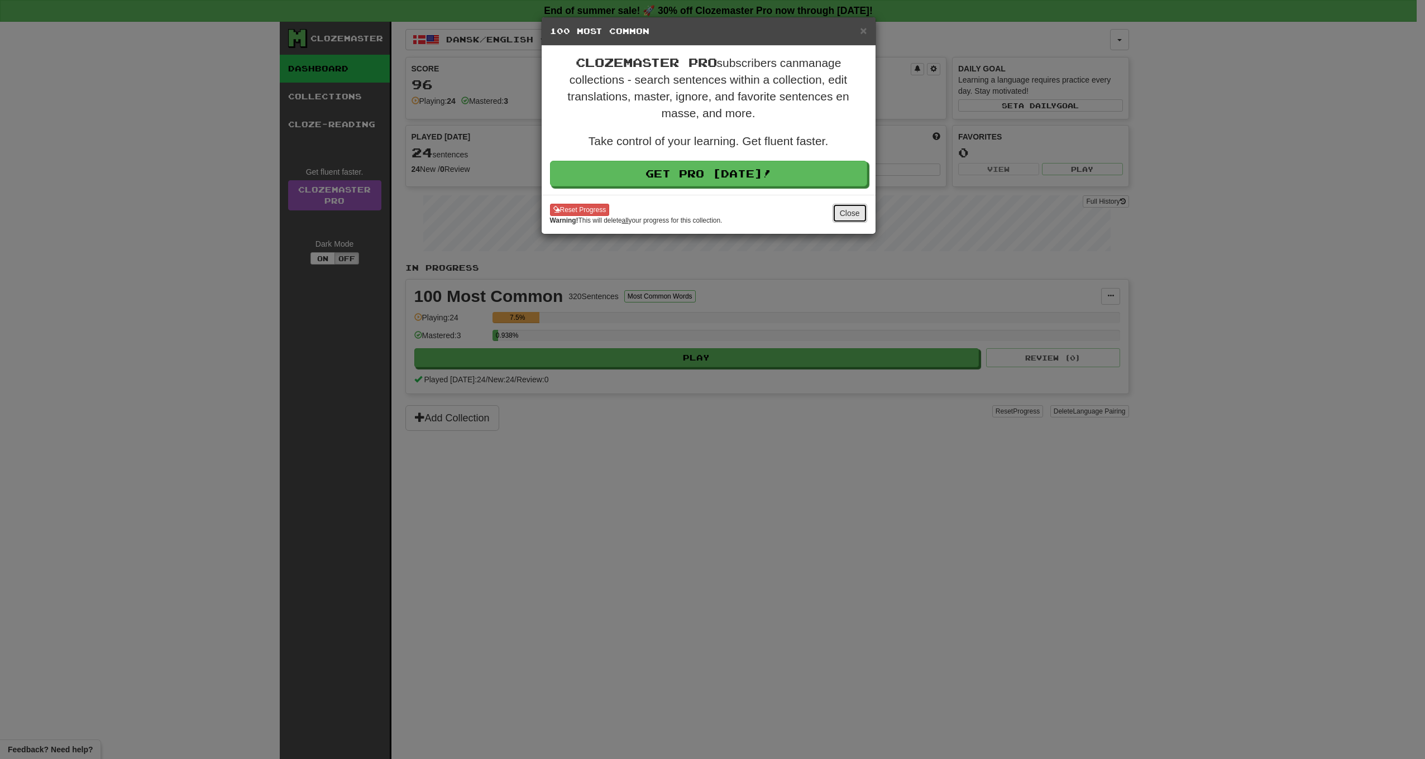
click at [867, 206] on button "Close" at bounding box center [849, 213] width 35 height 19
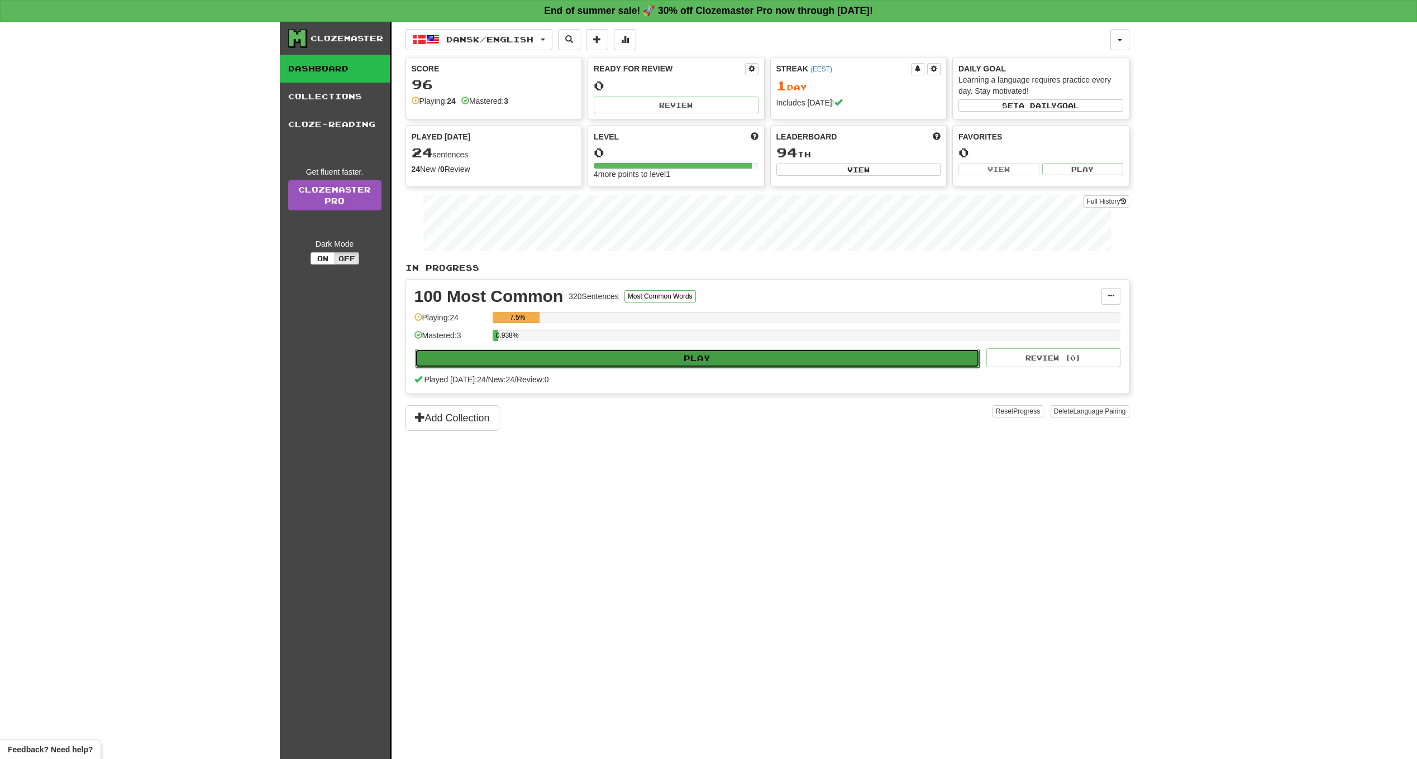
click at [530, 357] on button "Play" at bounding box center [697, 358] width 565 height 19
select select "**"
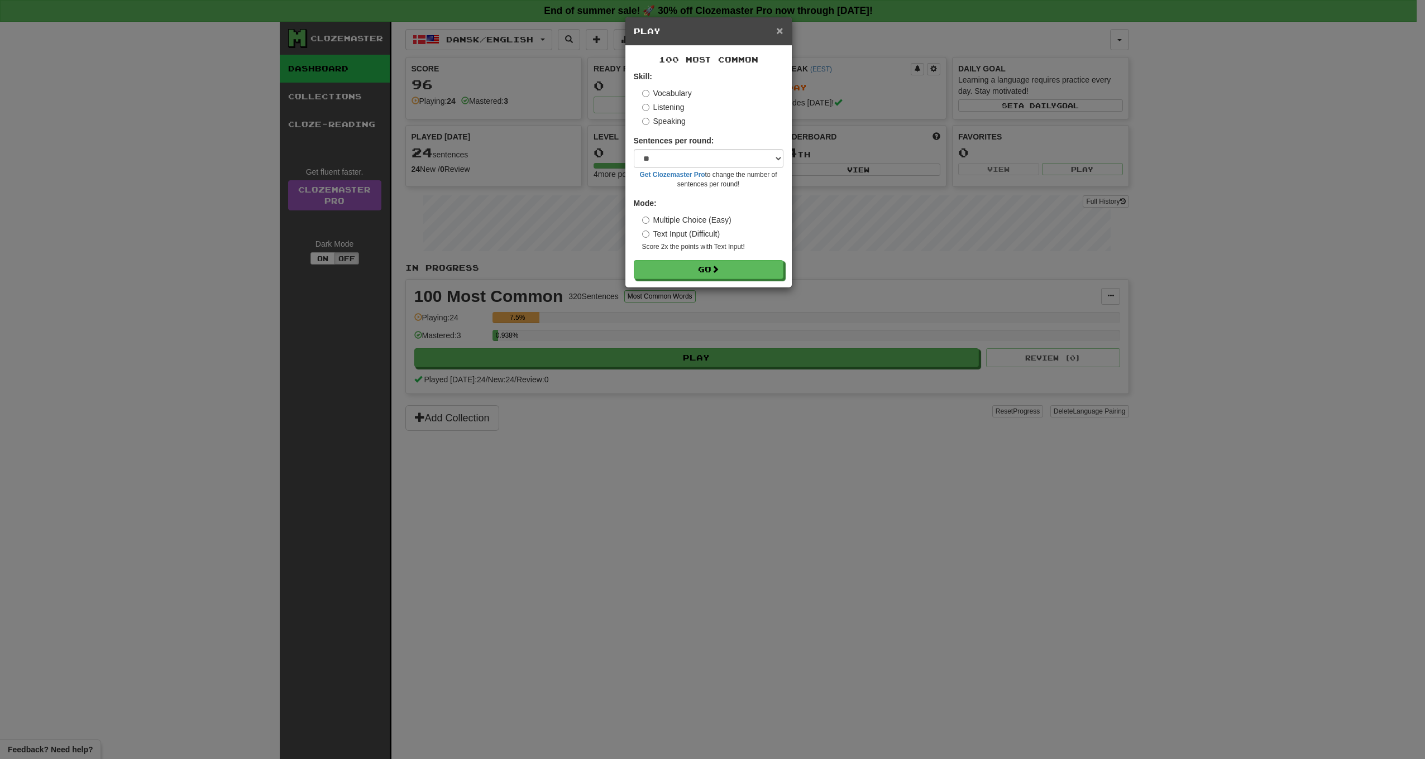
drag, startPoint x: 782, startPoint y: 26, endPoint x: 740, endPoint y: 80, distance: 68.8
click at [749, 73] on div "× Play 100 Most Common Skill: Vocabulary Listening Speaking Sentences per round…" at bounding box center [709, 152] width 168 height 271
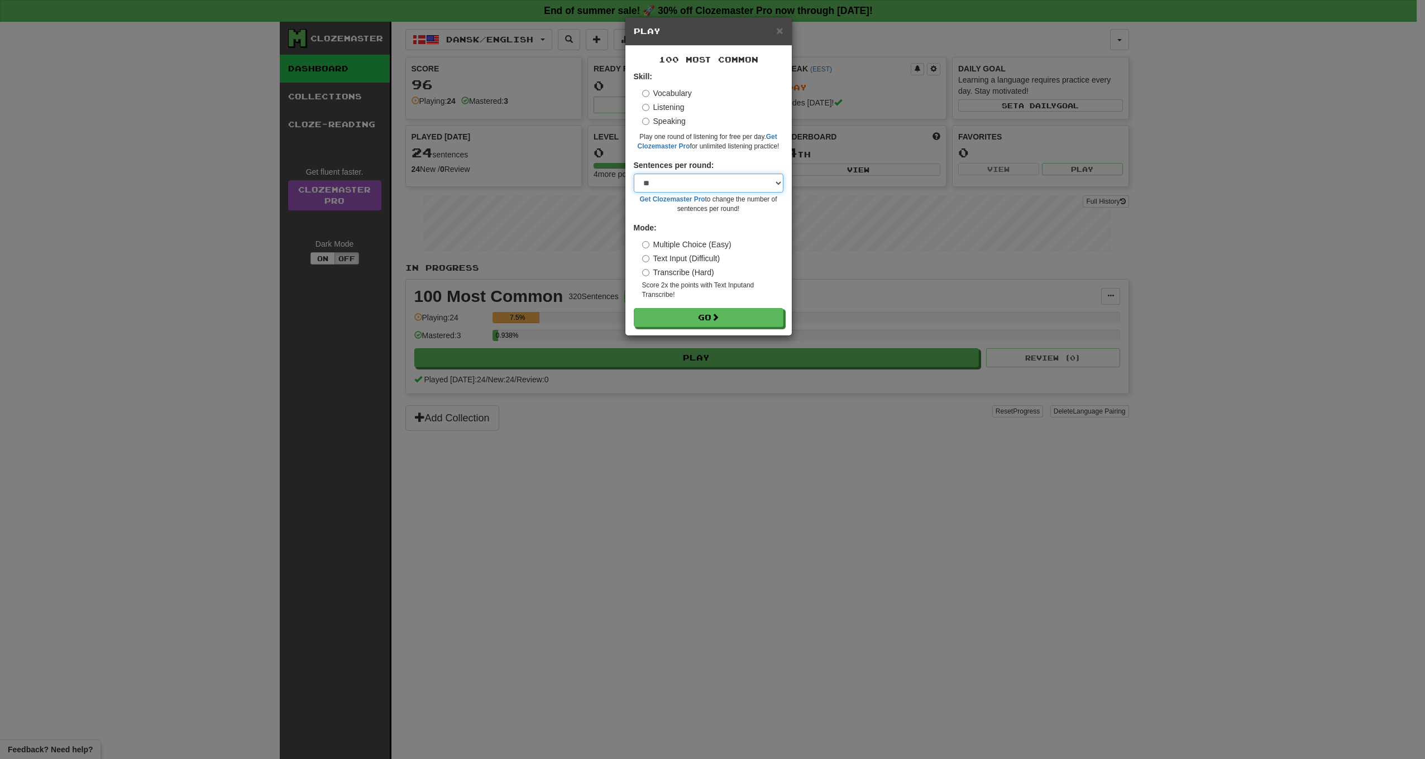
click at [706, 180] on select "* ** ** ** ** ** *** ********" at bounding box center [709, 183] width 150 height 19
click at [714, 322] on button "Go" at bounding box center [709, 318] width 150 height 19
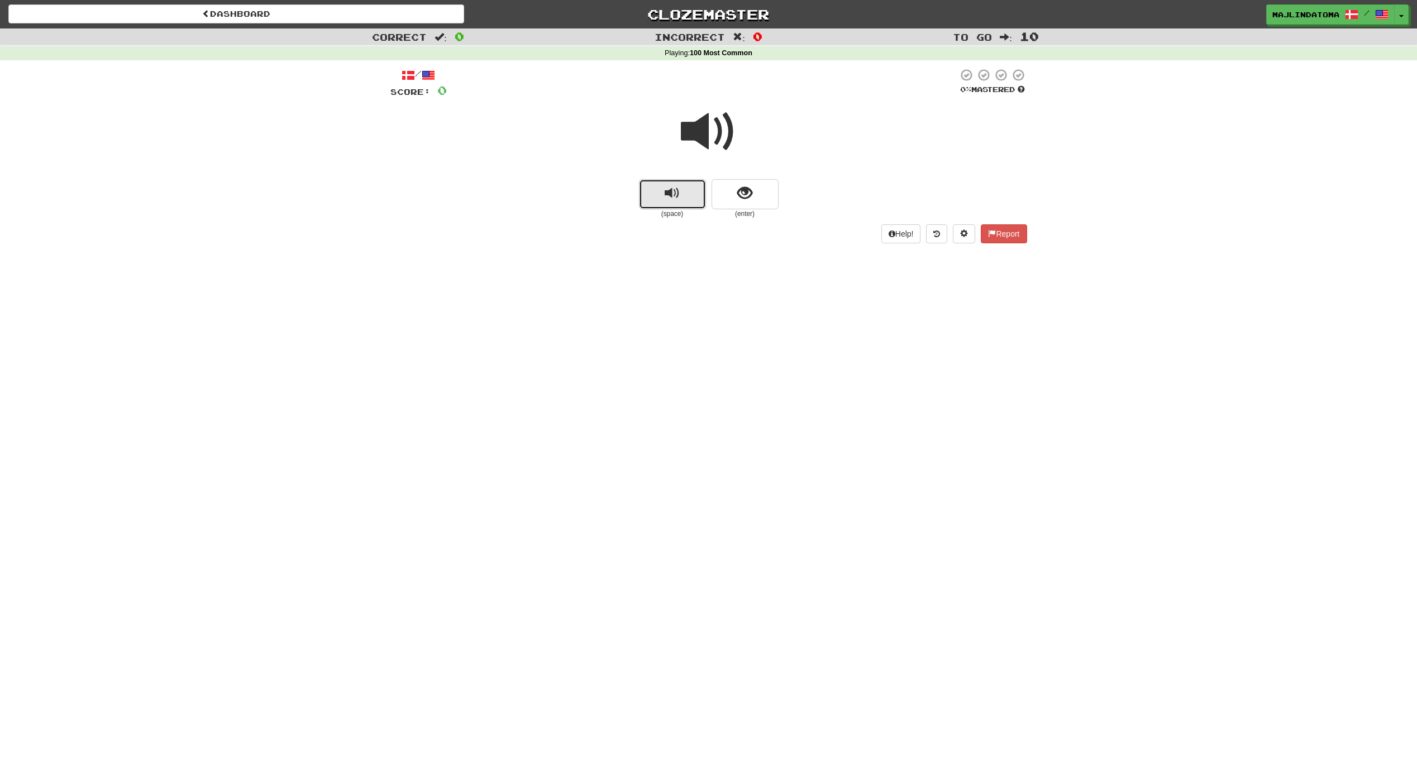
click at [666, 192] on span "replay audio" at bounding box center [671, 193] width 15 height 15
drag, startPoint x: 1387, startPoint y: 0, endPoint x: 1179, endPoint y: 131, distance: 246.1
click at [1179, 131] on div "Correct : 0 Incorrect : 0 To go : 10 Playing : 100 Most Common / Score: 0 0 % M…" at bounding box center [708, 143] width 1417 height 231
click at [712, 125] on span at bounding box center [709, 132] width 56 height 56
click at [655, 189] on button "replay audio" at bounding box center [672, 194] width 67 height 30
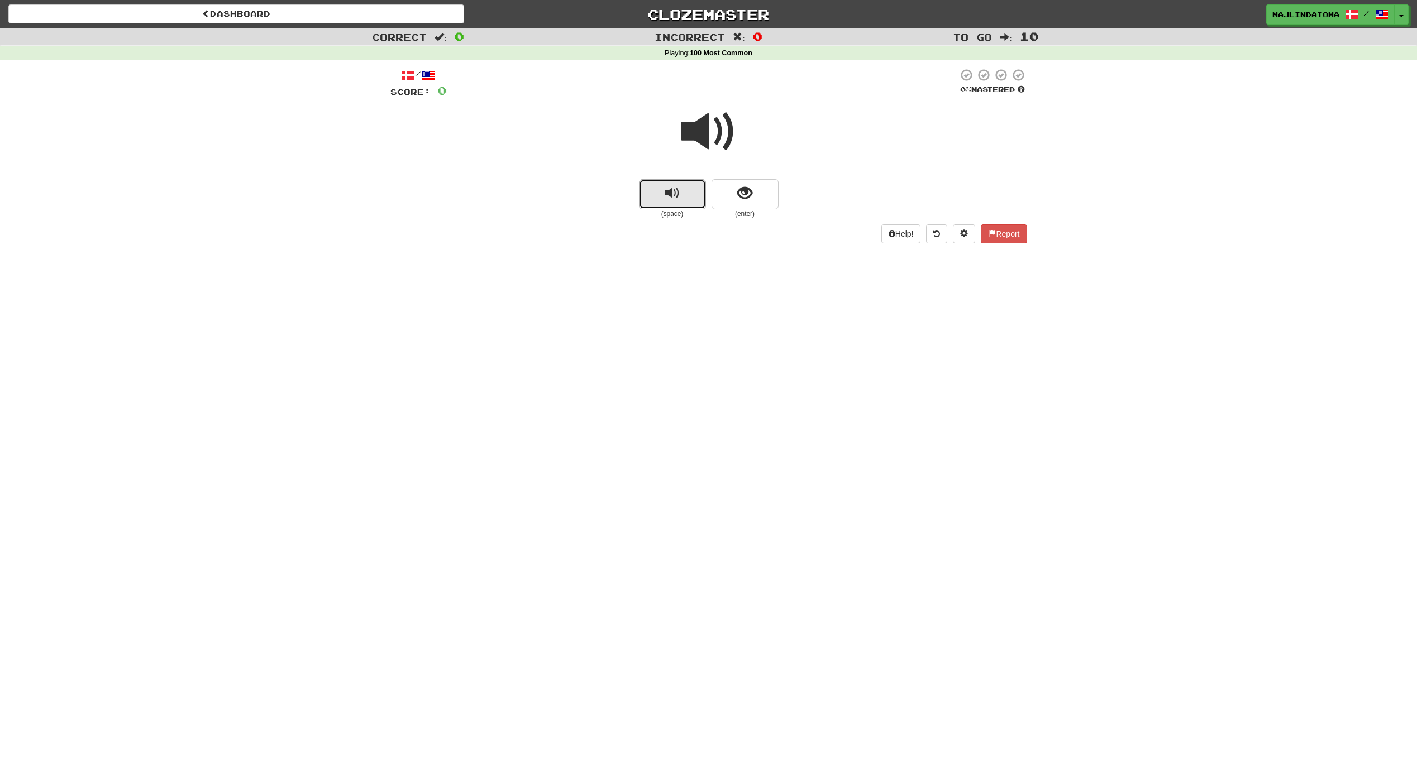
click at [661, 189] on button "replay audio" at bounding box center [672, 194] width 67 height 30
click at [735, 193] on button "show sentence" at bounding box center [744, 194] width 67 height 30
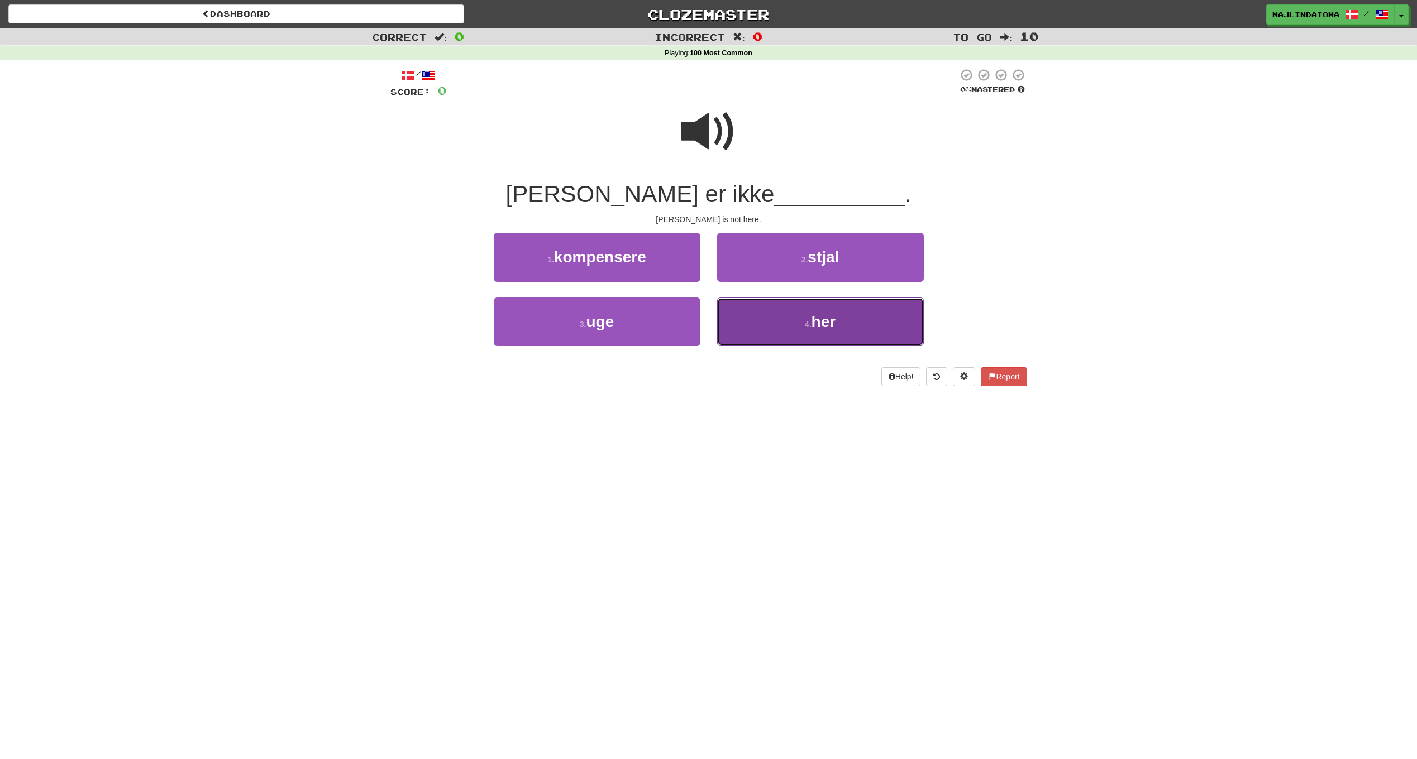
click at [796, 308] on button "4 . her" at bounding box center [820, 322] width 207 height 49
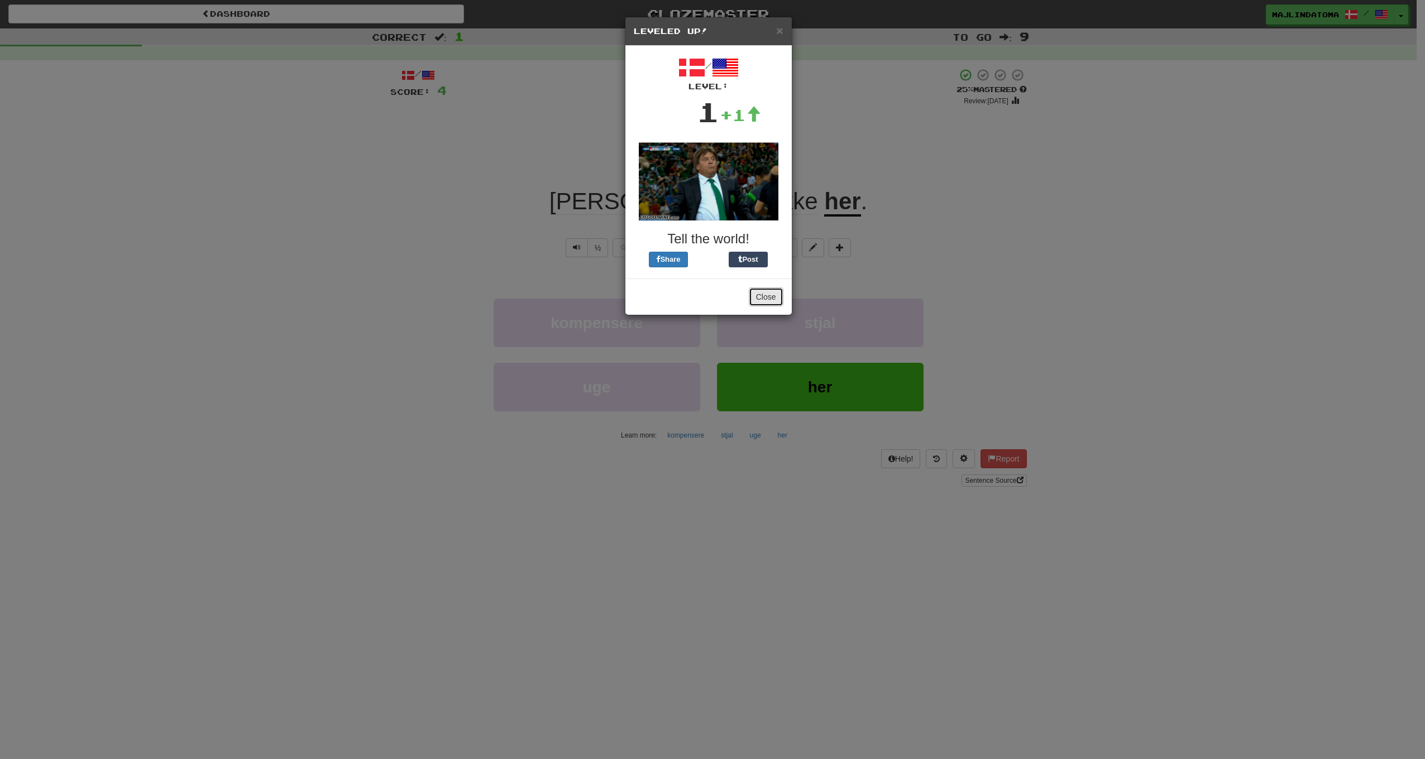
click at [768, 295] on button "Close" at bounding box center [766, 297] width 35 height 19
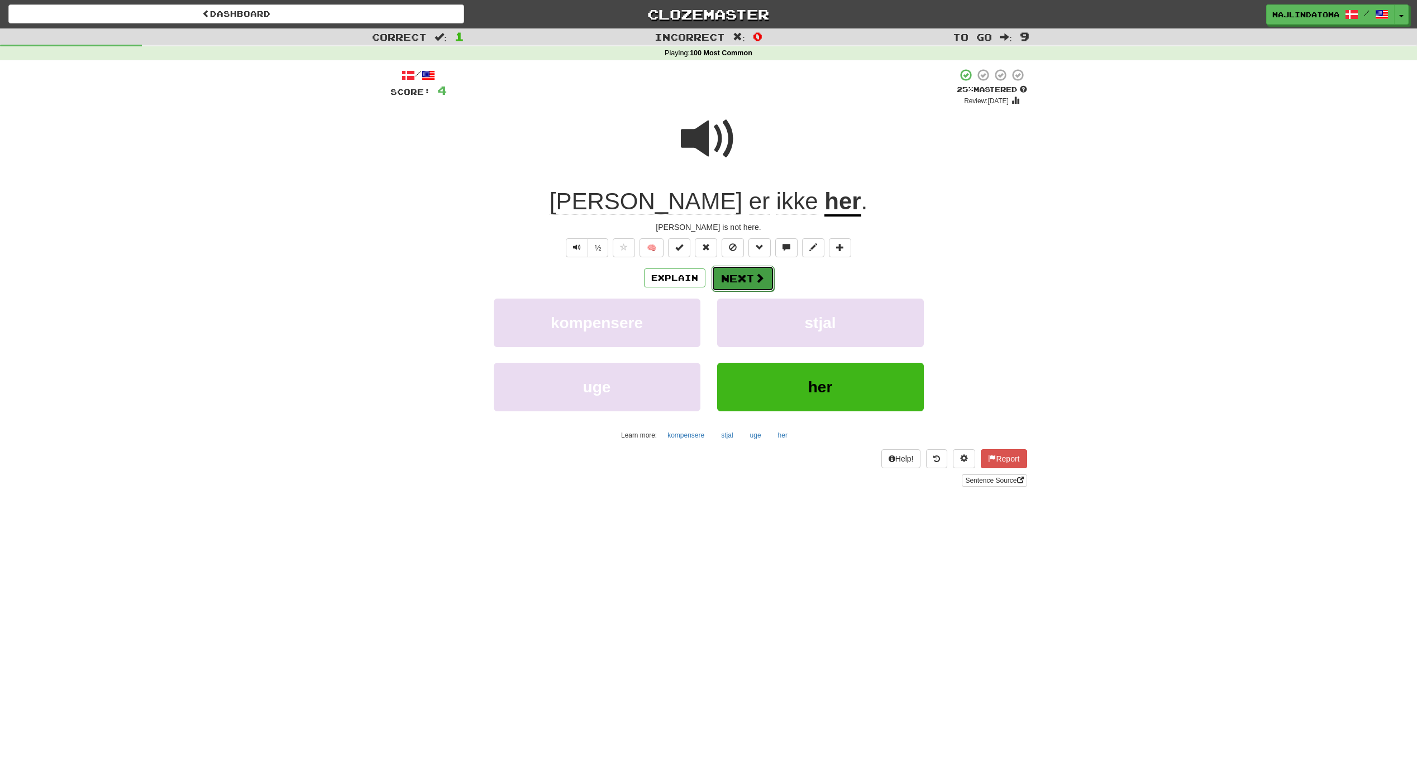
click at [759, 280] on span at bounding box center [759, 278] width 10 height 10
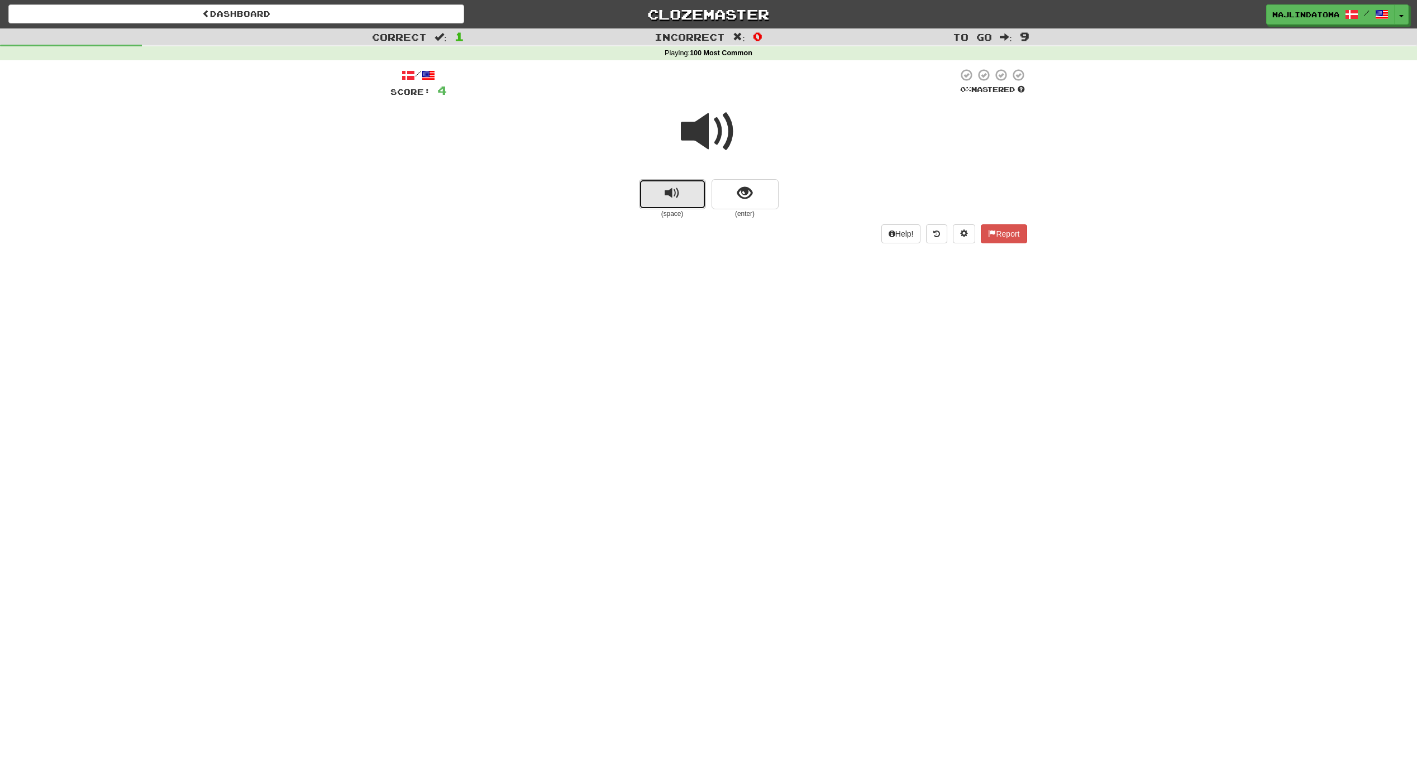
click at [669, 195] on span "replay audio" at bounding box center [671, 193] width 15 height 15
click at [744, 193] on span "show sentence" at bounding box center [744, 193] width 15 height 15
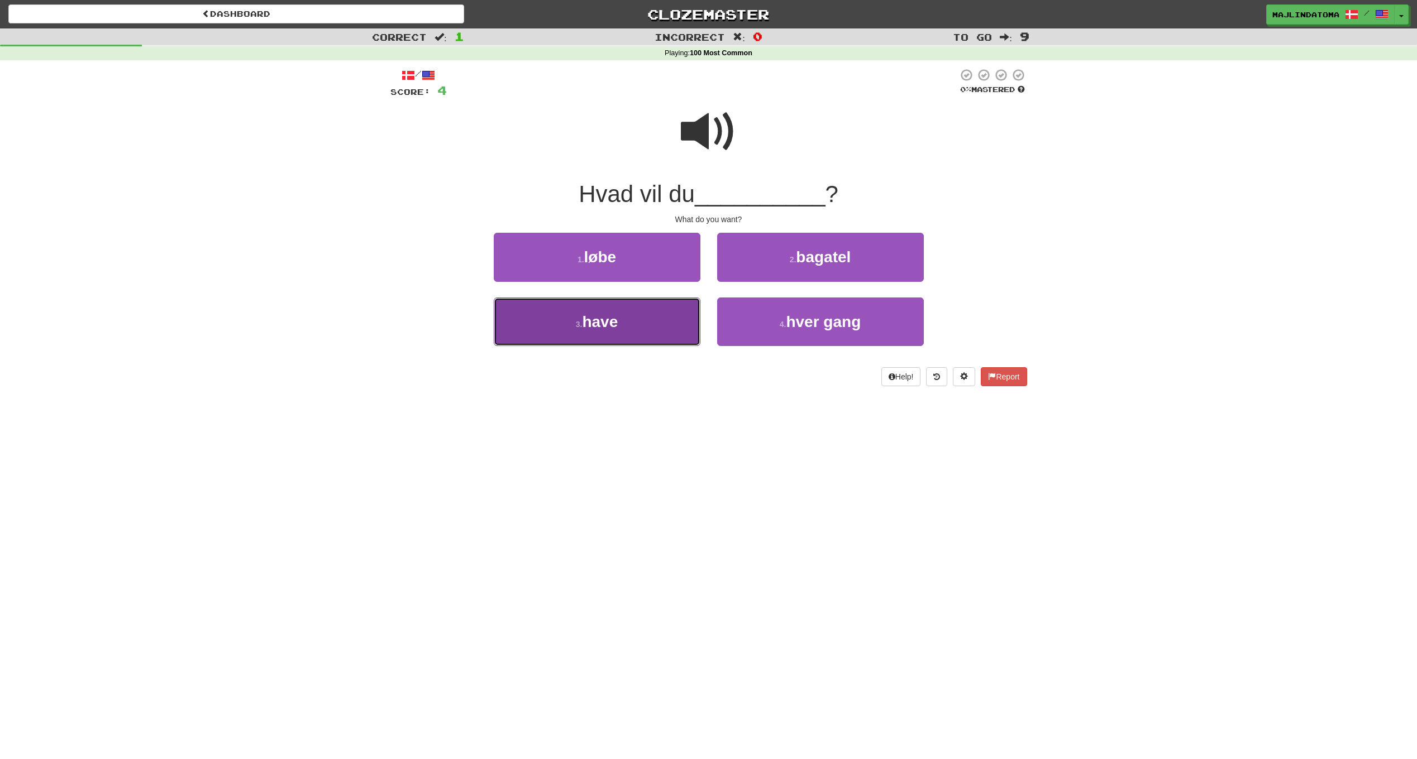
click at [647, 312] on button "3 . have" at bounding box center [597, 322] width 207 height 49
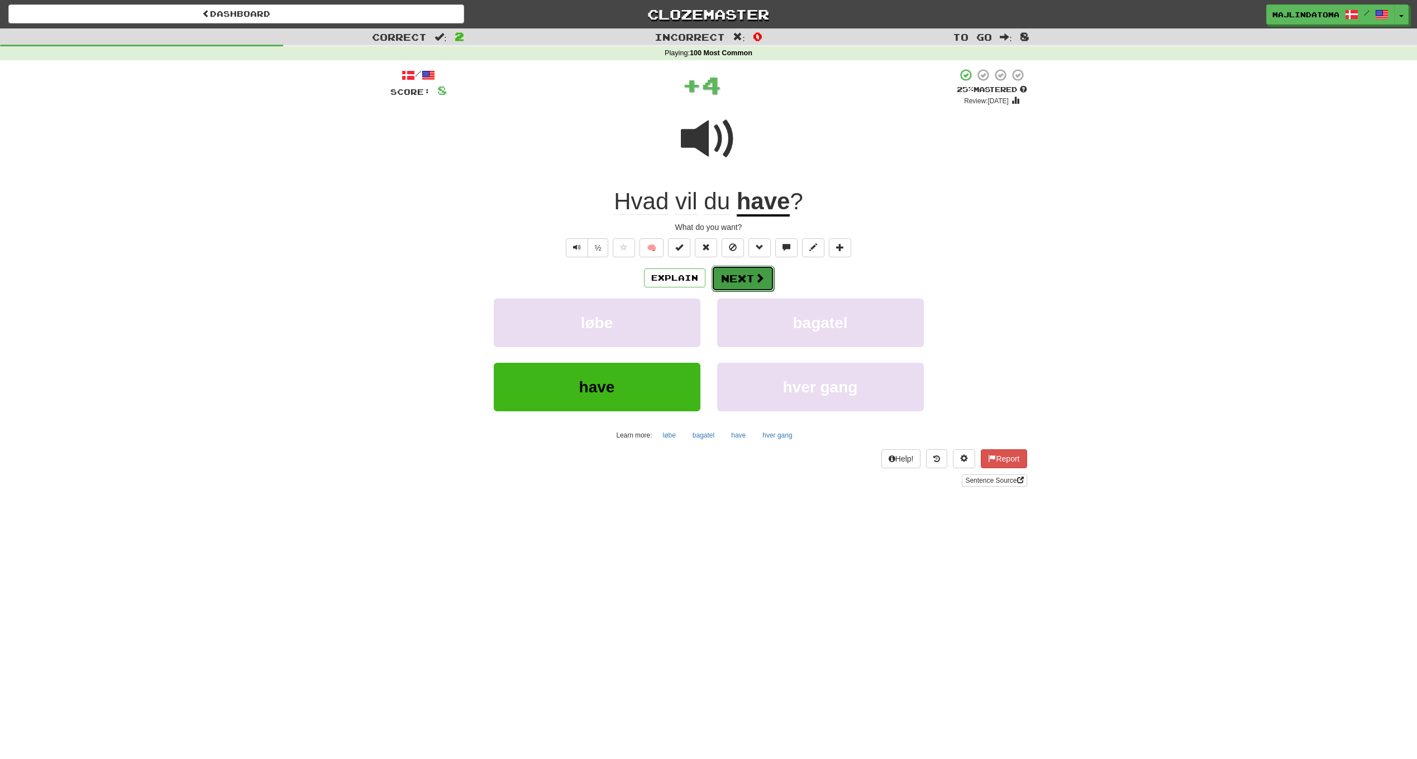
click at [747, 275] on button "Next" at bounding box center [742, 279] width 63 height 26
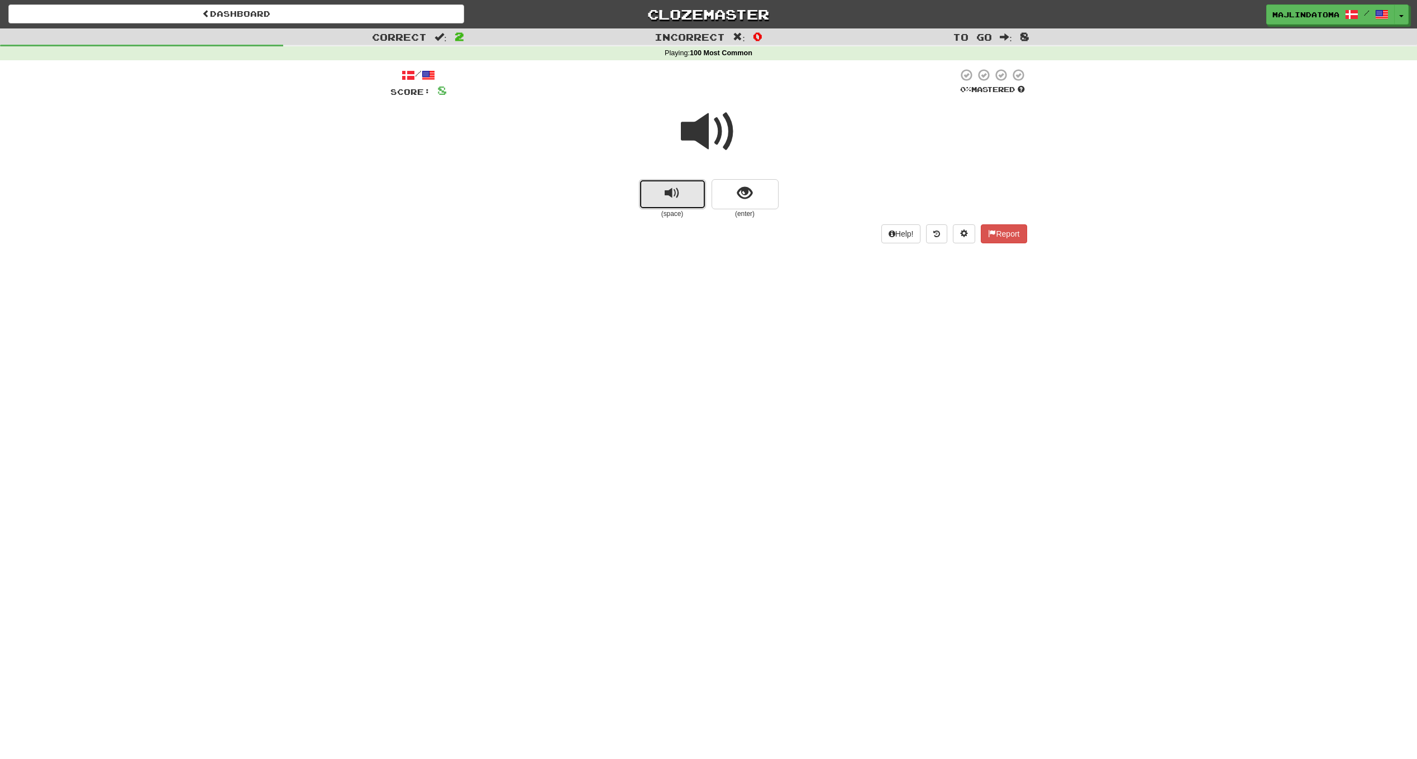
click at [668, 196] on span "replay audio" at bounding box center [671, 193] width 15 height 15
click at [750, 192] on span "show sentence" at bounding box center [744, 193] width 15 height 15
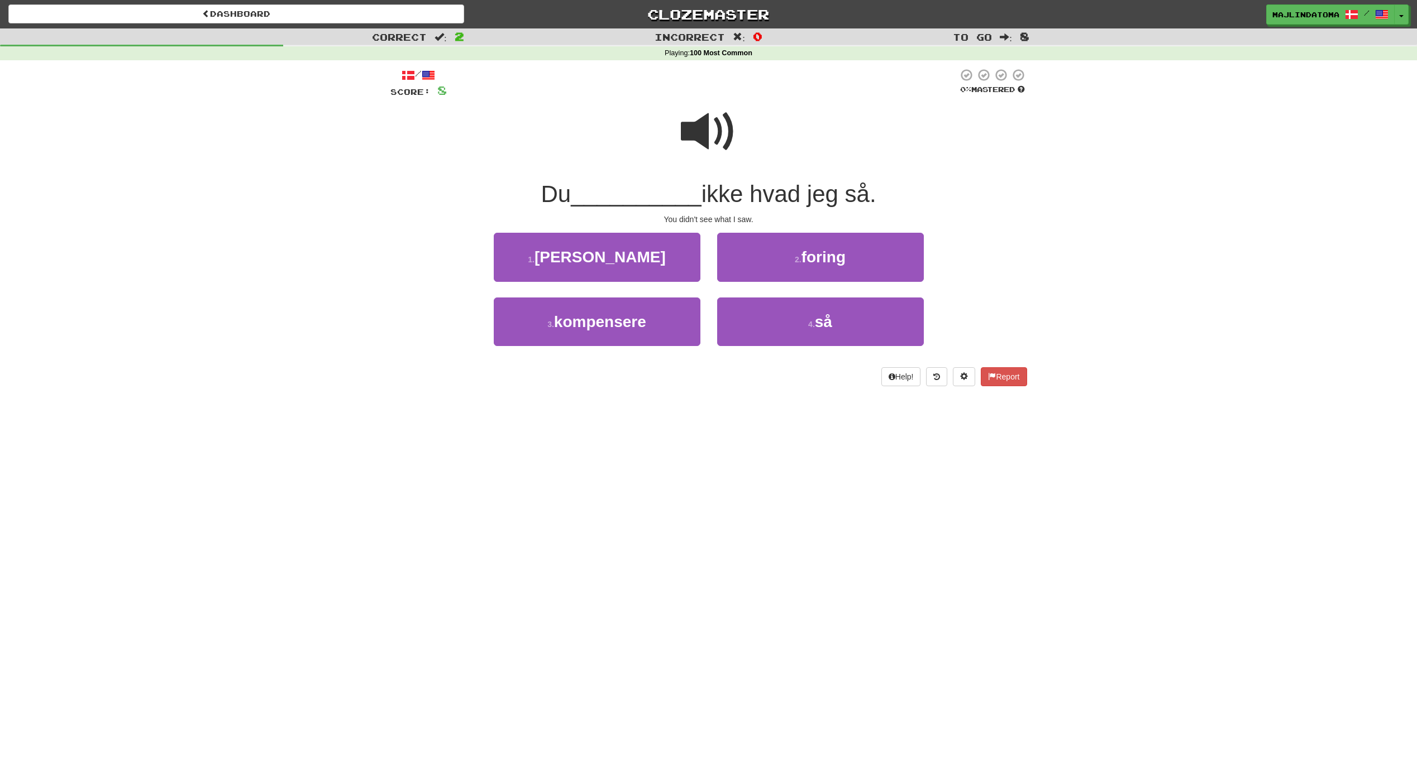
click at [721, 119] on span at bounding box center [709, 132] width 56 height 56
click at [826, 324] on span "så" at bounding box center [823, 321] width 17 height 17
